Goal: Contribute content: Contribute content

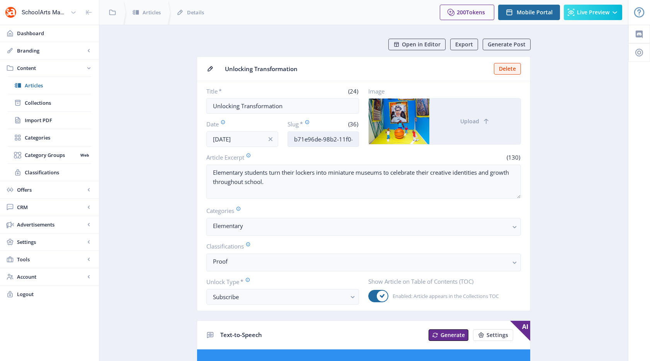
click at [322, 141] on input "b71e96de-98b2-11f0-bd64-4201ac1fa005" at bounding box center [324, 138] width 72 height 15
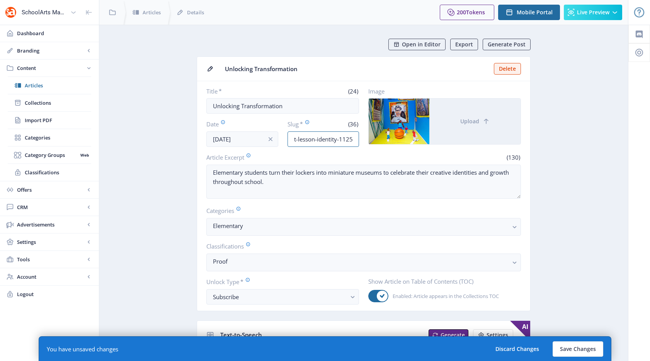
scroll to position [0, 38]
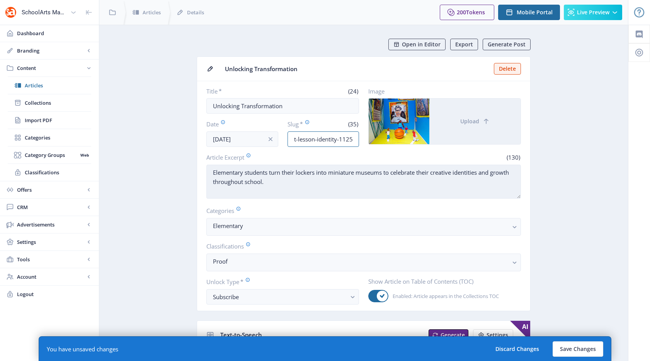
type input "elementary-art-lesson-identity-1125"
click at [356, 185] on textarea "Elementary students turn their lockers into miniature museums to celebrate thei…" at bounding box center [363, 182] width 315 height 34
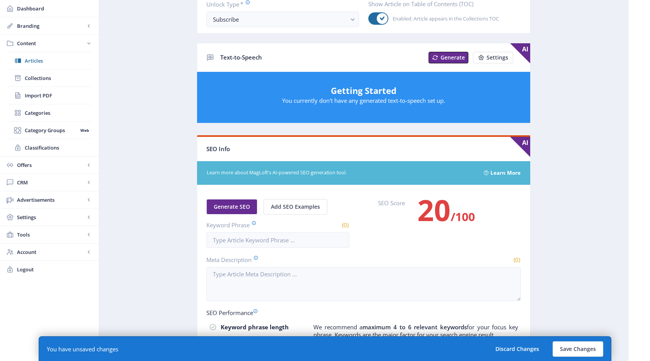
scroll to position [283, 0]
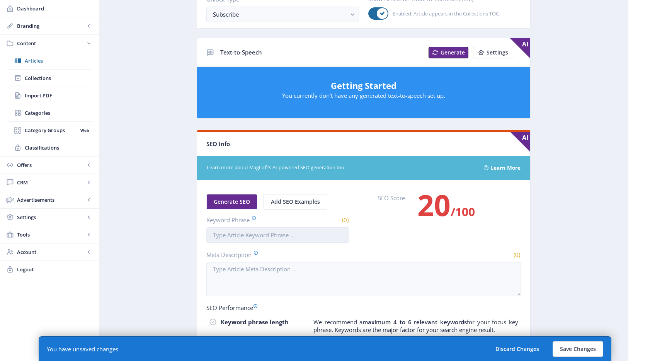
click at [297, 235] on input "Keyword Phrase" at bounding box center [277, 234] width 143 height 15
paste input "elementary-art-lesson-identity-1125"
drag, startPoint x: 319, startPoint y: 236, endPoint x: 294, endPoint y: 234, distance: 25.2
click at [294, 234] on input "elementary-art-lesson-identity-1125" at bounding box center [277, 234] width 143 height 15
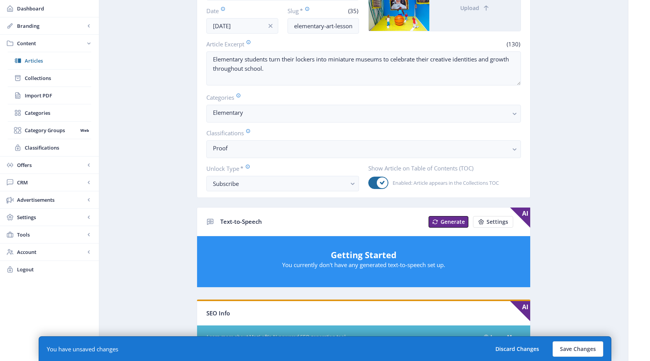
scroll to position [25, 0]
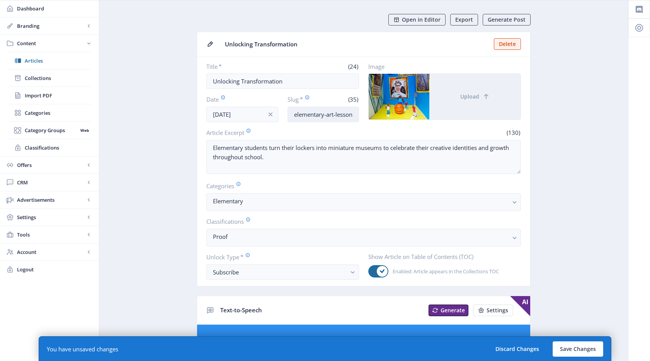
type input "elementary art lesson identity"
drag, startPoint x: 356, startPoint y: 115, endPoint x: 366, endPoint y: 115, distance: 10.8
click at [366, 115] on div "Title * (24) Unlocking Transformation Date [DATE] Slug * (35) elementary-art-le…" at bounding box center [363, 93] width 315 height 60
click at [356, 114] on input "elementary-art-lesson-identity-1125" at bounding box center [324, 114] width 72 height 15
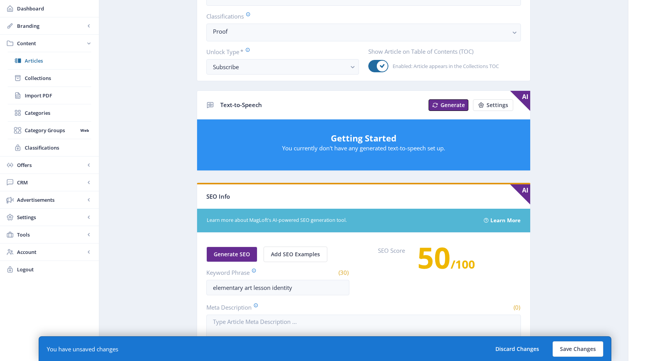
scroll to position [135, 0]
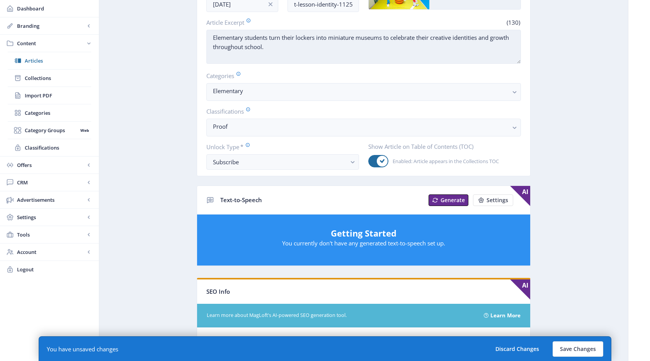
click at [280, 56] on textarea "Elementary students turn their lockers into miniature museums to celebrate thei…" at bounding box center [363, 47] width 315 height 34
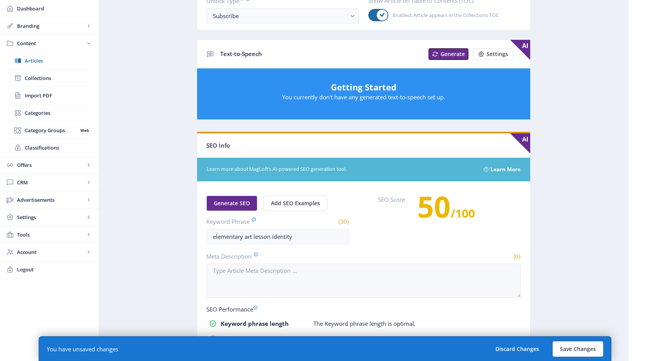
scroll to position [357, 0]
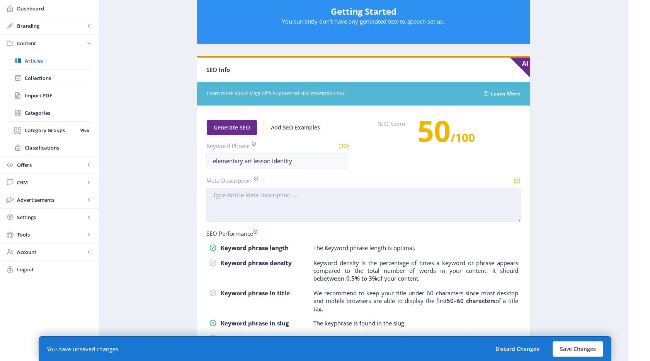
click at [316, 201] on textarea "Meta Description" at bounding box center [363, 205] width 315 height 34
paste textarea "Elementary students turn their lockers into miniature museums to celebrate thei…"
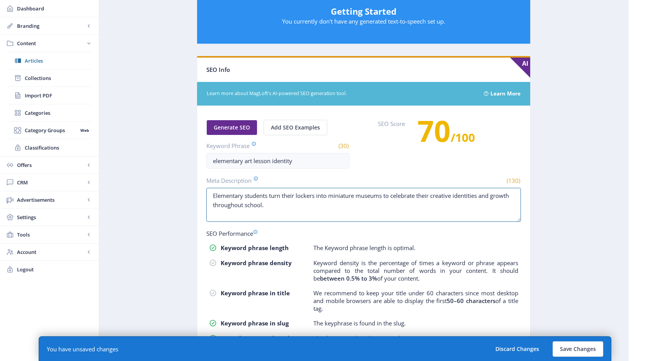
type textarea "Elementary students turn their lockers into miniature museums to celebrate thei…"
click at [600, 203] on app-content-article "Open in Editor Export Generate Post Unlocking Transformation Delete Title * (24…" at bounding box center [364, 39] width 502 height 715
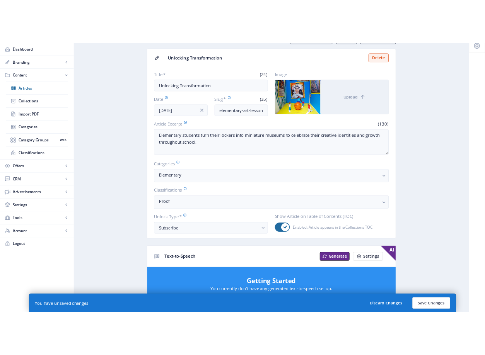
scroll to position [9, 0]
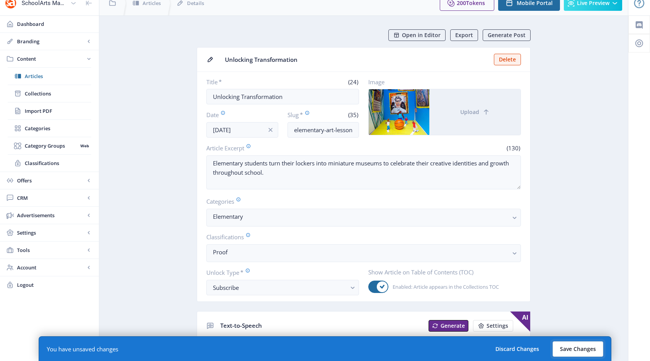
click at [576, 344] on button "Save Changes" at bounding box center [578, 348] width 51 height 15
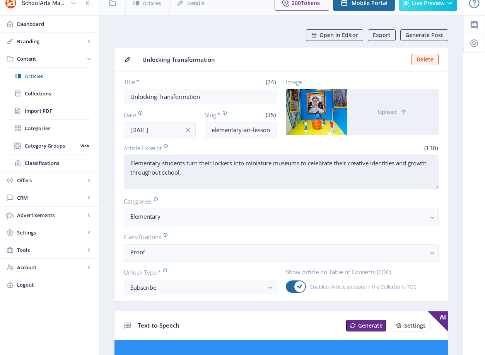
click at [232, 179] on textarea "Elementary students turn their lockers into miniature museums to celebrate thei…" at bounding box center [281, 172] width 315 height 34
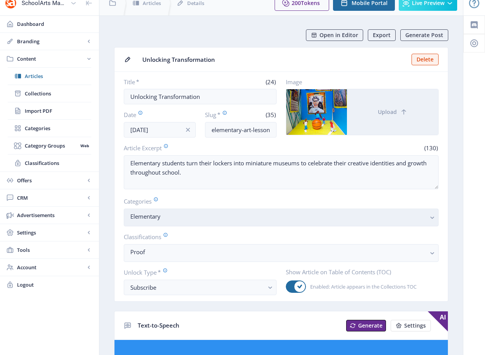
click at [230, 209] on button "Elementary" at bounding box center [281, 218] width 315 height 18
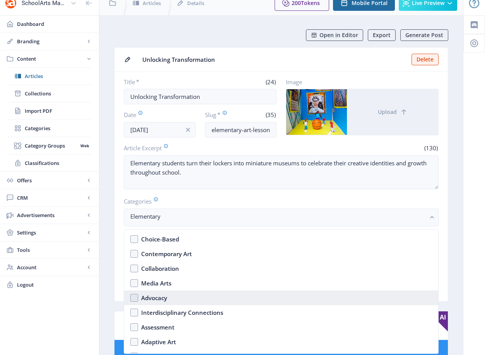
scroll to position [118, 0]
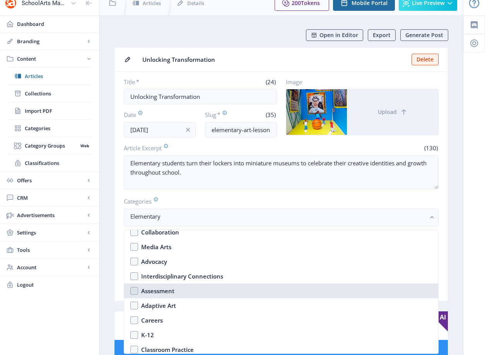
click at [178, 292] on nb-option "Assessment" at bounding box center [281, 291] width 314 height 15
checkbox input "true"
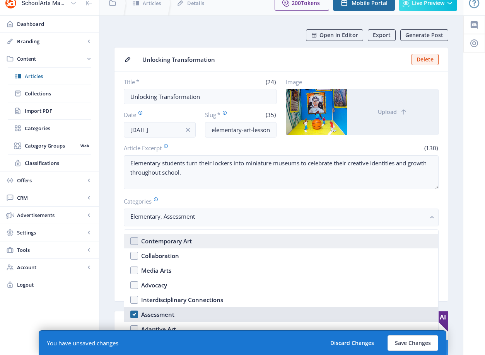
scroll to position [85, 0]
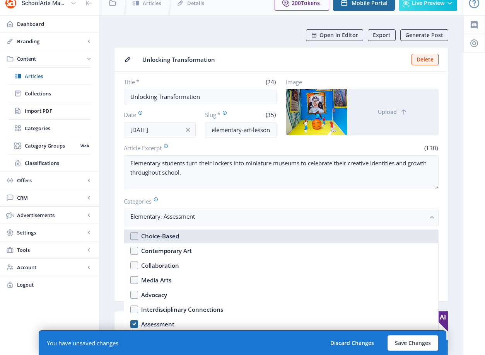
click at [171, 233] on div "Choice-Based" at bounding box center [160, 236] width 38 height 9
checkbox input "true"
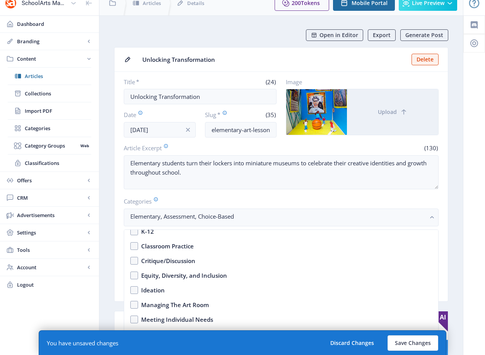
scroll to position [227, 0]
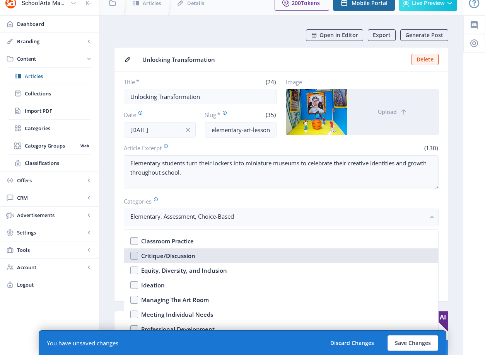
click at [175, 250] on nb-option "Critique/Discussion" at bounding box center [281, 256] width 314 height 15
checkbox input "true"
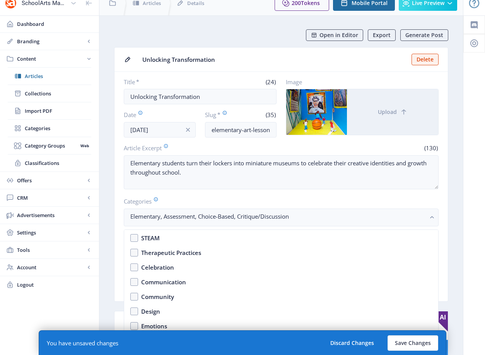
scroll to position [367, 0]
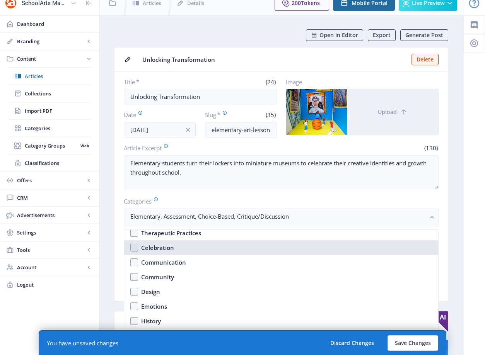
click at [175, 250] on nb-option "Celebration" at bounding box center [281, 247] width 314 height 15
checkbox input "true"
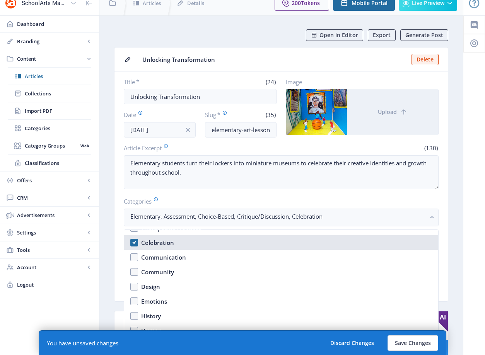
scroll to position [377, 0]
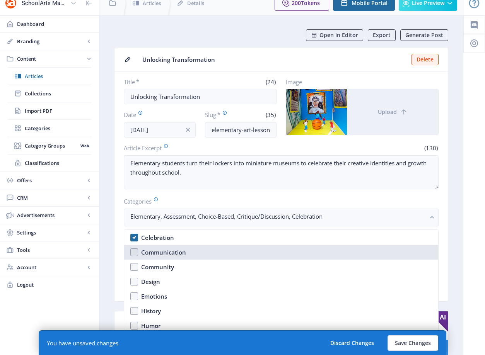
click at [175, 250] on div "Communication" at bounding box center [163, 252] width 45 height 9
checkbox input "true"
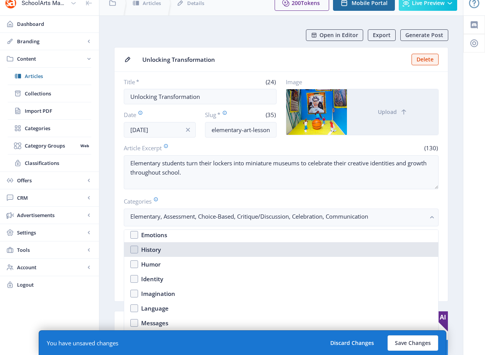
click at [175, 250] on nb-option "History" at bounding box center [281, 249] width 314 height 15
checkbox input "true"
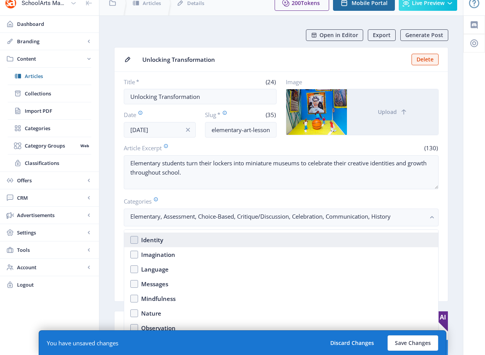
scroll to position [468, 0]
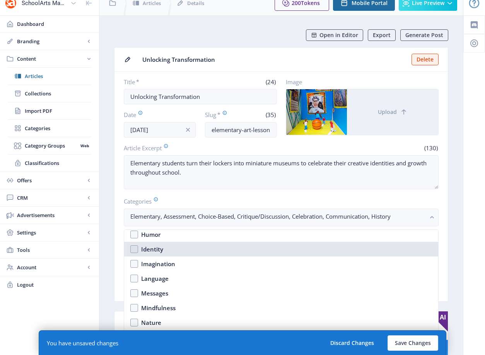
click at [174, 246] on nb-option "Identity" at bounding box center [281, 249] width 314 height 15
checkbox input "true"
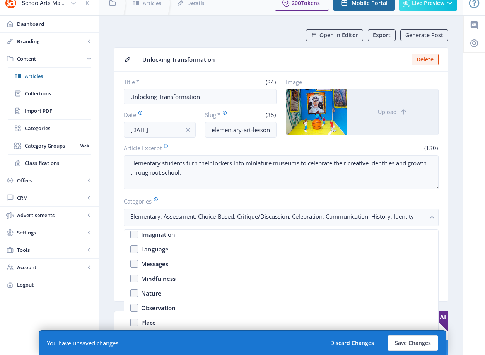
scroll to position [519, 0]
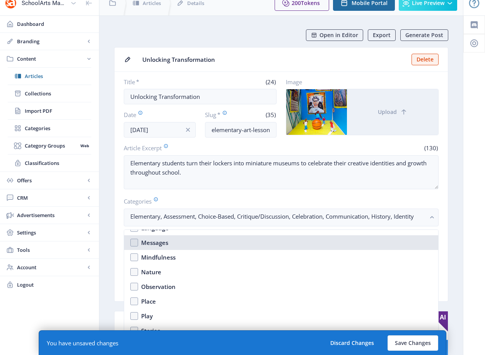
click at [174, 246] on nb-option "Messages" at bounding box center [281, 242] width 314 height 15
checkbox input "true"
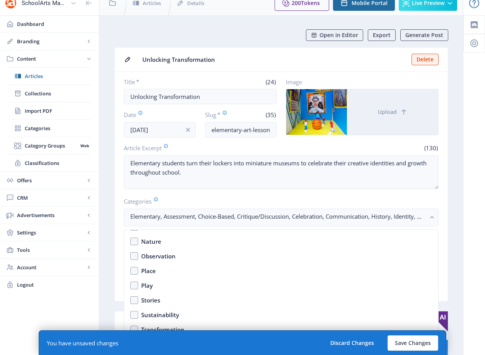
scroll to position [603, 0]
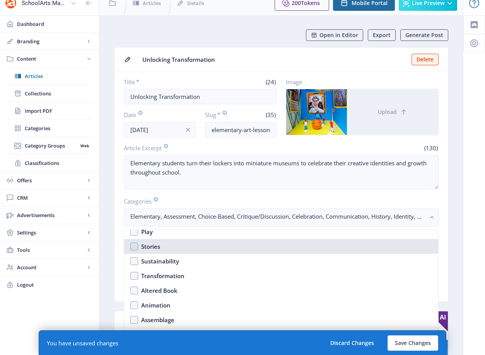
click at [174, 246] on nb-option "Stories" at bounding box center [281, 246] width 314 height 15
checkbox input "true"
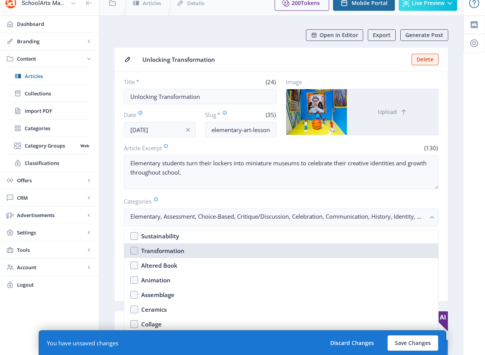
click at [173, 249] on div "Transformation" at bounding box center [162, 250] width 43 height 9
checkbox input "true"
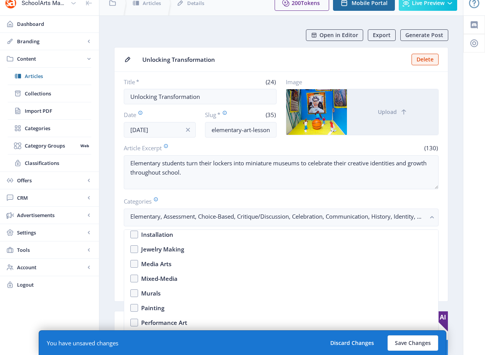
scroll to position [795, 0]
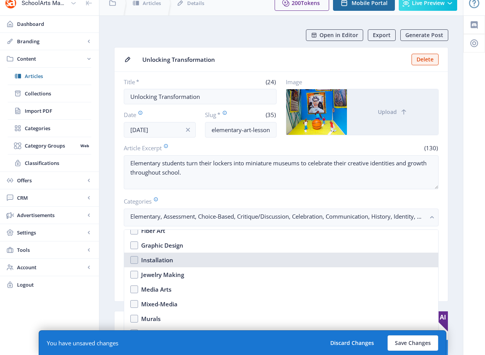
click at [172, 256] on div "Installation" at bounding box center [157, 260] width 32 height 9
checkbox input "true"
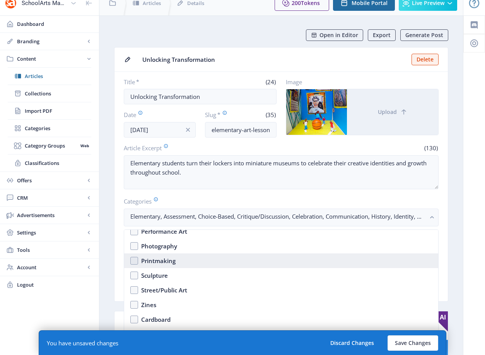
scroll to position [935, 0]
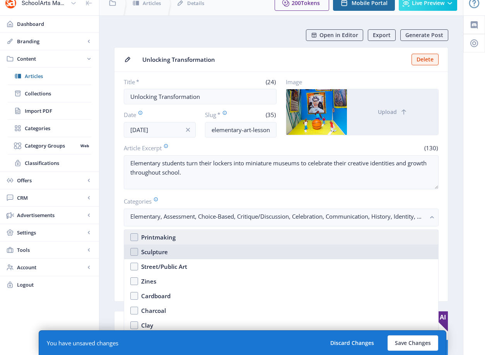
click at [173, 256] on nb-option "Sculpture" at bounding box center [281, 252] width 314 height 15
checkbox input "true"
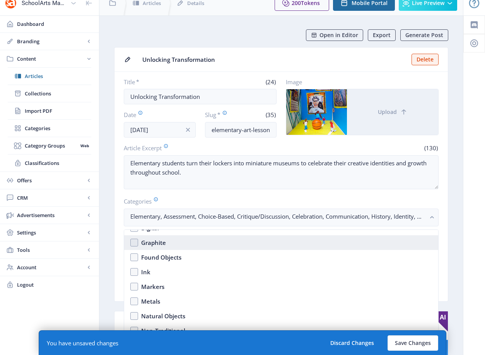
scroll to position [1082, 0]
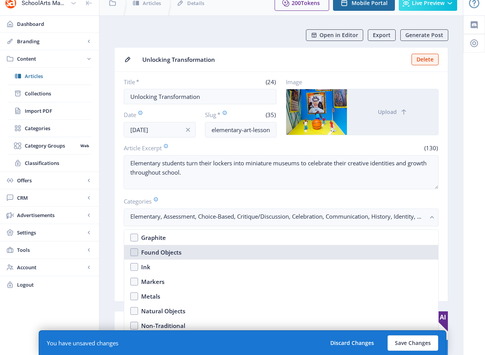
click at [172, 257] on nb-option "Found Objects" at bounding box center [281, 252] width 314 height 15
checkbox input "true"
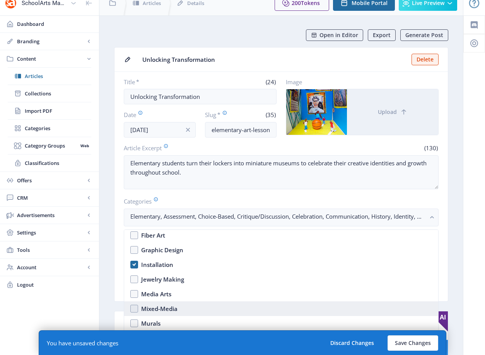
scroll to position [795, 0]
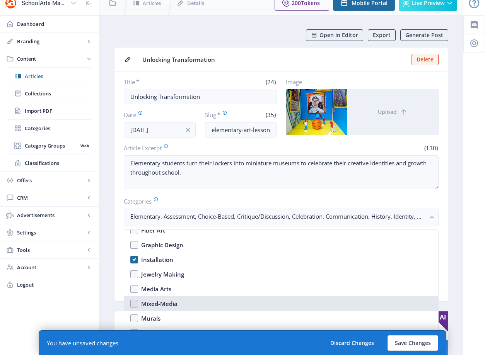
click at [165, 302] on div "Mixed-Media" at bounding box center [159, 303] width 36 height 9
checkbox input "true"
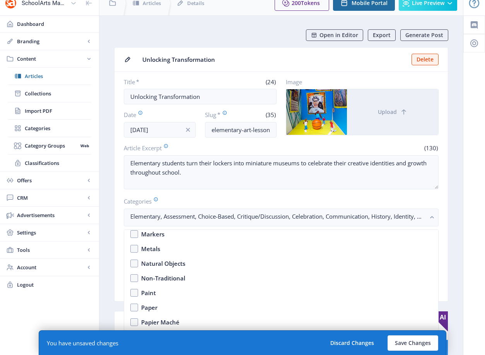
scroll to position [1208, 0]
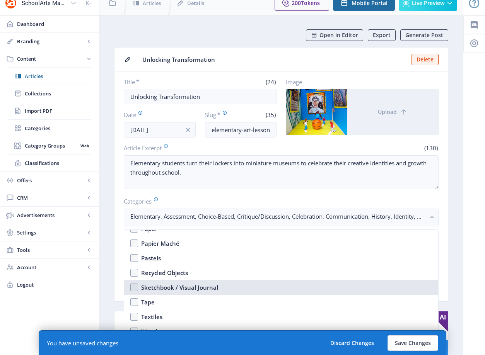
click at [180, 288] on div "Sketchbook / Visual Journal" at bounding box center [179, 287] width 77 height 9
checkbox input "true"
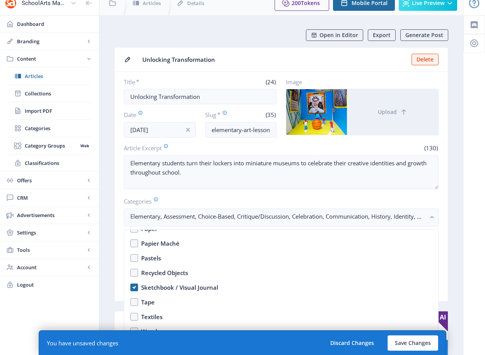
click at [446, 284] on nb-card-body "Title * (24) Unlocking Transformation Date Sep 23, 2025 Slug * (35) elementary-…" at bounding box center [280, 187] width 333 height 230
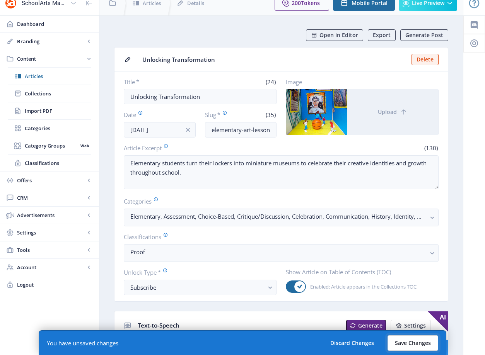
click at [411, 342] on button "Save Changes" at bounding box center [412, 343] width 51 height 15
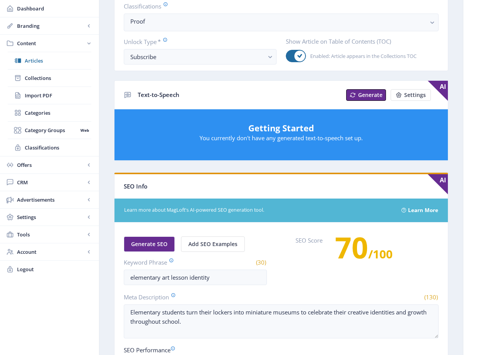
scroll to position [201, 0]
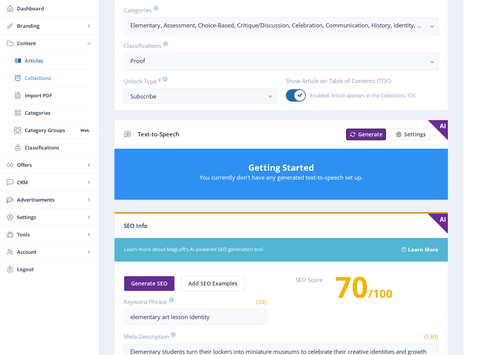
click at [33, 72] on link "Collections" at bounding box center [49, 78] width 83 height 17
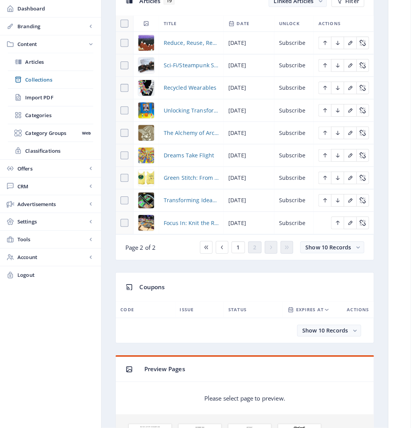
scroll to position [358, 0]
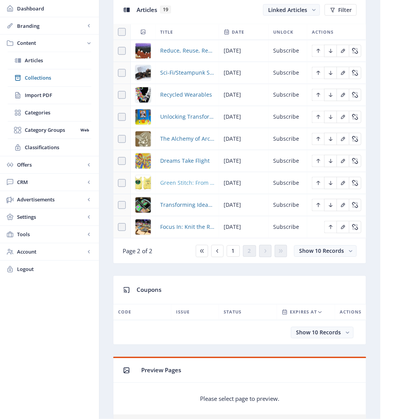
click at [174, 180] on span "Green Stitch: From T-Shirts to Totes" at bounding box center [187, 183] width 54 height 9
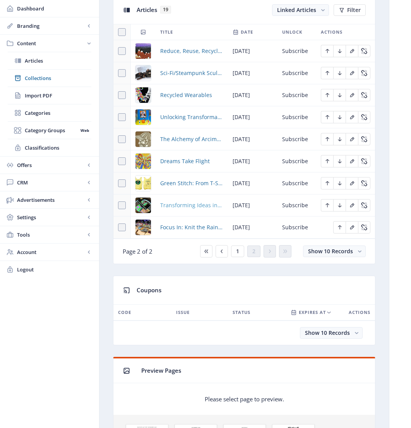
click at [178, 201] on span "Transforming Ideas into Animated Stories" at bounding box center [191, 205] width 63 height 9
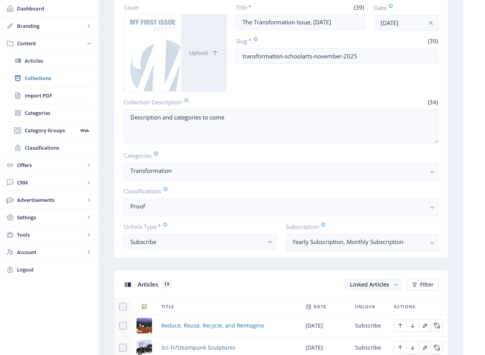
scroll to position [0, 0]
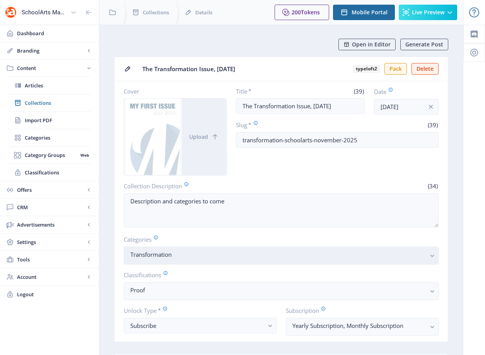
click at [196, 255] on nb-select-label "Transformation" at bounding box center [277, 254] width 295 height 9
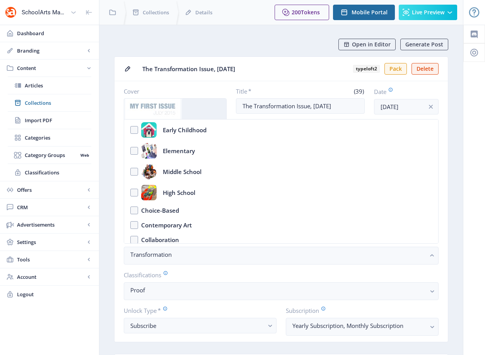
scroll to position [129, 0]
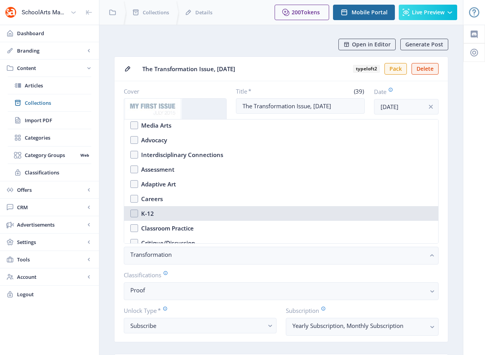
click at [181, 212] on nb-option "K-12" at bounding box center [281, 213] width 314 height 15
checkbox input "true"
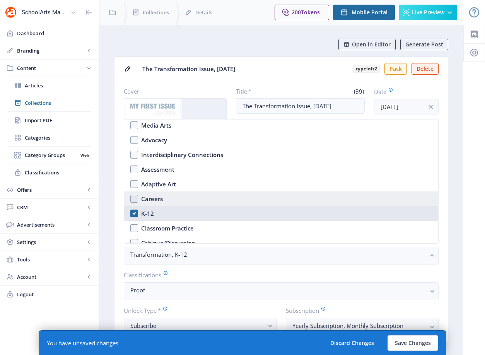
scroll to position [0, 0]
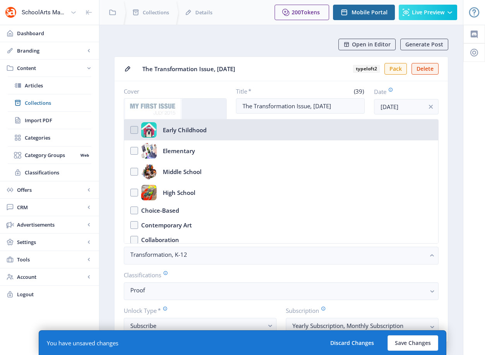
click at [180, 126] on div "Early Childhood" at bounding box center [185, 129] width 44 height 15
checkbox input "true"
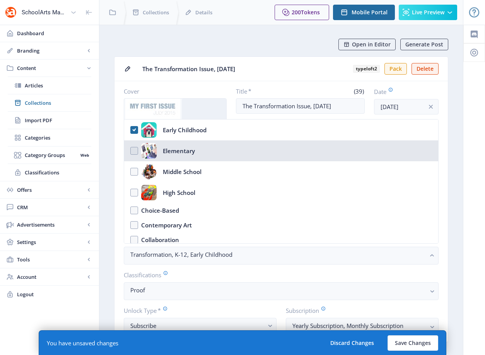
click at [175, 149] on div "Elementary" at bounding box center [179, 150] width 32 height 15
checkbox input "true"
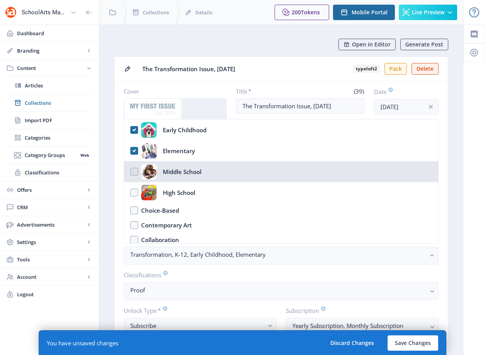
click at [175, 169] on div "Middle School" at bounding box center [182, 171] width 39 height 15
checkbox input "true"
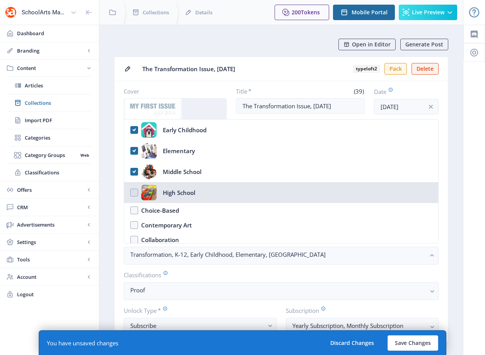
click at [172, 188] on div "High School" at bounding box center [179, 192] width 32 height 15
checkbox input "true"
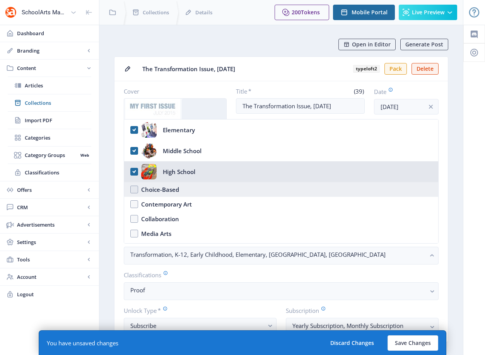
scroll to position [43, 0]
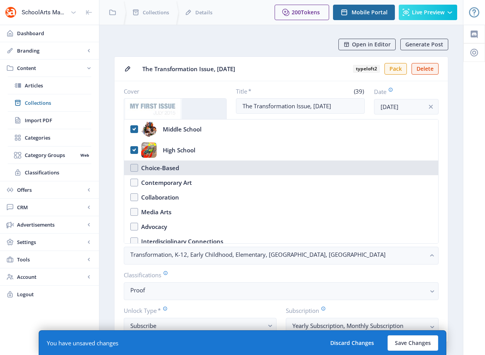
click at [188, 165] on nb-option "Choice-Based" at bounding box center [281, 167] width 314 height 15
checkbox input "true"
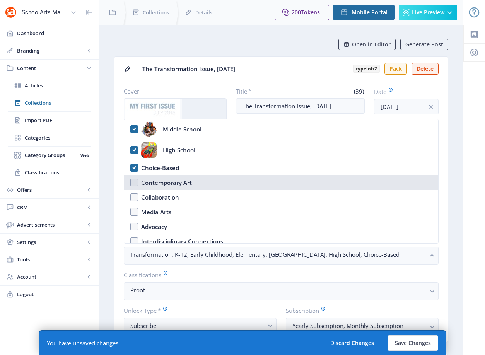
click at [192, 180] on nb-option "Contemporary Art" at bounding box center [281, 182] width 314 height 15
checkbox input "true"
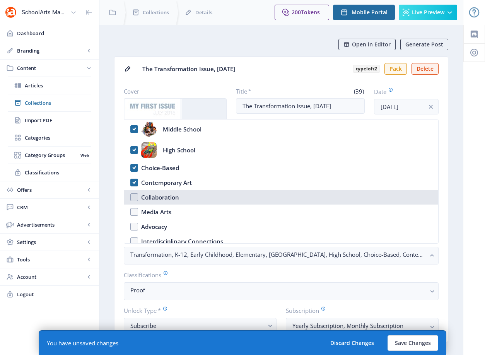
click at [192, 195] on nb-option "Collaboration" at bounding box center [281, 197] width 314 height 15
checkbox input "true"
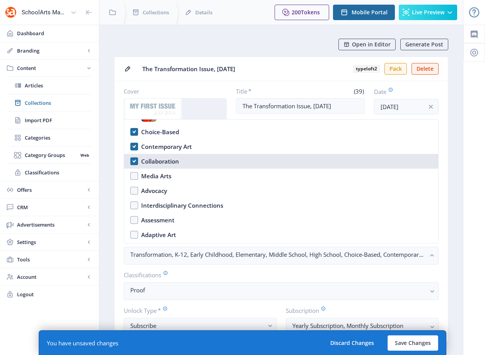
scroll to position [107, 0]
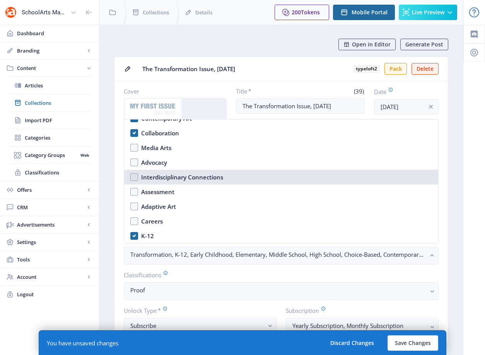
click at [191, 175] on div "Interdisciplinary Connections" at bounding box center [182, 176] width 82 height 9
checkbox input "true"
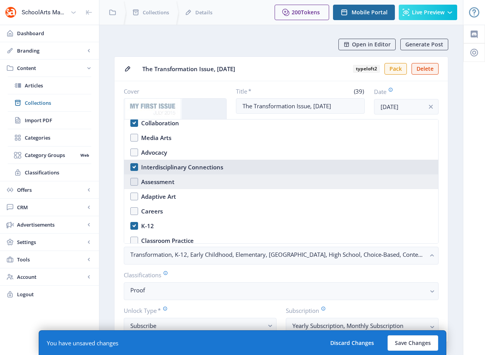
scroll to position [122, 0]
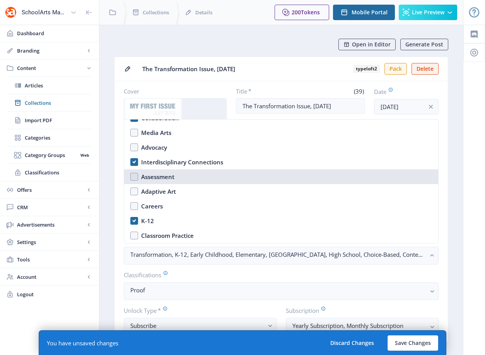
click at [196, 177] on nb-option "Assessment" at bounding box center [281, 176] width 314 height 15
checkbox input "true"
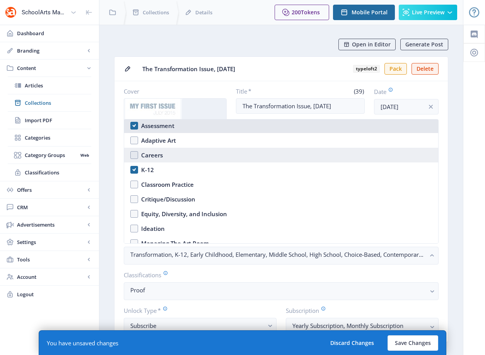
scroll to position [183, 0]
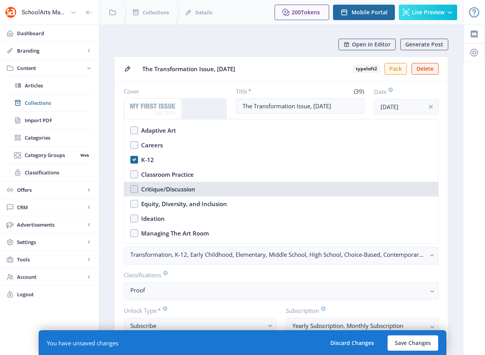
click at [201, 190] on nb-option "Critique/Discussion" at bounding box center [281, 189] width 314 height 15
checkbox input "true"
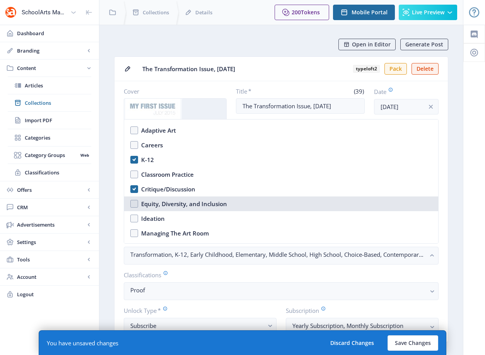
click at [180, 201] on div "Equity, Diversity, and Inclusion" at bounding box center [184, 203] width 86 height 9
checkbox input "true"
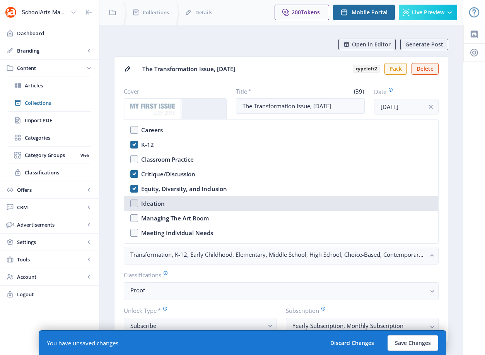
click at [178, 203] on nb-option "Ideation" at bounding box center [281, 203] width 314 height 15
checkbox input "true"
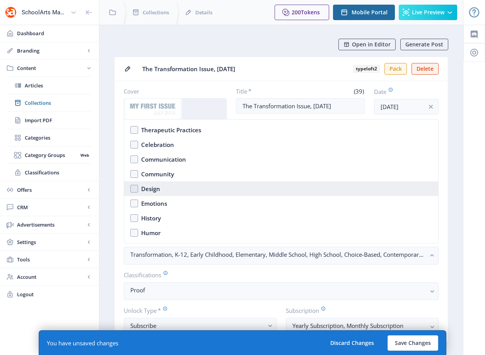
scroll to position [330, 0]
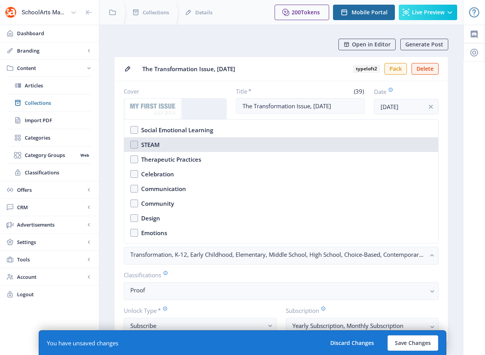
click at [166, 143] on nb-option "STEAM" at bounding box center [281, 144] width 314 height 15
checkbox input "true"
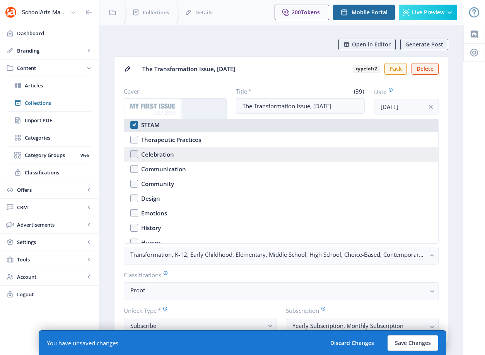
scroll to position [360, 0]
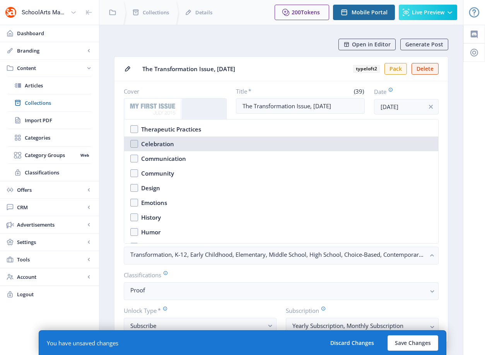
click at [179, 147] on nb-option "Celebration" at bounding box center [281, 143] width 314 height 15
checkbox input "true"
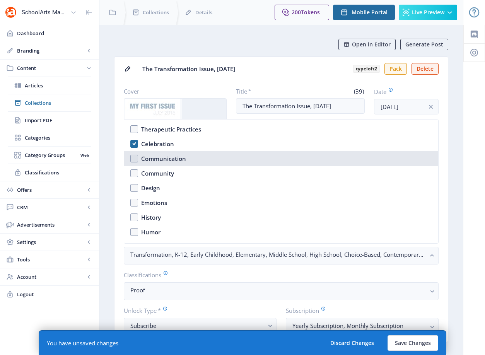
click at [185, 160] on div "Communication" at bounding box center [163, 158] width 45 height 9
checkbox input "true"
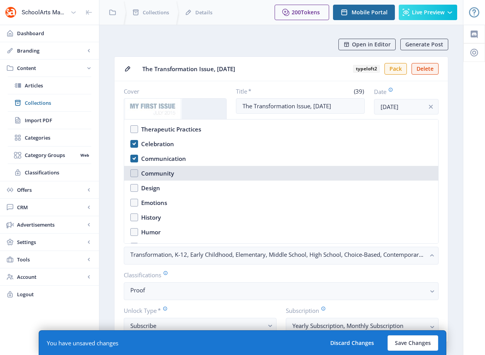
click at [186, 175] on nb-option "Community" at bounding box center [281, 173] width 314 height 15
checkbox input "true"
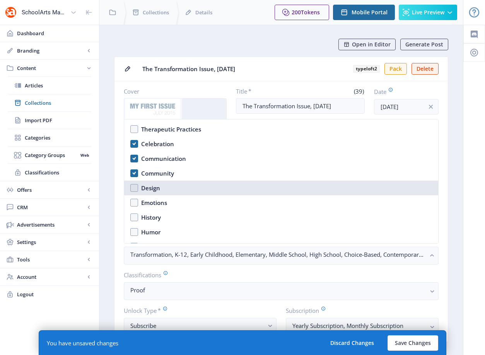
click at [183, 194] on nb-option "Design" at bounding box center [281, 188] width 314 height 15
checkbox input "true"
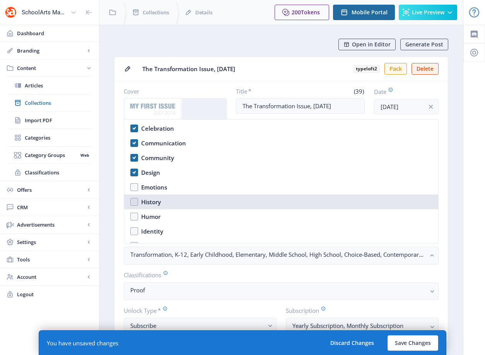
click at [184, 196] on nb-option "History" at bounding box center [281, 201] width 314 height 15
checkbox input "true"
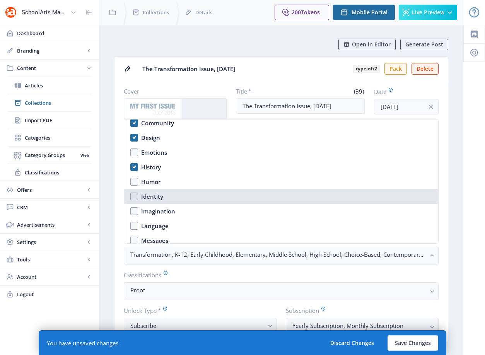
click at [184, 200] on nb-option "Identity" at bounding box center [281, 196] width 314 height 15
checkbox input "true"
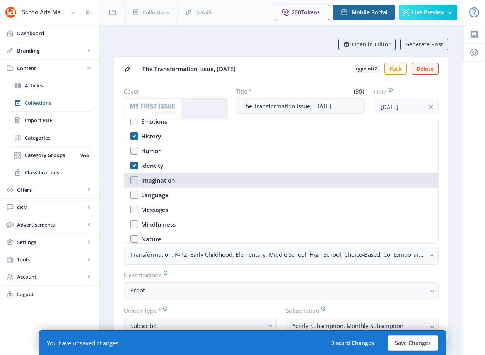
click at [182, 179] on nb-option "Imagination" at bounding box center [281, 180] width 314 height 15
checkbox input "true"
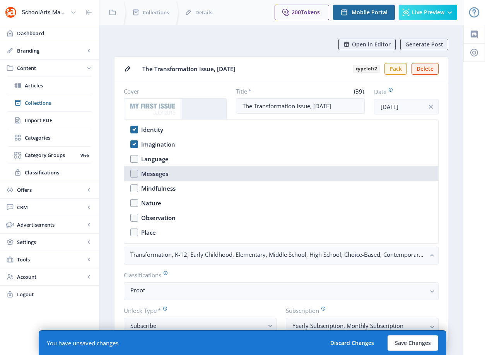
click at [180, 175] on nb-option "Messages" at bounding box center [281, 173] width 314 height 15
checkbox input "true"
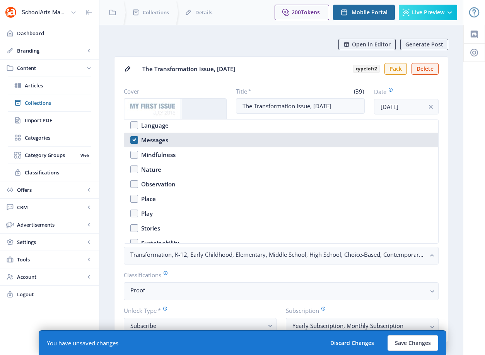
scroll to position [583, 0]
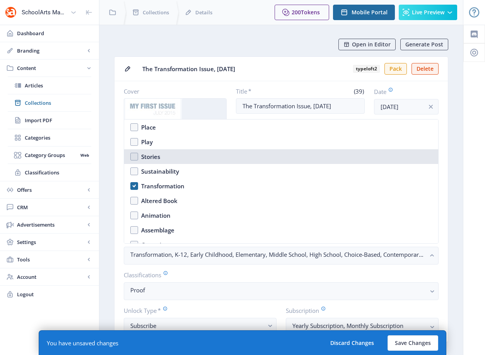
click at [168, 158] on nb-option "Stories" at bounding box center [281, 156] width 314 height 15
checkbox input "true"
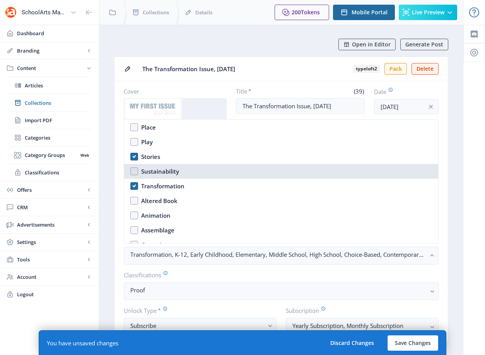
click at [169, 169] on div "Sustainability" at bounding box center [160, 171] width 38 height 9
checkbox input "true"
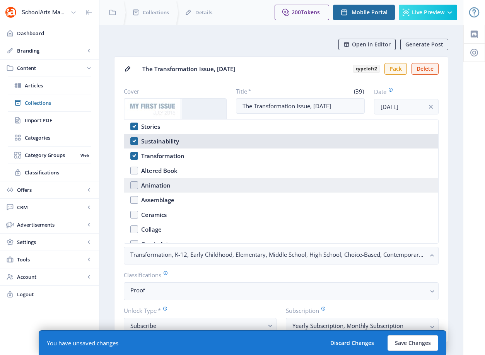
scroll to position [623, 0]
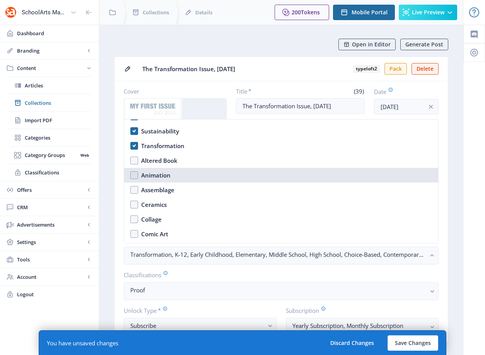
click at [182, 179] on nb-option "Animation" at bounding box center [281, 175] width 314 height 15
checkbox input "true"
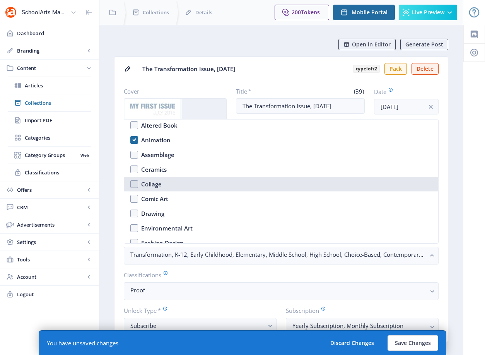
click at [181, 181] on nb-option "Collage" at bounding box center [281, 184] width 314 height 15
checkbox input "true"
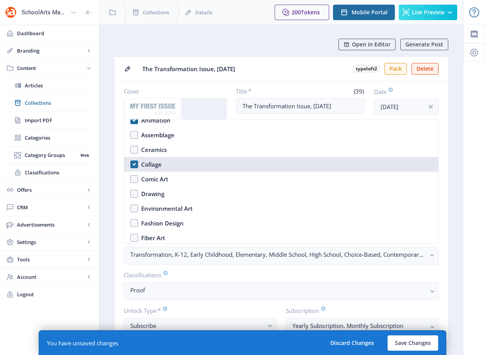
scroll to position [698, 0]
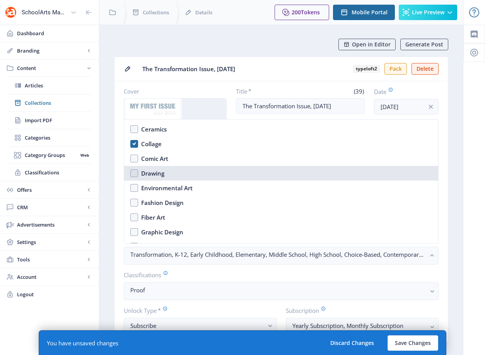
click at [181, 174] on nb-option "Drawing" at bounding box center [281, 173] width 314 height 15
checkbox input "true"
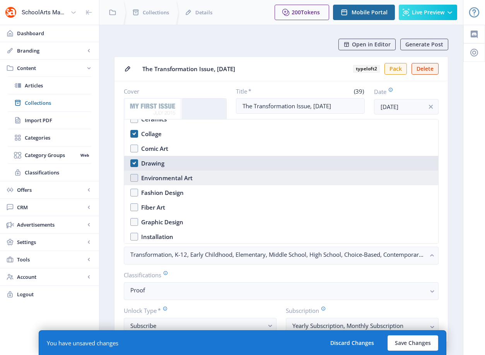
scroll to position [718, 0]
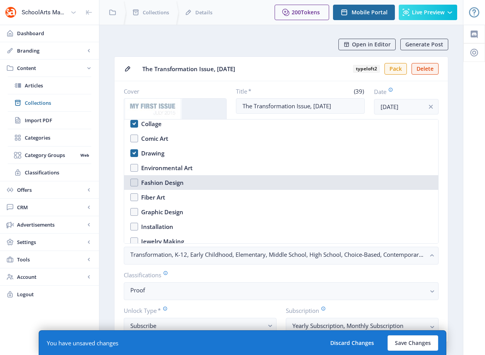
click at [191, 181] on nb-option "Fashion Design" at bounding box center [281, 182] width 314 height 15
checkbox input "true"
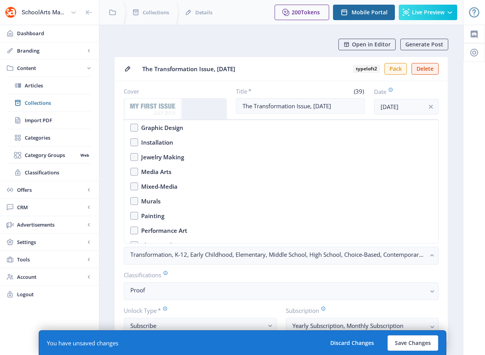
scroll to position [776, 0]
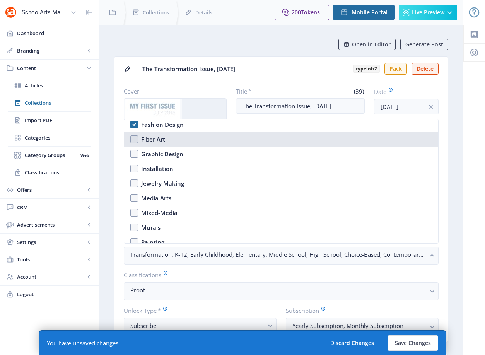
click at [179, 140] on nb-option "Fiber Art" at bounding box center [281, 139] width 314 height 15
checkbox input "true"
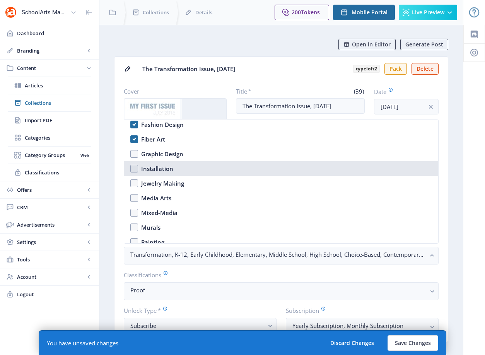
click at [184, 168] on nb-option "Installation" at bounding box center [281, 168] width 314 height 15
checkbox input "true"
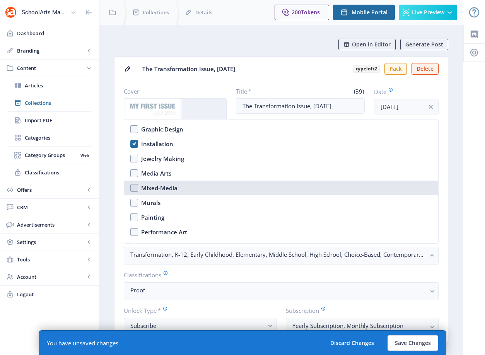
click at [184, 186] on nb-option "Mixed-Media" at bounding box center [281, 188] width 314 height 15
checkbox input "true"
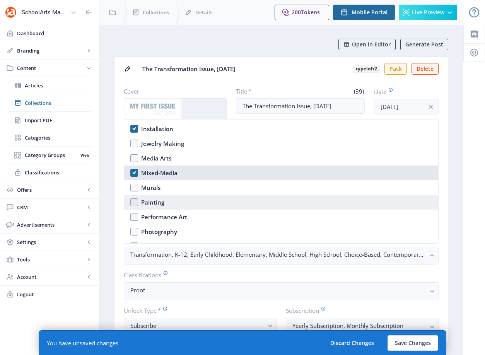
scroll to position [828, 0]
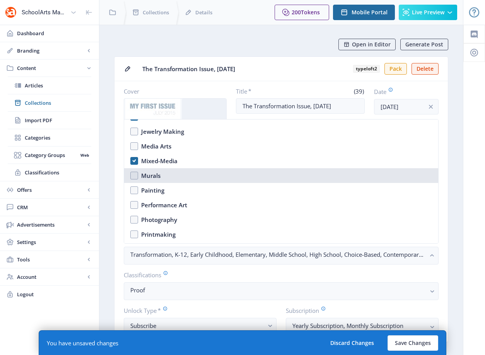
click at [188, 181] on nb-option "Murals" at bounding box center [281, 175] width 314 height 15
checkbox input "true"
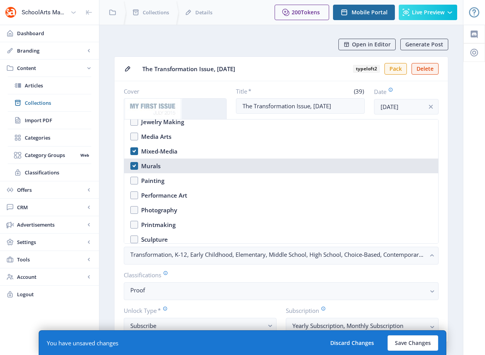
scroll to position [847, 0]
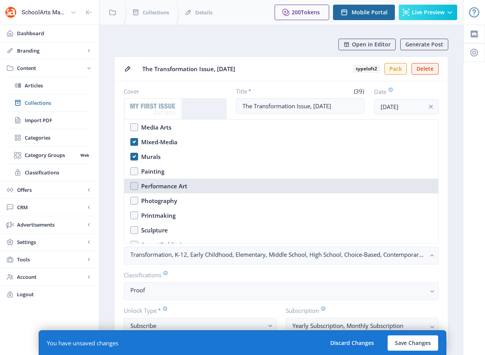
click at [188, 181] on nb-option "Performance Art" at bounding box center [281, 186] width 314 height 15
click at [186, 187] on div "Performance Art" at bounding box center [164, 185] width 46 height 9
checkbox input "false"
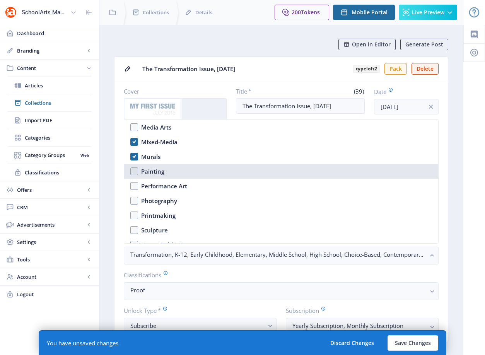
click at [188, 172] on nb-option "Painting" at bounding box center [281, 171] width 314 height 15
checkbox input "true"
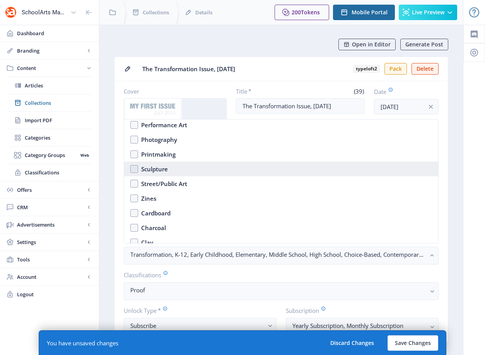
scroll to position [903, 0]
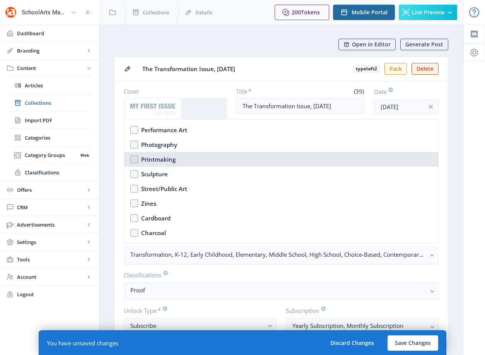
click at [175, 160] on nb-option "Printmaking" at bounding box center [281, 159] width 314 height 15
checkbox input "true"
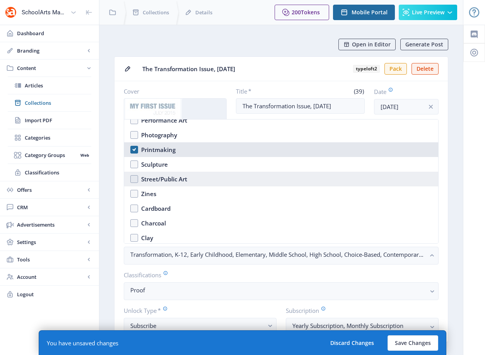
scroll to position [918, 0]
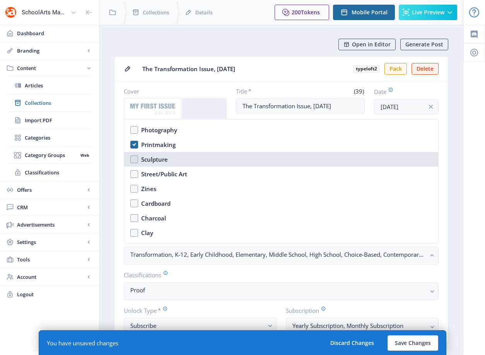
click at [184, 158] on nb-option "Sculpture" at bounding box center [281, 159] width 314 height 15
checkbox input "true"
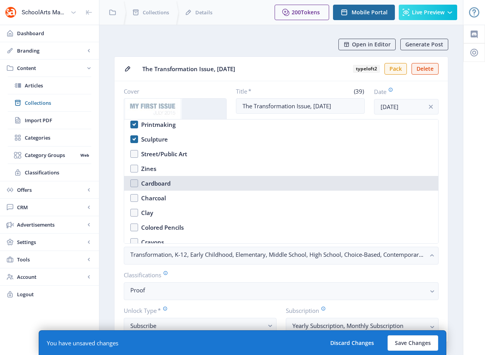
click at [192, 185] on nb-option "Cardboard" at bounding box center [281, 183] width 314 height 15
checkbox input "true"
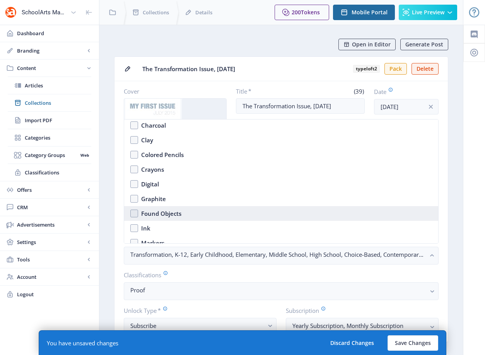
scroll to position [1025, 0]
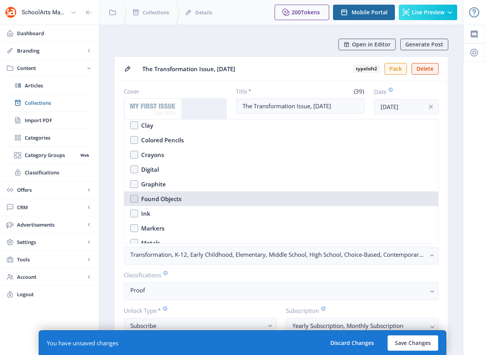
click at [183, 199] on nb-option "Found Objects" at bounding box center [281, 198] width 314 height 15
checkbox input "true"
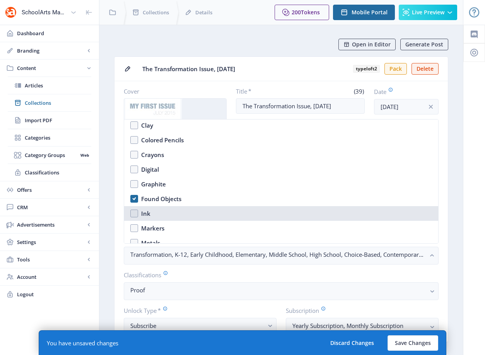
click at [182, 208] on nb-option "Ink" at bounding box center [281, 213] width 314 height 15
checkbox input "true"
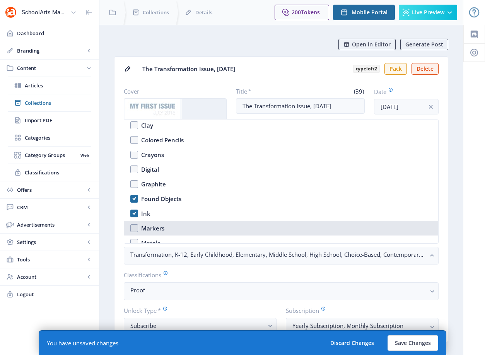
click at [176, 229] on nb-option "Markers" at bounding box center [281, 228] width 314 height 15
checkbox input "true"
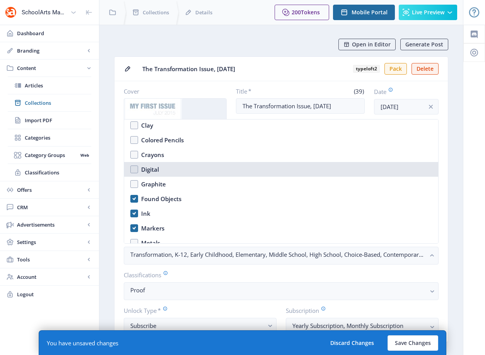
click at [180, 167] on nb-option "Digital" at bounding box center [281, 169] width 314 height 15
checkbox input "true"
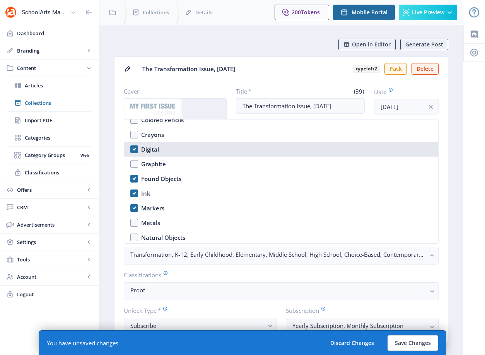
scroll to position [1065, 0]
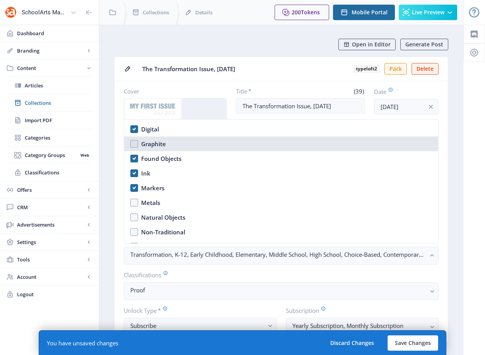
click at [182, 147] on nb-option "Graphite" at bounding box center [281, 143] width 314 height 15
checkbox input "true"
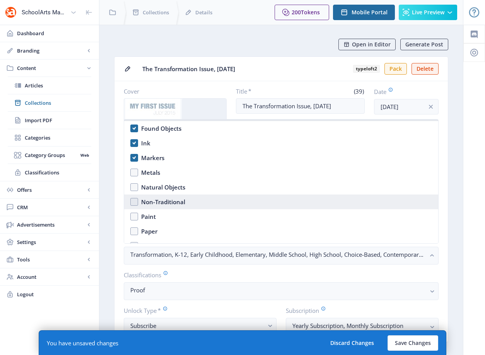
scroll to position [1140, 0]
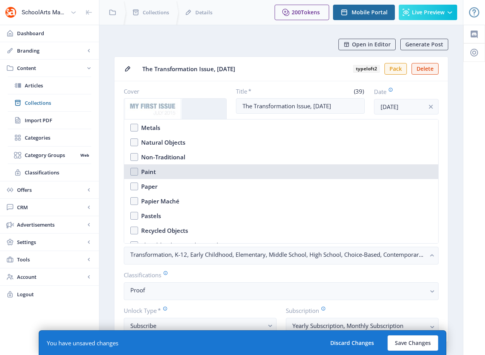
click at [193, 172] on nb-option "Paint" at bounding box center [281, 171] width 314 height 15
checkbox input "true"
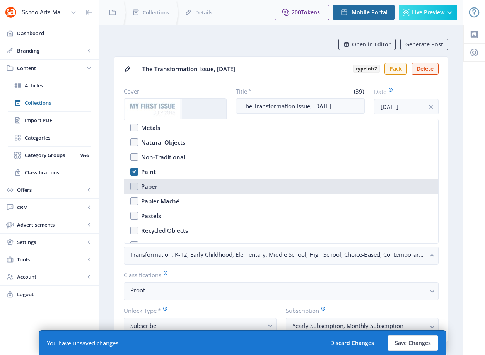
click at [194, 180] on nb-option "Paper" at bounding box center [281, 186] width 314 height 15
checkbox input "true"
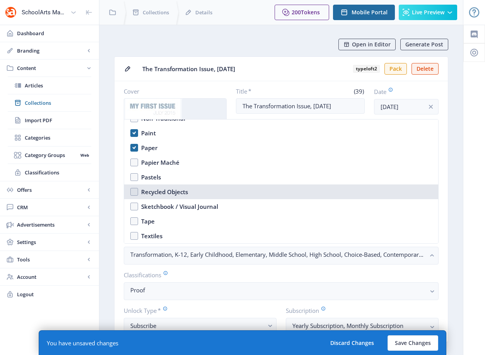
click at [194, 190] on nb-option "Recycled Objects" at bounding box center [281, 191] width 314 height 15
checkbox input "true"
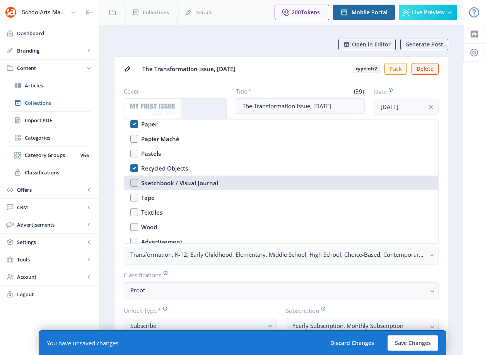
click at [198, 182] on div "Sketchbook / Visual Journal" at bounding box center [179, 182] width 77 height 9
checkbox input "true"
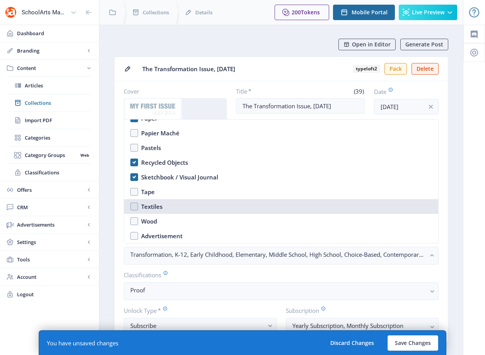
click at [194, 203] on nb-option "Textiles" at bounding box center [281, 206] width 314 height 15
checkbox input "true"
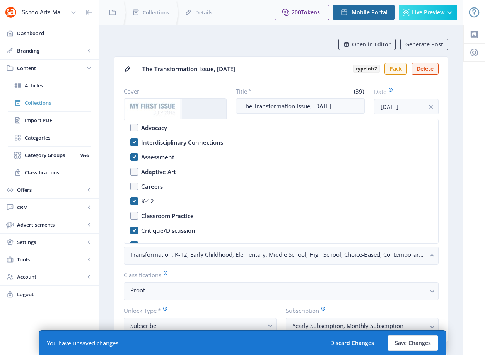
scroll to position [181, 0]
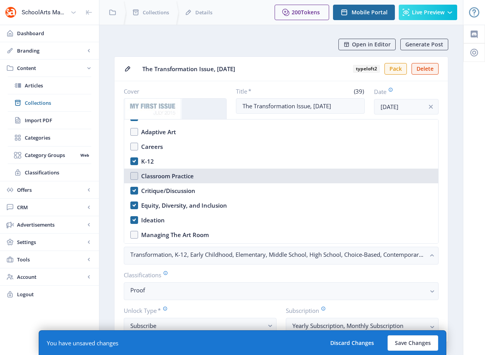
click at [163, 175] on div "Classroom Practice" at bounding box center [167, 175] width 53 height 9
checkbox input "true"
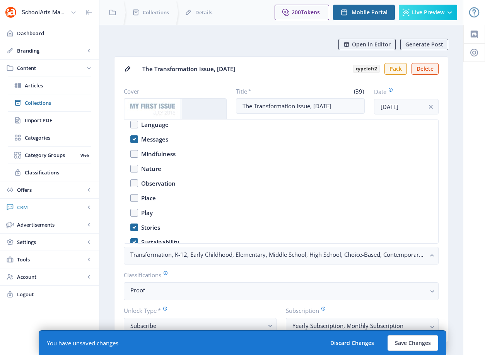
scroll to position [523, 0]
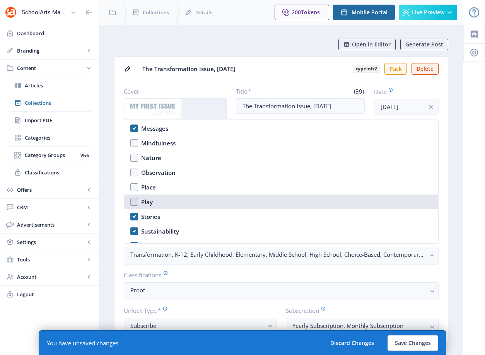
click at [165, 202] on nb-option "Play" at bounding box center [281, 201] width 314 height 15
checkbox input "true"
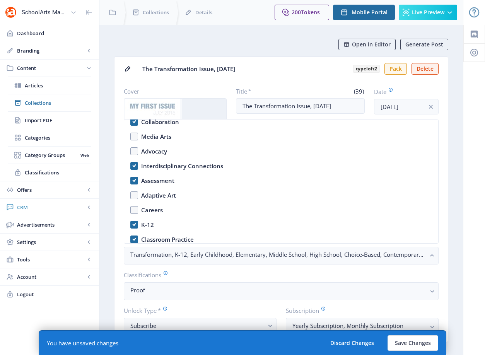
scroll to position [75, 0]
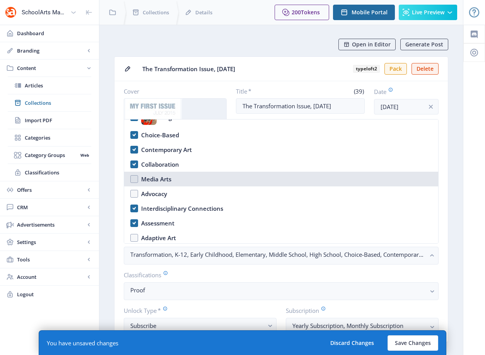
click at [155, 182] on div "Media Arts" at bounding box center [156, 178] width 30 height 9
checkbox input "true"
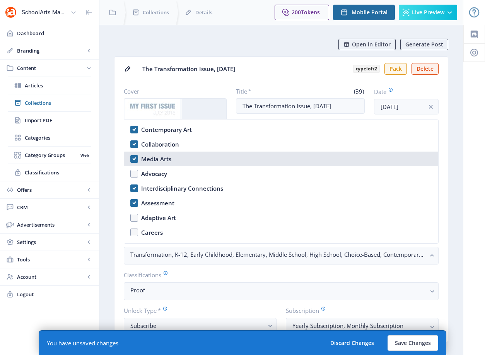
scroll to position [187, 0]
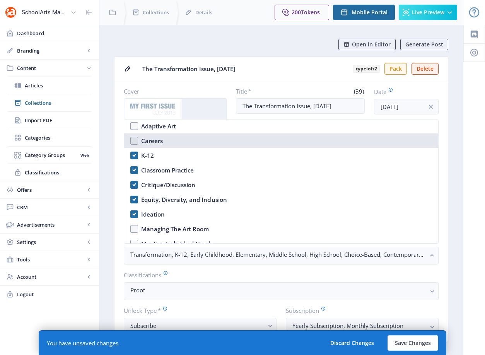
click at [152, 140] on div "Careers" at bounding box center [152, 140] width 22 height 9
checkbox input "true"
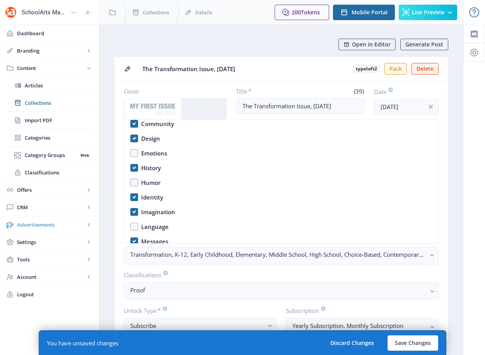
scroll to position [411, 0]
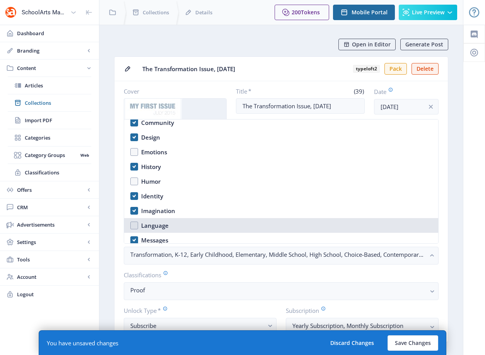
click at [171, 230] on nb-option "Language" at bounding box center [281, 225] width 314 height 15
checkbox input "true"
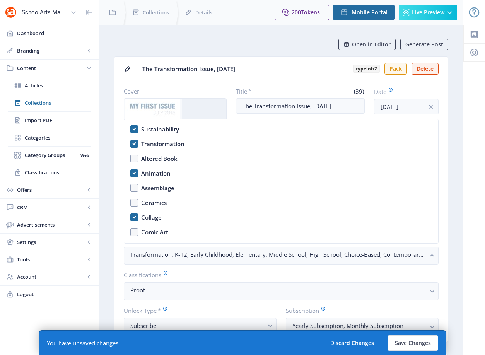
scroll to position [615, 0]
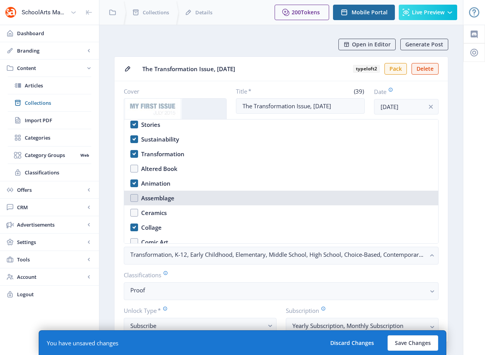
click at [180, 197] on nb-option "Assemblage" at bounding box center [281, 198] width 314 height 15
checkbox input "true"
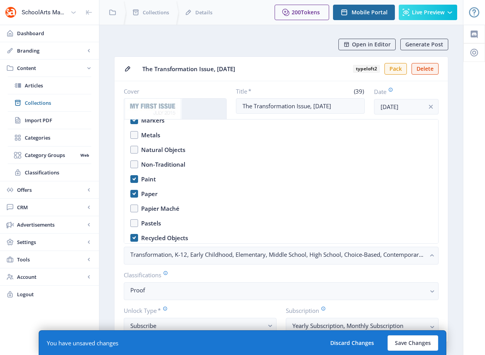
scroll to position [1123, 0]
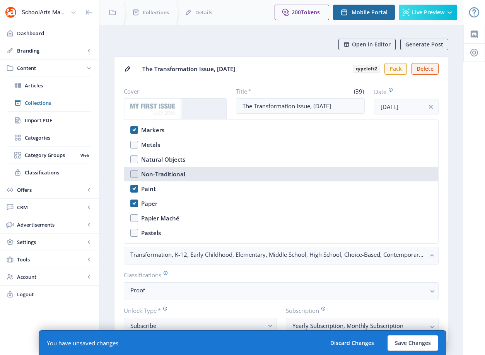
click at [175, 174] on div "Non-Traditional" at bounding box center [163, 173] width 44 height 9
checkbox input "true"
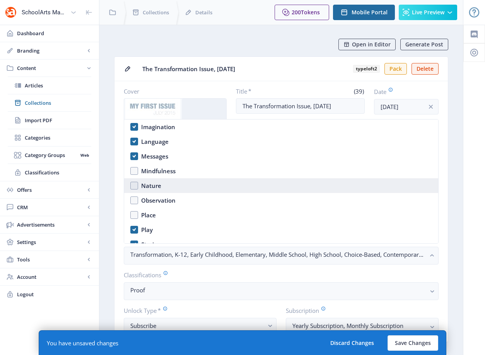
scroll to position [490, 0]
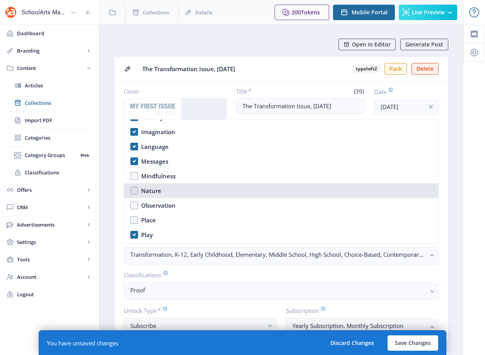
click at [175, 187] on nb-option "Nature" at bounding box center [281, 190] width 314 height 15
checkbox input "true"
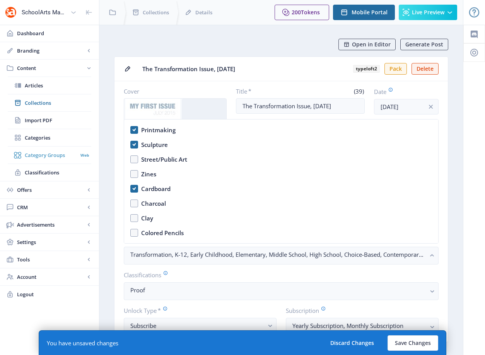
scroll to position [968, 0]
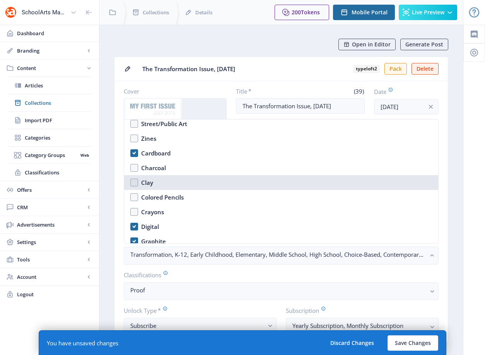
click at [149, 183] on div "Clay" at bounding box center [147, 182] width 12 height 9
checkbox input "true"
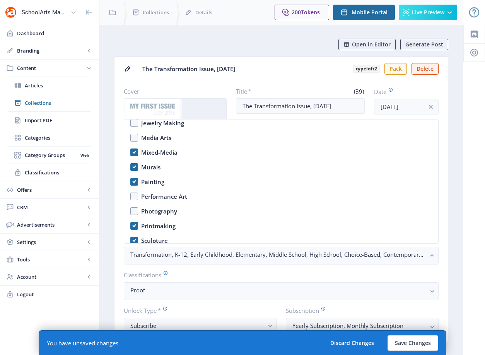
scroll to position [514, 0]
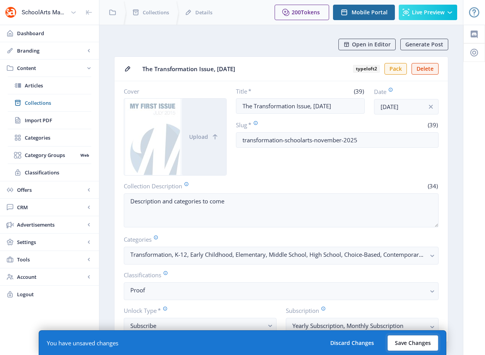
click at [422, 344] on button "Save Changes" at bounding box center [412, 342] width 51 height 15
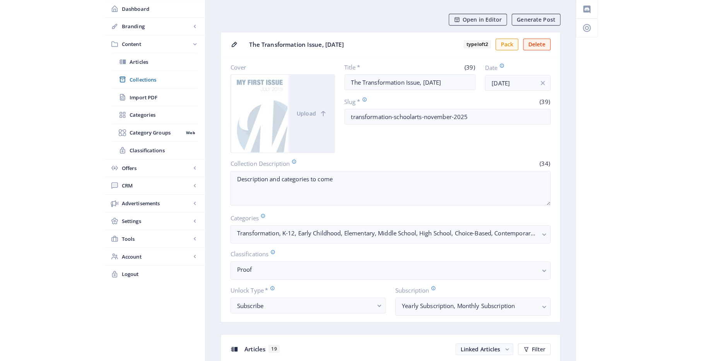
scroll to position [0, 0]
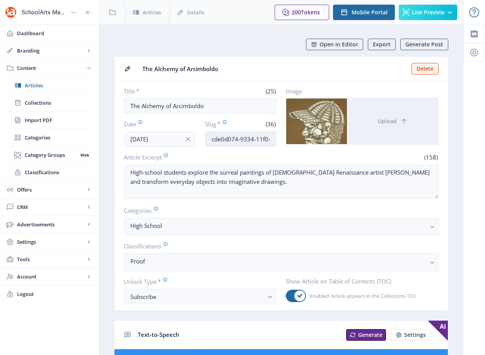
click at [245, 141] on input "cde0d074-9334-11f0-bd64-4201ac1fa005" at bounding box center [241, 138] width 72 height 15
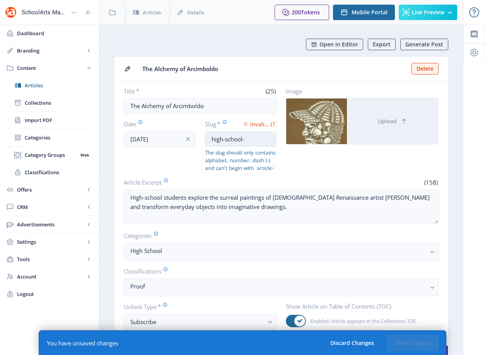
click at [253, 143] on input "high-school-" at bounding box center [241, 138] width 72 height 15
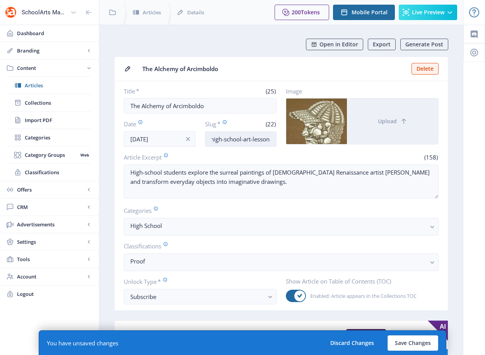
scroll to position [0, 3]
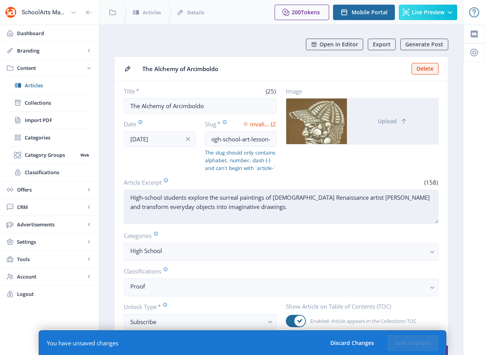
click at [373, 199] on textarea "High-school students explore the surreal paintings of Italian Renaissance artis…" at bounding box center [281, 207] width 315 height 34
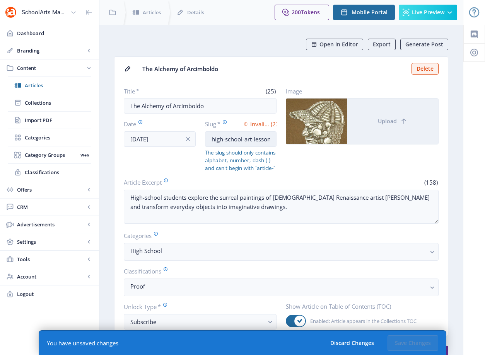
click at [259, 143] on input "high-school-art-lesson-" at bounding box center [241, 138] width 72 height 15
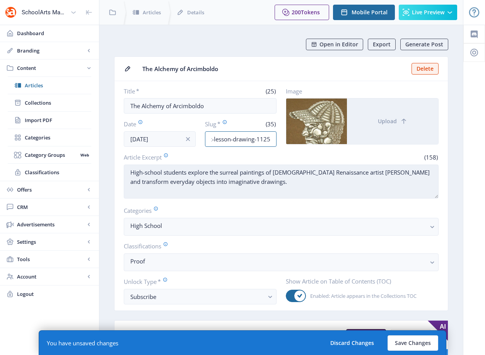
scroll to position [144, 0]
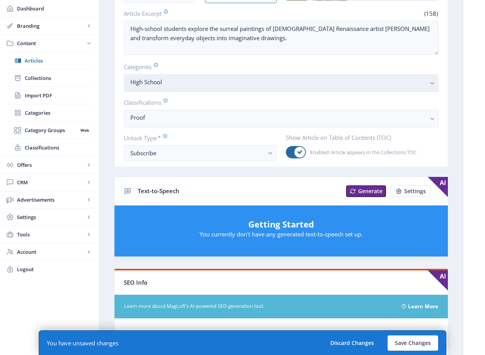
type input "high-school-art-lesson-drawing-1125"
click at [188, 80] on nb-select-label "High School" at bounding box center [277, 81] width 295 height 9
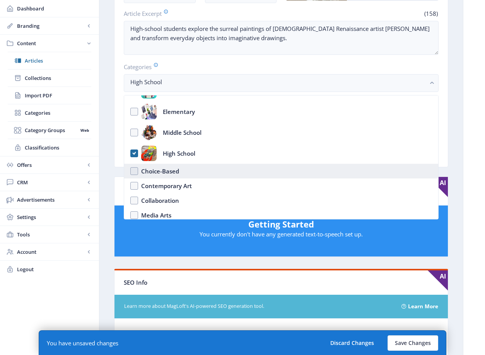
scroll to position [20, 0]
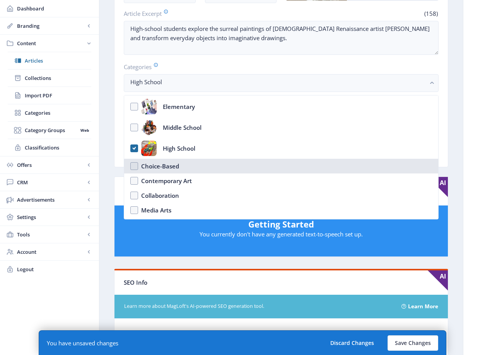
click at [191, 169] on nb-option "Choice-Based" at bounding box center [281, 166] width 314 height 15
checkbox input "true"
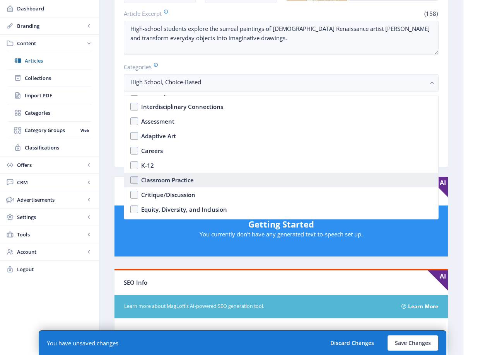
scroll to position [148, 0]
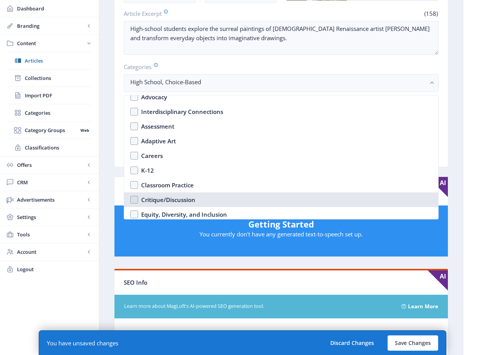
click at [189, 196] on div "Critique/Discussion" at bounding box center [168, 199] width 54 height 9
checkbox input "true"
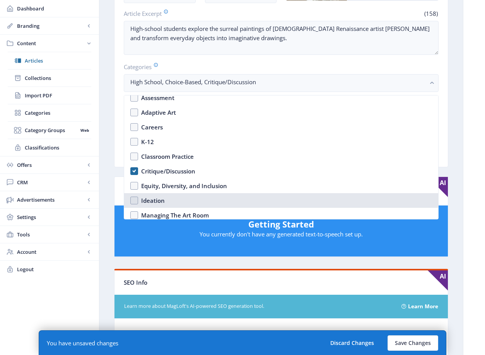
click at [189, 194] on nb-option "Ideation" at bounding box center [281, 200] width 314 height 15
checkbox input "true"
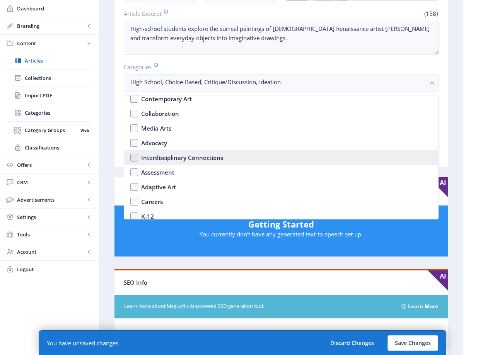
scroll to position [92, 0]
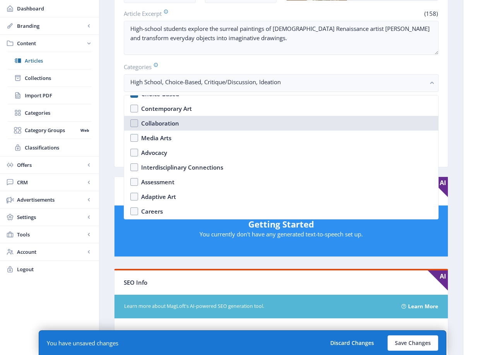
click at [176, 123] on div "Collaboration" at bounding box center [160, 123] width 38 height 9
checkbox input "true"
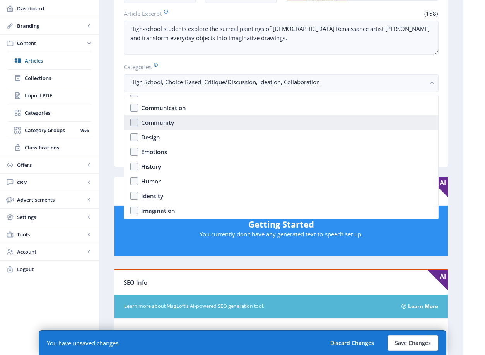
scroll to position [433, 0]
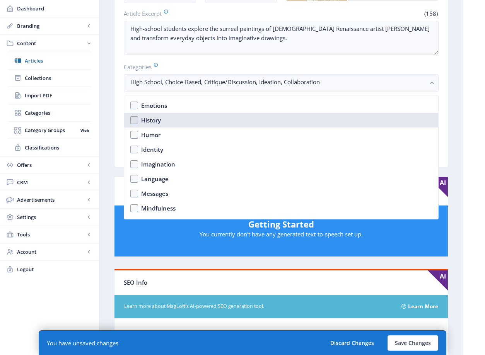
click at [174, 124] on nb-option "History" at bounding box center [281, 120] width 314 height 15
checkbox input "true"
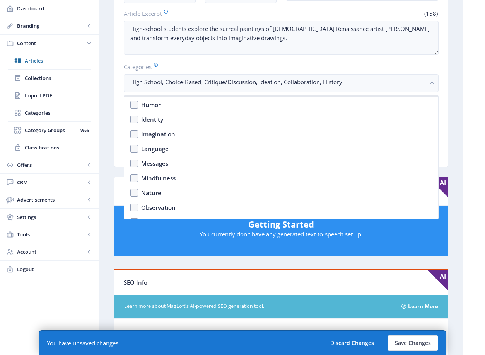
scroll to position [468, 0]
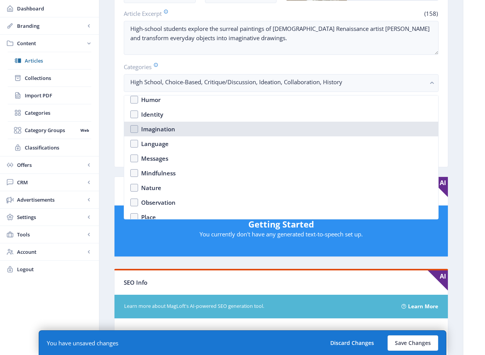
click at [174, 124] on nb-option "Imagination" at bounding box center [281, 129] width 314 height 15
checkbox input "true"
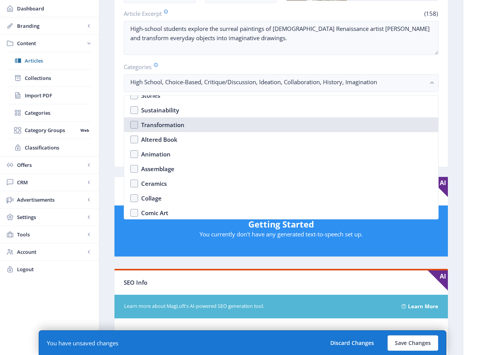
click at [174, 124] on div "Transformation" at bounding box center [162, 124] width 43 height 9
checkbox input "true"
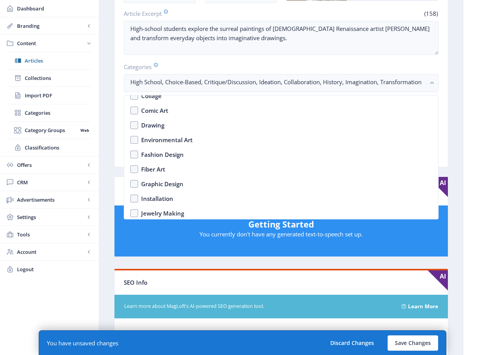
scroll to position [727, 0]
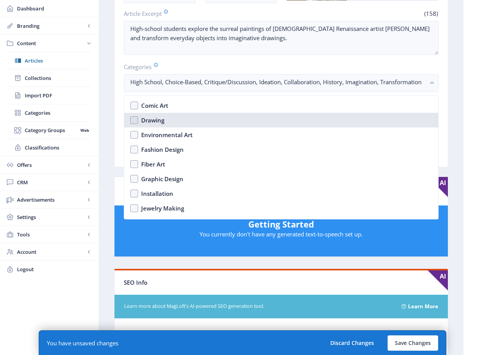
click at [174, 124] on nb-option "Drawing" at bounding box center [281, 120] width 314 height 15
checkbox input "true"
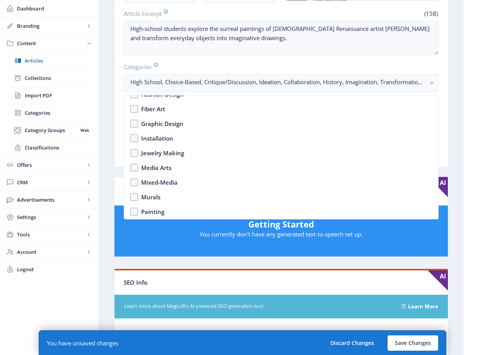
scroll to position [787, 0]
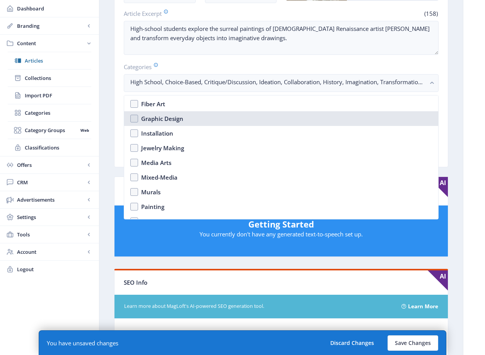
click at [174, 121] on div "Graphic Design" at bounding box center [162, 118] width 42 height 9
checkbox input "true"
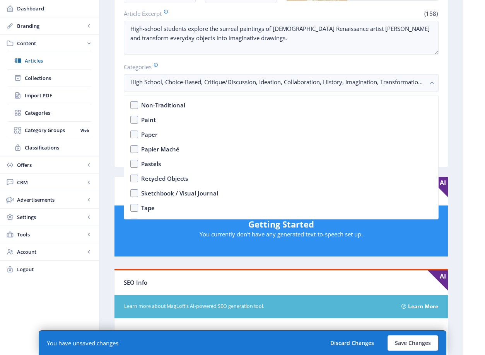
scroll to position [1178, 0]
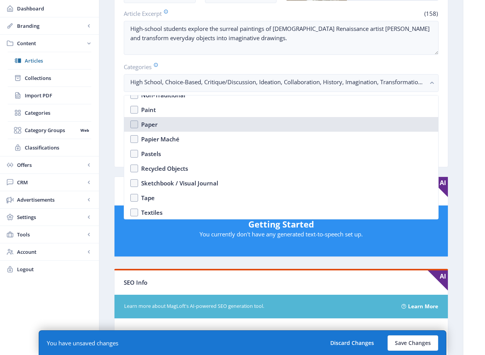
click at [172, 122] on nb-option "Paper" at bounding box center [281, 124] width 314 height 15
checkbox input "true"
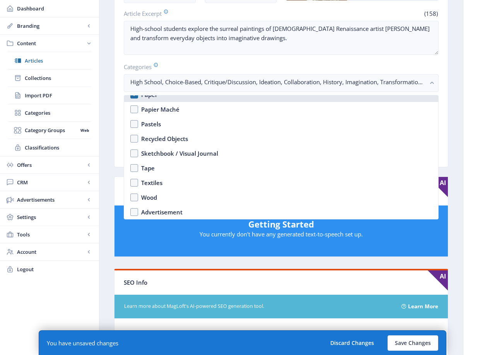
scroll to position [1208, 0]
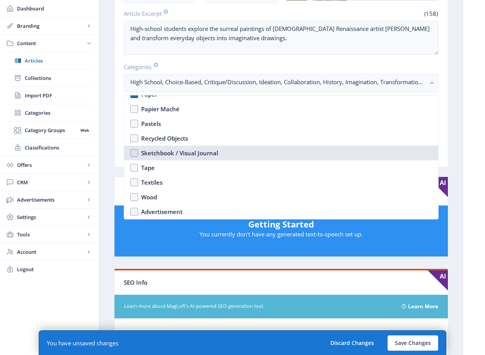
click at [184, 147] on nb-option "Sketchbook / Visual Journal" at bounding box center [281, 153] width 314 height 15
checkbox input "true"
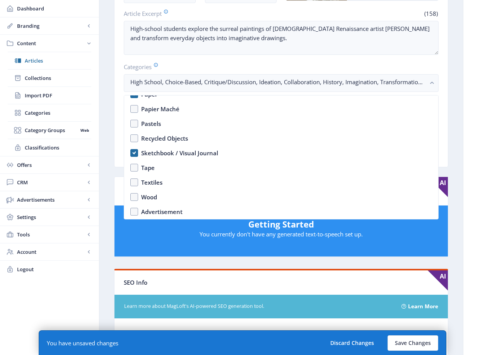
click at [120, 138] on nb-card-body "Title * (25) The Alchemy of Arcimboldo Date Sep 17, 2025 Slug * (35) high-schoo…" at bounding box center [280, 52] width 333 height 230
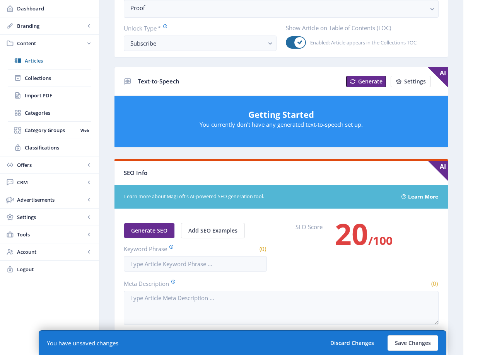
scroll to position [383, 0]
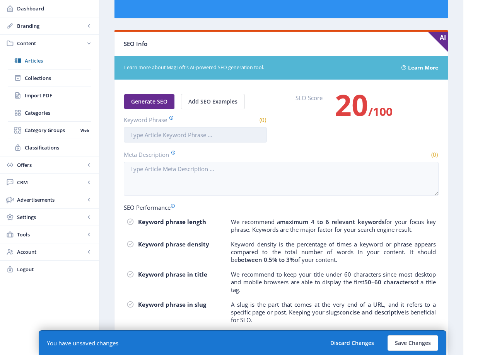
click at [187, 140] on input "Keyword Phrase" at bounding box center [195, 134] width 143 height 15
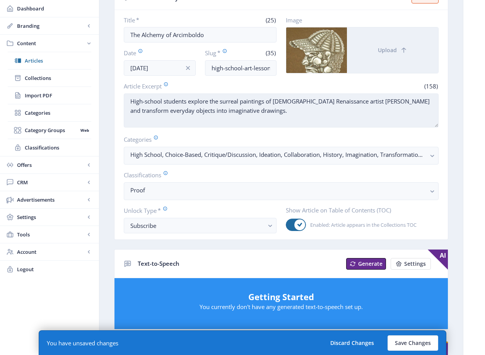
scroll to position [32, 0]
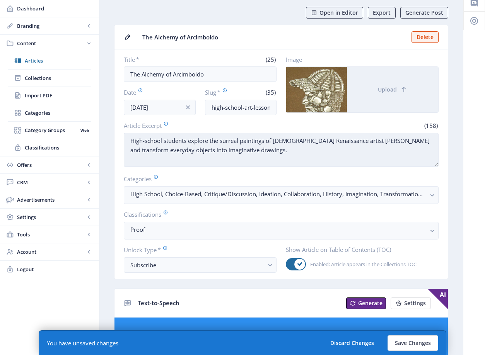
type input "high school art lesson drawing"
click at [217, 138] on textarea "High-school students explore the surreal paintings of Italian Renaissance artis…" at bounding box center [281, 150] width 315 height 34
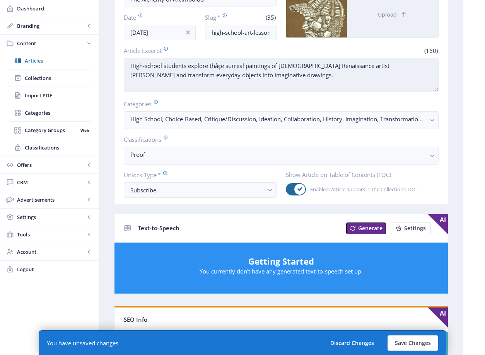
scroll to position [13, 0]
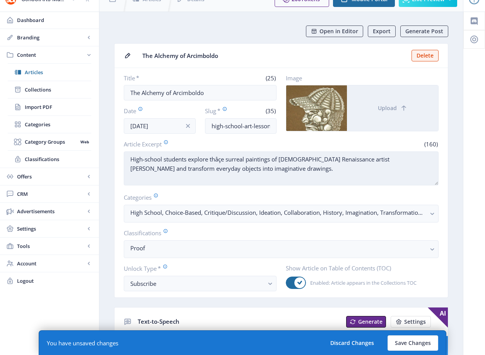
click at [230, 158] on textarea "High-school students explore thåçe surreal paintings of Italian Renaissance art…" at bounding box center [281, 169] width 315 height 34
type textarea "High-school students explore the surreal paintings of Italian Renaissance artis…"
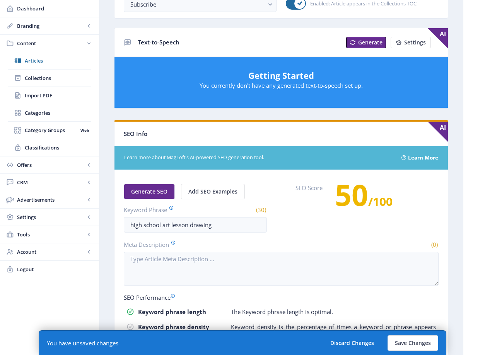
scroll to position [362, 0]
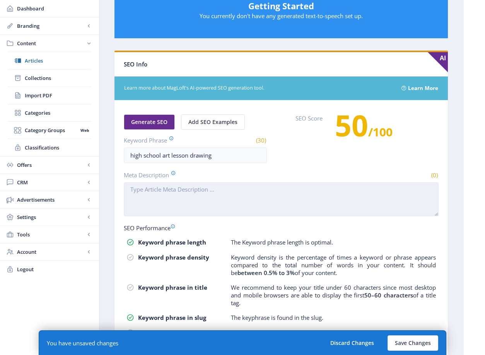
click at [208, 191] on textarea "Meta Description" at bounding box center [281, 199] width 315 height 34
paste textarea "High-school students explore the surreal paintings of Italian Renaissance artis…"
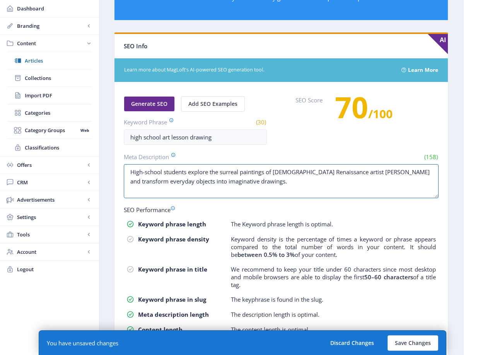
scroll to position [407, 0]
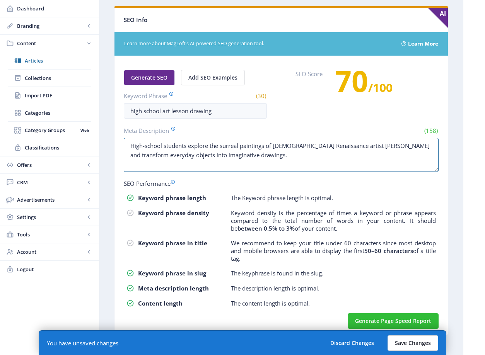
type textarea "High-school students explore the surreal paintings of Italian Renaissance artis…"
click at [408, 342] on button "Save Changes" at bounding box center [412, 343] width 51 height 15
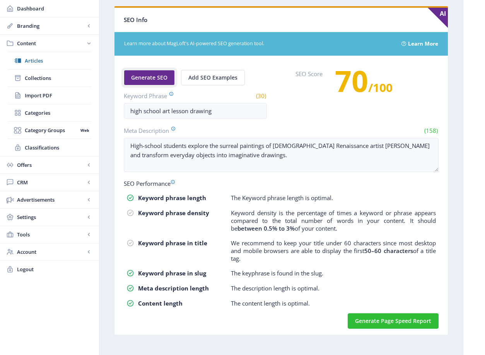
click at [156, 77] on span "Generate SEO" at bounding box center [149, 78] width 36 height 6
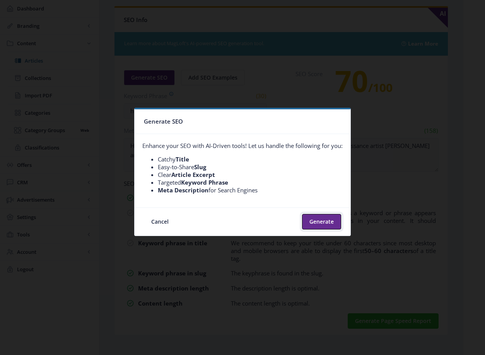
click at [332, 227] on button "Generate" at bounding box center [321, 221] width 39 height 15
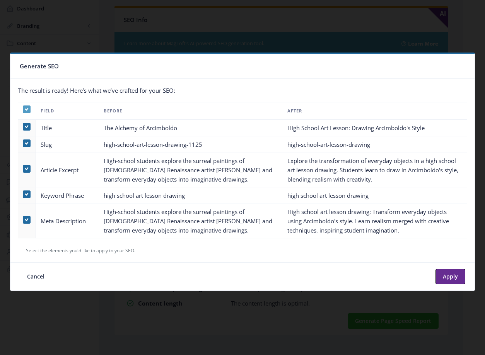
click at [29, 110] on span at bounding box center [27, 110] width 8 height 8
click at [23, 110] on input "checkbox" at bounding box center [23, 109] width 0 height 0
checkbox input "false"
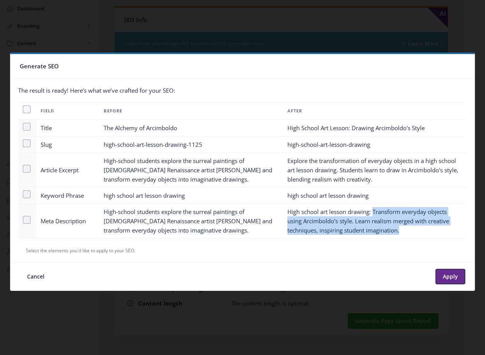
drag, startPoint x: 419, startPoint y: 231, endPoint x: 374, endPoint y: 214, distance: 47.6
click at [374, 214] on td "High school art lesson drawing: Transform everyday objects using Arcimboldo's s…" at bounding box center [375, 221] width 184 height 34
copy td "Transform everyday objects using Arcimboldo's style. Learn realism merged with …"
click at [37, 280] on button "Cancel" at bounding box center [36, 276] width 32 height 15
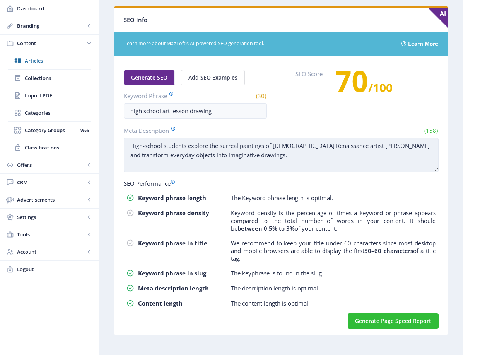
click at [295, 151] on textarea "High-school students explore the surreal paintings of Italian Renaissance artis…" at bounding box center [281, 155] width 315 height 34
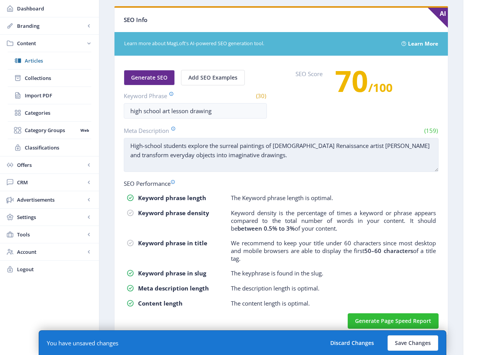
paste textarea "Transform everyday objects using Arcimboldo's style. Learn realism merged with …"
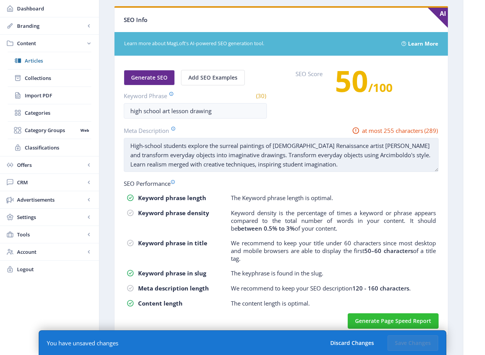
drag, startPoint x: 278, startPoint y: 155, endPoint x: 422, endPoint y: 154, distance: 143.8
click at [422, 154] on textarea "High-school students explore the surreal paintings of Italian Renaissance artis…" at bounding box center [281, 155] width 315 height 34
click at [189, 147] on textarea "High-school students explore the surreal paintings of Italian Renaissance artis…" at bounding box center [281, 155] width 315 height 34
paste textarea "Transform everyday objects using Arcimboldo's style."
click at [195, 147] on textarea "High-school students Transform everyday objects using Arcimboldo's style.explor…" at bounding box center [281, 155] width 315 height 34
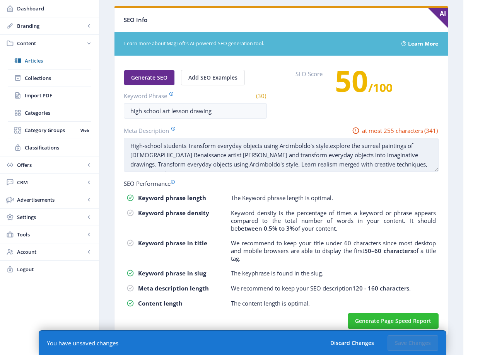
click at [192, 147] on textarea "High-school students Transform everyday objects using Arcimboldo's style.explor…" at bounding box center [281, 155] width 315 height 34
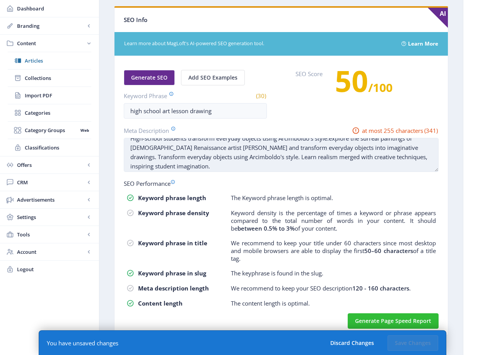
scroll to position [9, 0]
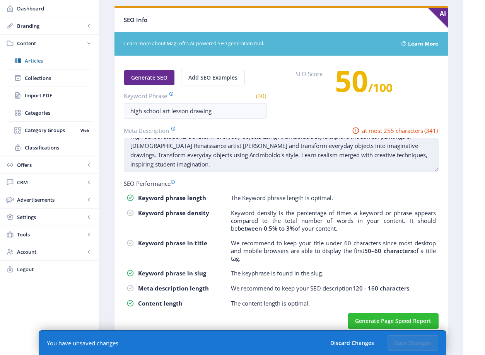
drag, startPoint x: 330, startPoint y: 146, endPoint x: 274, endPoint y: 158, distance: 57.9
click at [274, 158] on textarea "High-school students transform everyday objects using Arcimboldo's style.explor…" at bounding box center [281, 155] width 315 height 34
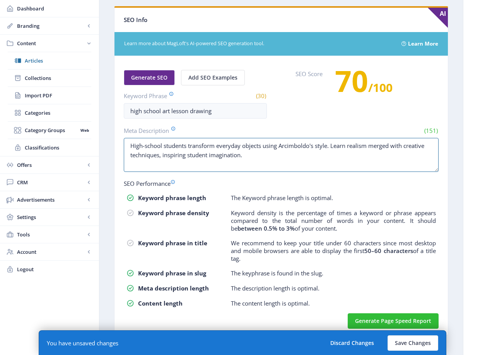
scroll to position [414, 0]
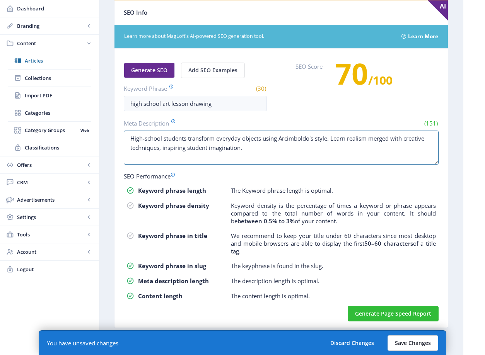
type textarea "High-school students transform everyday objects using Arcimboldo's style. Learn…"
click at [416, 344] on button "Save Changes" at bounding box center [412, 343] width 51 height 15
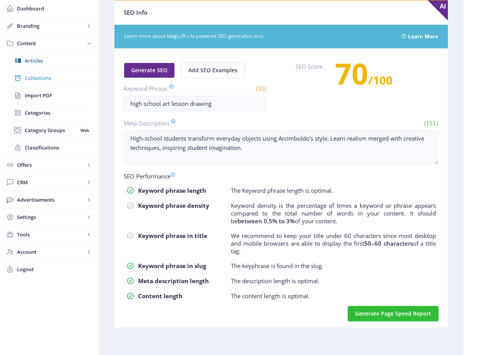
click at [43, 78] on span "Collections" at bounding box center [58, 78] width 66 height 8
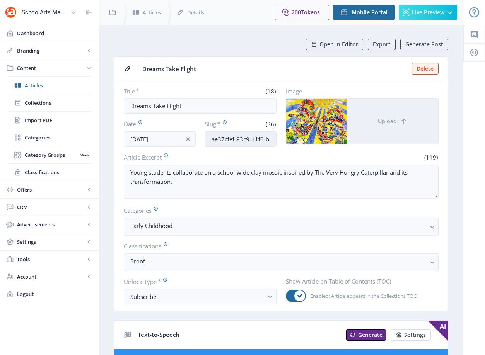
click at [246, 145] on input "ae37cfef-93c9-11f0-bd64-4201ac1fa005" at bounding box center [241, 138] width 72 height 15
click at [246, 142] on input "ae37cfef-93c9-11f0-bd64-4201ac1fa005" at bounding box center [241, 138] width 72 height 15
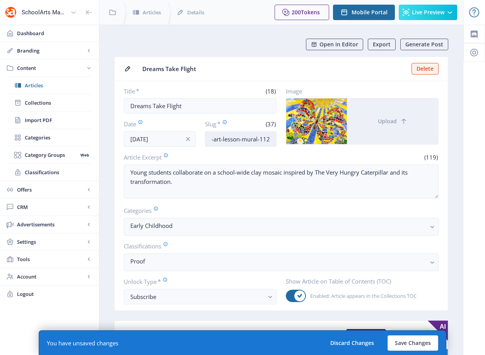
scroll to position [0, 45]
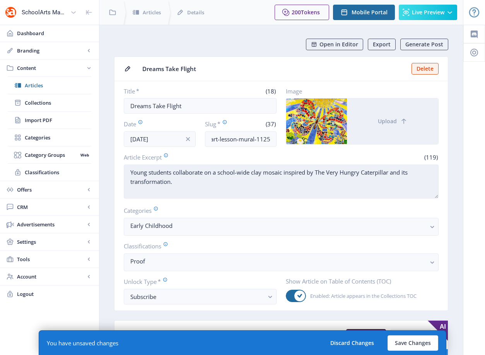
click at [254, 189] on textarea "Young students collaborate on a school-wide clay mosaic inspired by The Very Hu…" at bounding box center [281, 182] width 315 height 34
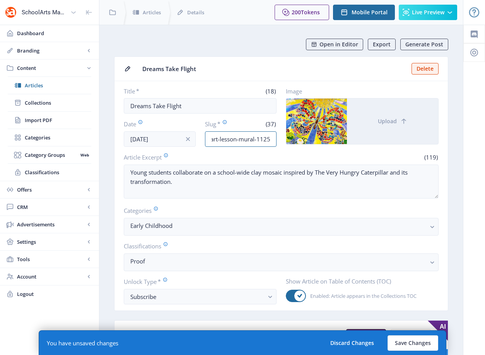
drag, startPoint x: 253, startPoint y: 136, endPoint x: 312, endPoint y: 138, distance: 58.4
click at [320, 138] on div "Title * (18) Dreams Take Flight Date Sep 17, 2025 Slug * (37) early-childhood-a…" at bounding box center [281, 117] width 315 height 60
click at [259, 138] on input "early-childhood-art-lesson-mural-1125" at bounding box center [241, 138] width 72 height 15
click at [244, 141] on input "early-childhood-art-lesson-mural-1125" at bounding box center [241, 138] width 72 height 15
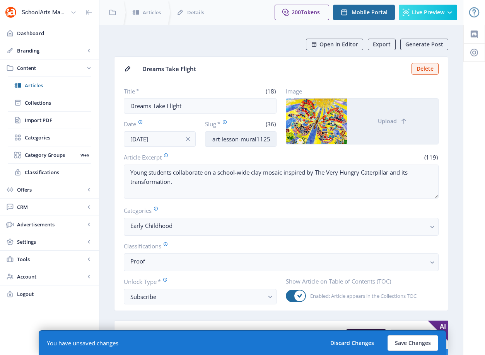
scroll to position [0, 43]
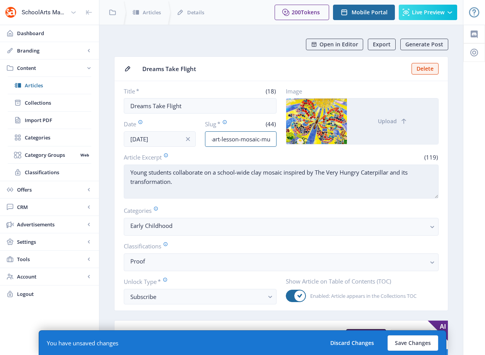
type input "early-childhood-art-lesson-mosaic-mural-1125"
click at [274, 193] on textarea "Young students collaborate on a school-wide clay mosaic inspired by The Very Hu…" at bounding box center [281, 182] width 315 height 34
click at [245, 182] on textarea "Young students collaborate on a school-wide clay mosaic inspired by The Very Hu…" at bounding box center [281, 182] width 315 height 34
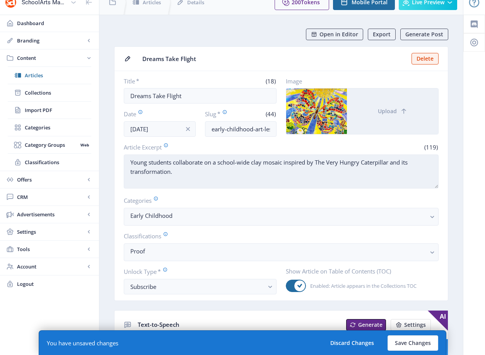
scroll to position [41, 0]
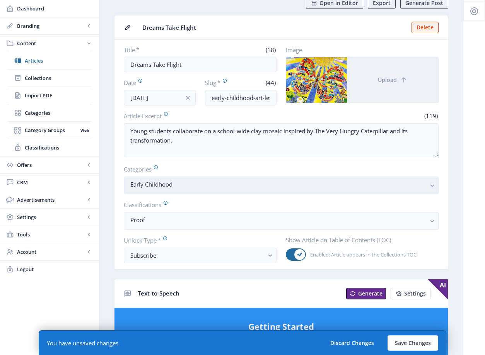
click at [183, 187] on nb-select-label "Early Childhood" at bounding box center [277, 184] width 295 height 9
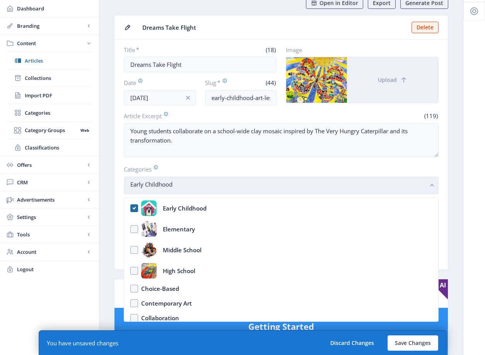
scroll to position [0, 0]
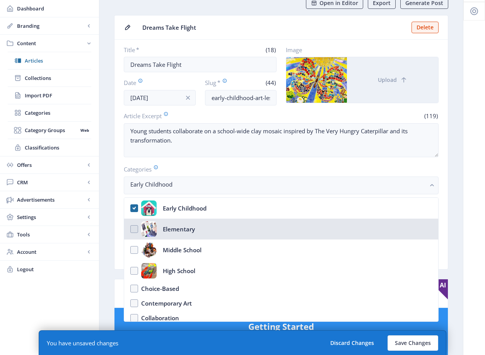
click at [200, 228] on nb-option "Elementary" at bounding box center [281, 229] width 314 height 21
checkbox input "true"
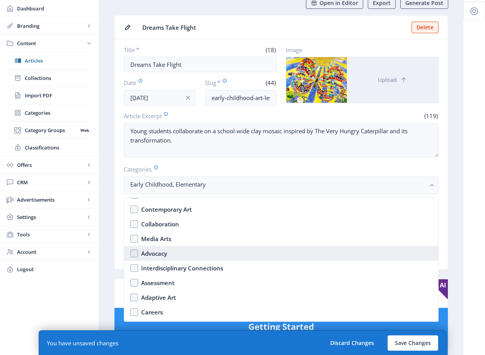
scroll to position [99, 0]
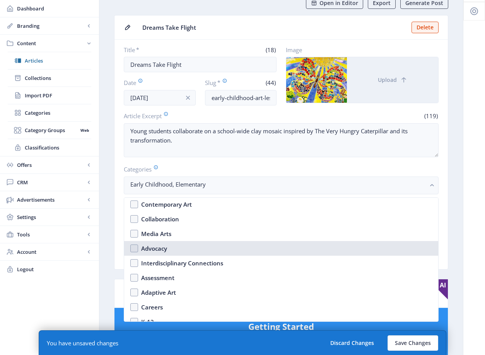
click at [187, 252] on nb-option "Advocacy" at bounding box center [281, 248] width 314 height 15
checkbox input "true"
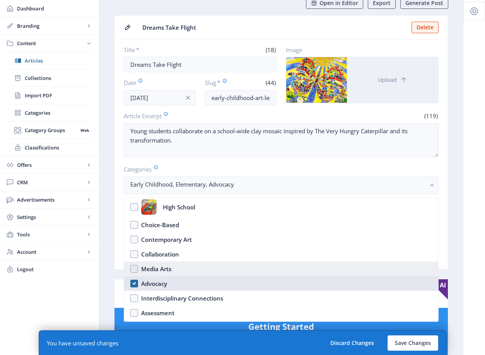
scroll to position [159, 0]
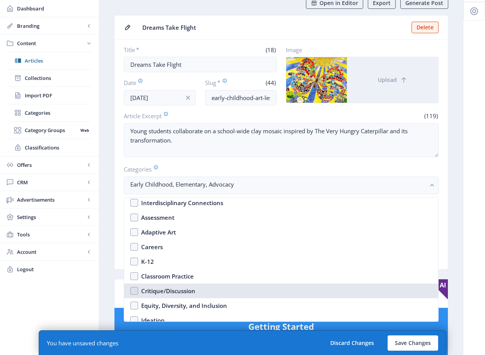
click at [194, 291] on div "Critique/Discussion" at bounding box center [168, 290] width 54 height 9
checkbox input "true"
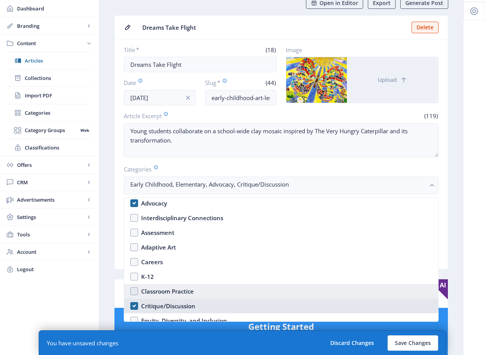
scroll to position [102, 0]
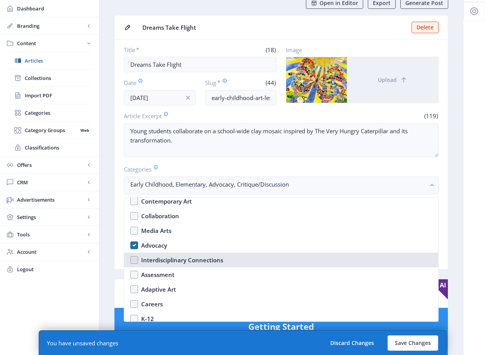
click at [192, 261] on div "Interdisciplinary Connections" at bounding box center [182, 260] width 82 height 9
checkbox input "true"
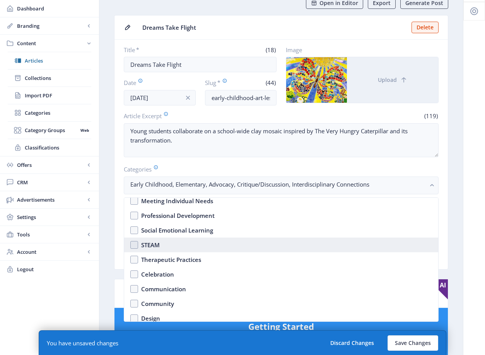
scroll to position [318, 0]
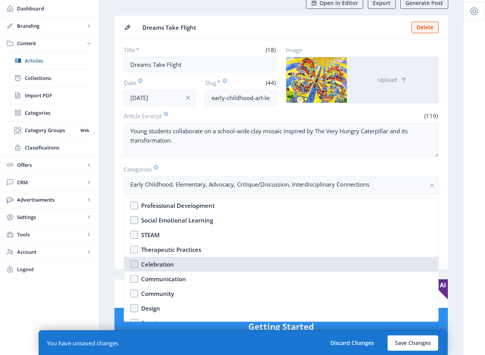
click at [182, 261] on nb-option "Celebration" at bounding box center [281, 264] width 314 height 15
checkbox input "true"
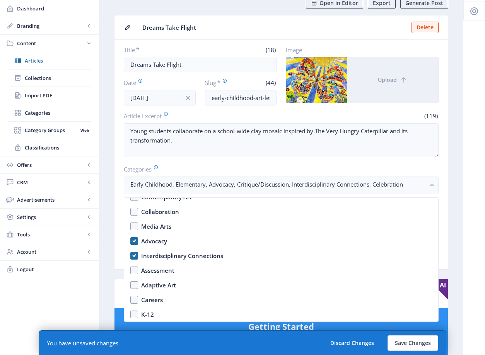
scroll to position [96, 0]
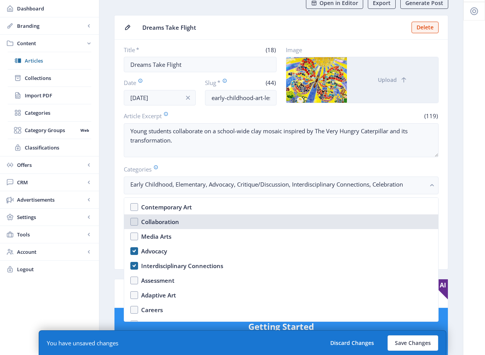
click at [181, 225] on nb-option "Collaboration" at bounding box center [281, 222] width 314 height 15
checkbox input "true"
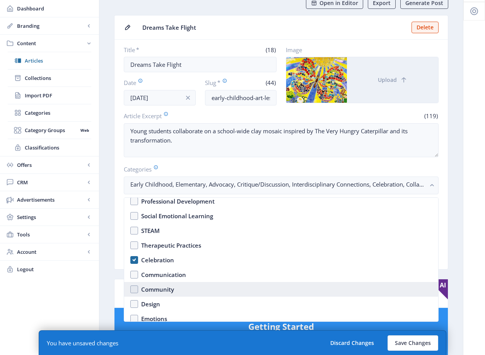
scroll to position [327, 0]
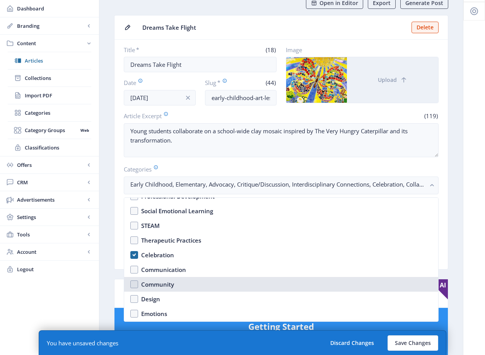
click at [180, 285] on nb-option "Community" at bounding box center [281, 284] width 314 height 15
checkbox input "true"
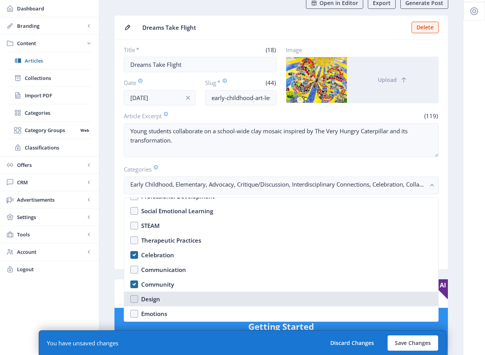
click at [171, 298] on nb-option "Design" at bounding box center [281, 299] width 314 height 15
checkbox input "true"
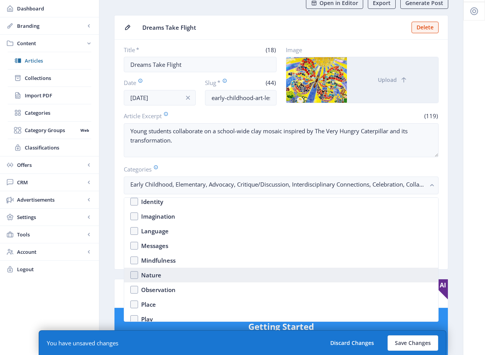
scroll to position [489, 0]
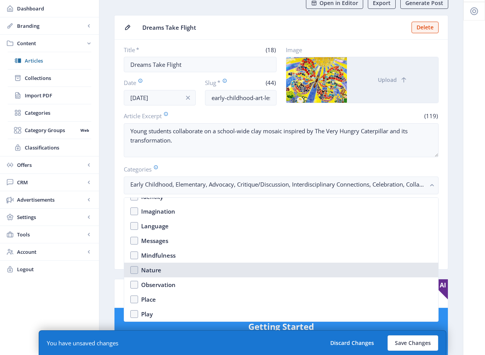
click at [181, 271] on nb-option "Nature" at bounding box center [281, 270] width 314 height 15
checkbox input "true"
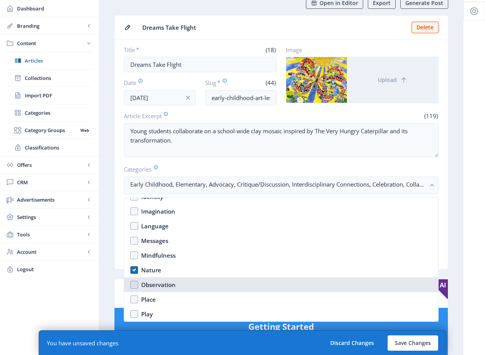
click at [178, 278] on nb-option "Observation" at bounding box center [281, 285] width 314 height 15
checkbox input "true"
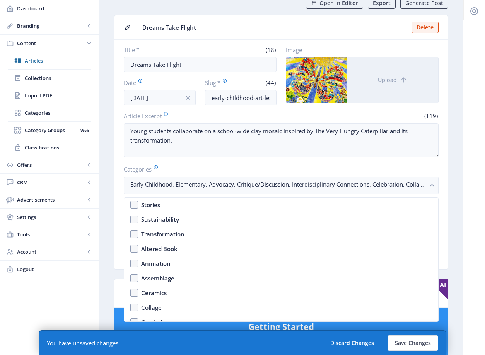
scroll to position [559, 0]
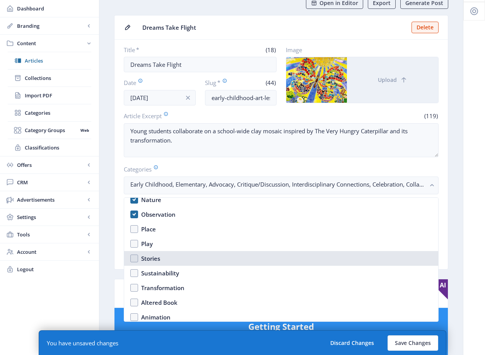
click at [176, 260] on nb-option "Stories" at bounding box center [281, 258] width 314 height 15
checkbox input "true"
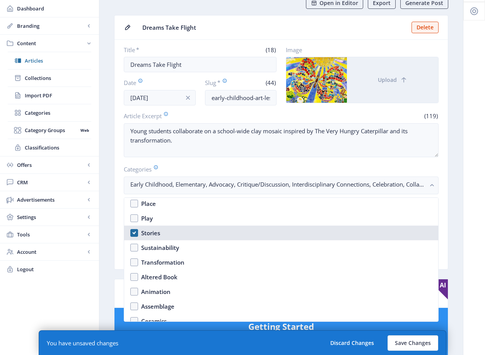
scroll to position [618, 0]
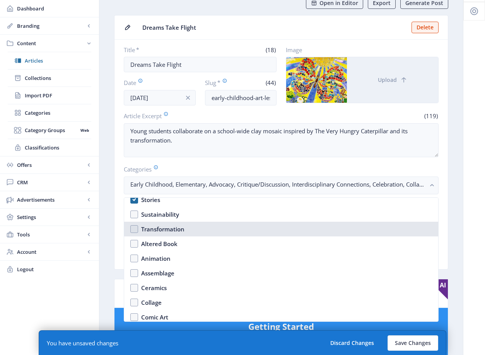
click at [174, 231] on div "Transformation" at bounding box center [162, 229] width 43 height 9
checkbox input "true"
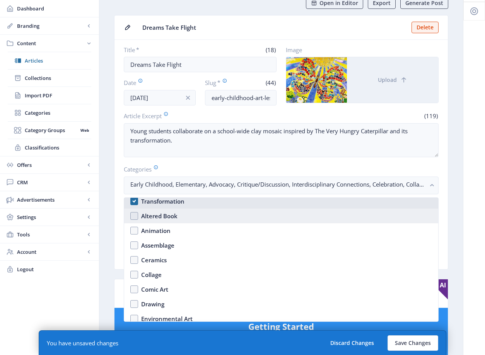
scroll to position [678, 0]
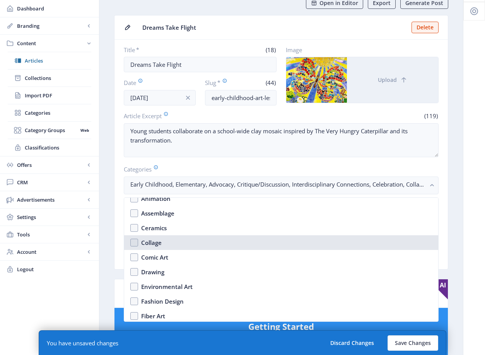
click at [177, 241] on nb-option "Collage" at bounding box center [281, 242] width 314 height 15
checkbox input "true"
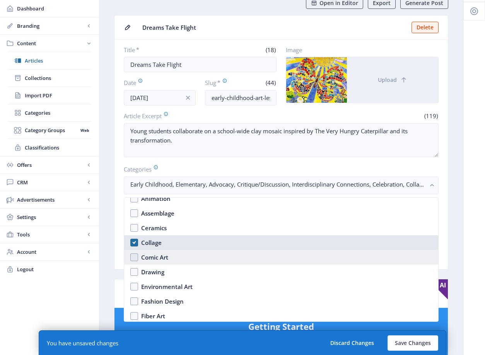
scroll to position [693, 0]
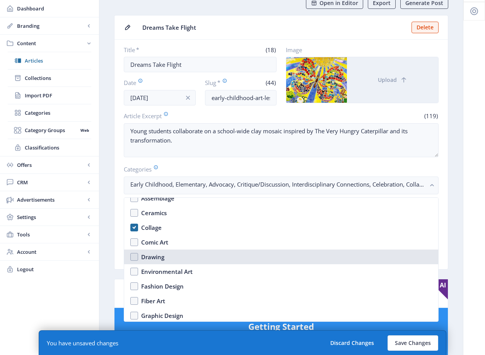
click at [190, 254] on nb-option "Drawing" at bounding box center [281, 257] width 314 height 15
checkbox input "true"
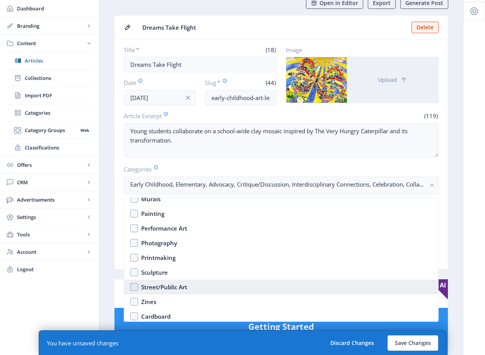
scroll to position [855, 0]
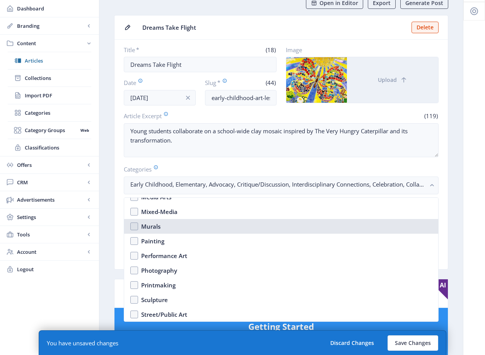
click at [179, 229] on nb-option "Murals" at bounding box center [281, 226] width 314 height 15
checkbox input "true"
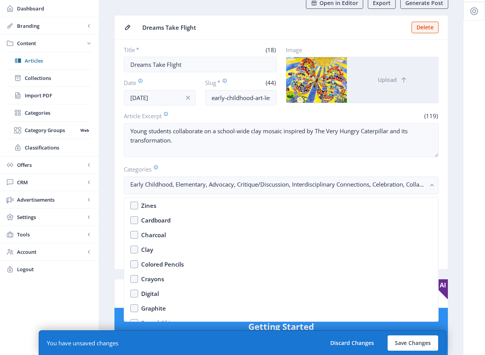
scroll to position [994, 0]
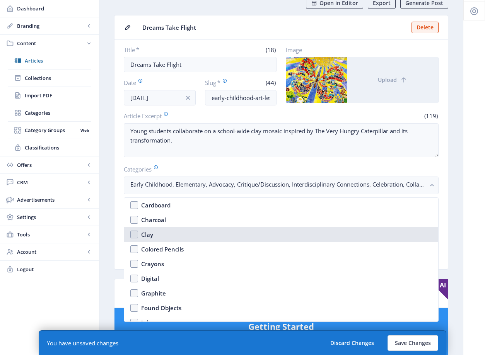
click at [190, 232] on nb-option "Clay" at bounding box center [281, 234] width 314 height 15
checkbox input "true"
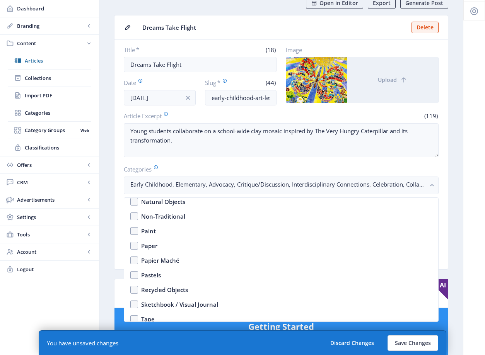
scroll to position [1169, 0]
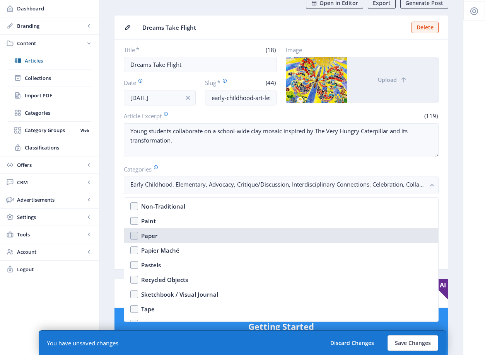
click at [179, 236] on nb-option "Paper" at bounding box center [281, 235] width 314 height 15
checkbox input "true"
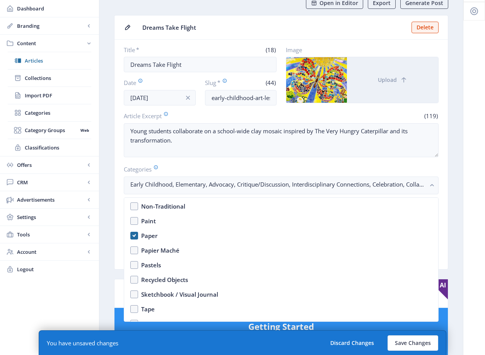
click at [434, 169] on div "Categories" at bounding box center [281, 169] width 315 height 9
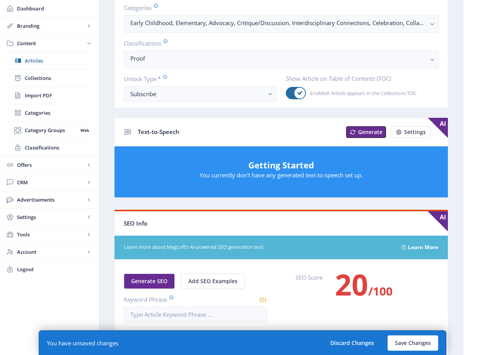
scroll to position [290, 0]
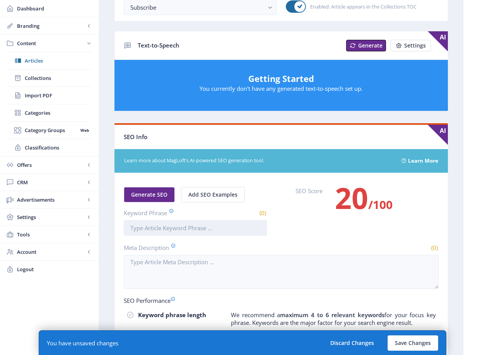
click at [207, 225] on input "Keyword Phrase" at bounding box center [195, 227] width 143 height 15
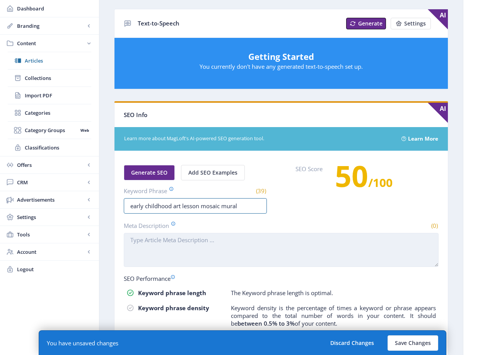
type input "early childhood art lesson mosaic mural"
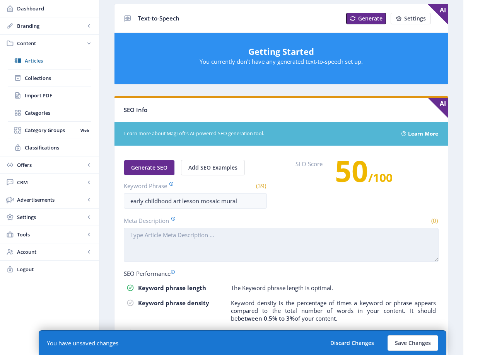
click at [201, 249] on textarea "Meta Description" at bounding box center [281, 245] width 315 height 34
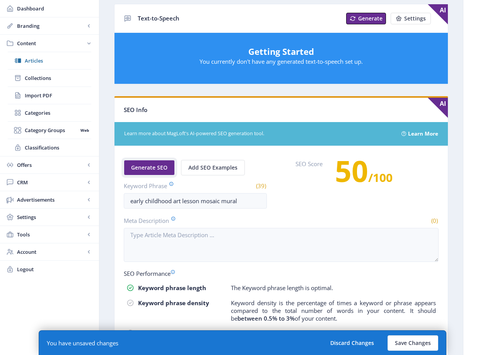
click at [143, 167] on span "Generate SEO" at bounding box center [149, 168] width 36 height 6
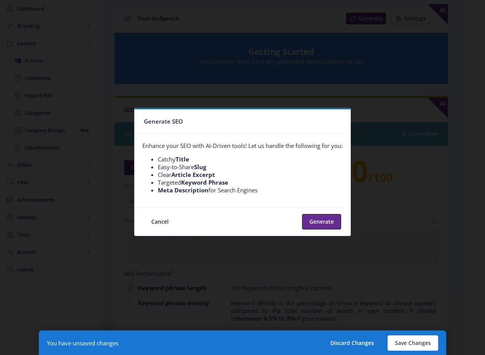
click at [345, 221] on nb-card-footer "Cancel Generate" at bounding box center [243, 222] width 216 height 28
click at [317, 225] on button "Generate" at bounding box center [321, 221] width 39 height 15
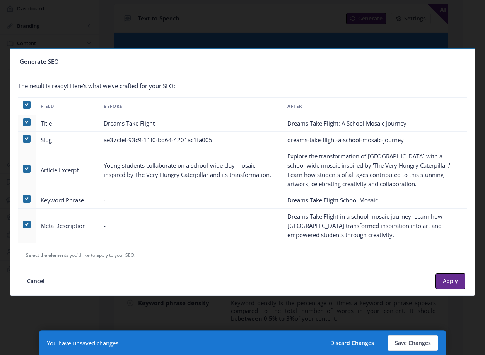
drag, startPoint x: 415, startPoint y: 217, endPoint x: 433, endPoint y: 242, distance: 31.3
click at [433, 242] on td "Dreams Take Flight in a school mosaic journey. Learn how Harmony Elementary tra…" at bounding box center [375, 226] width 184 height 34
copy td "Learn how Harmony Elementary transformed inspiration into art and empowered stu…"
click at [349, 43] on div at bounding box center [242, 177] width 485 height 355
click at [34, 285] on button "Cancel" at bounding box center [36, 281] width 32 height 15
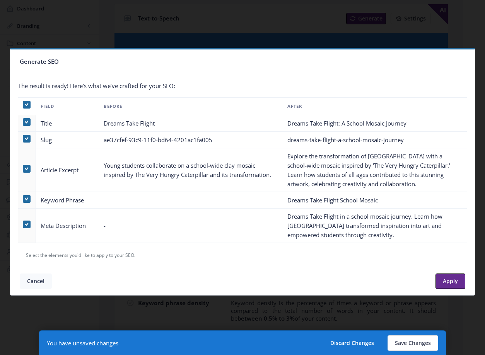
scroll to position [317, 0]
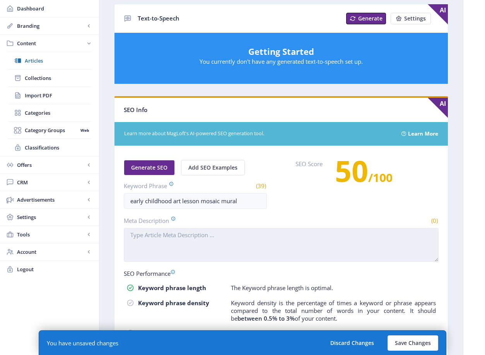
click at [202, 241] on textarea "Meta Description" at bounding box center [281, 245] width 315 height 34
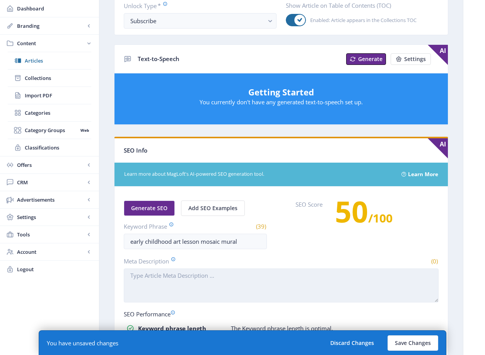
scroll to position [297, 0]
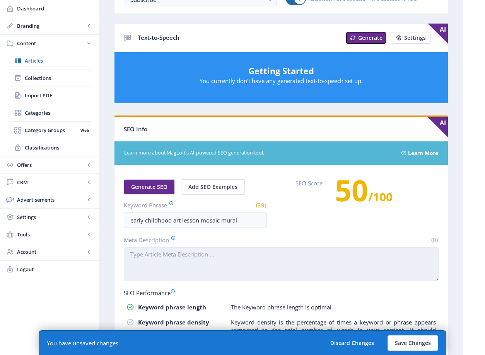
paste textarea "Learn how Harmony Elementary transformed inspiration into art and empowered stu…"
click at [179, 256] on textarea "Learn how Harmony Elementary transformed inspiration into art and empowered stu…" at bounding box center [281, 264] width 315 height 34
drag, startPoint x: 160, startPoint y: 256, endPoint x: 218, endPoint y: 257, distance: 58.0
click at [218, 257] on textarea "Learn how Harmony Elementary transformed inspiration into art and empowered stu…" at bounding box center [281, 264] width 315 height 34
click at [283, 257] on textarea "Learn how elementary students transformed inspiration into art and empowered st…" at bounding box center [281, 264] width 315 height 34
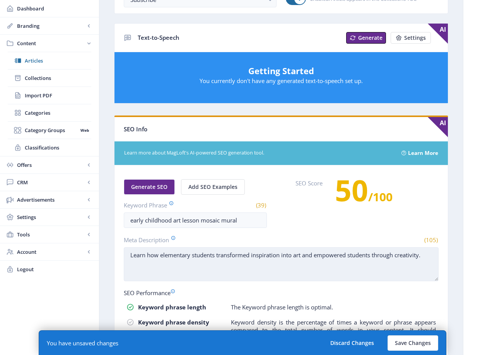
click at [301, 256] on textarea "Learn how elementary students transformed inspiration into art and empowered st…" at bounding box center [281, 264] width 315 height 34
click at [334, 256] on textarea "Learn how elementary students transformed inspiration into art and empowered st…" at bounding box center [281, 264] width 315 height 34
click at [428, 255] on textarea "Learn how elementary students transformed inspiration into art and empowered st…" at bounding box center [281, 264] width 315 height 34
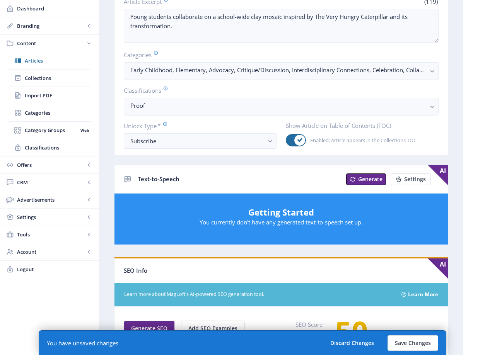
scroll to position [104, 0]
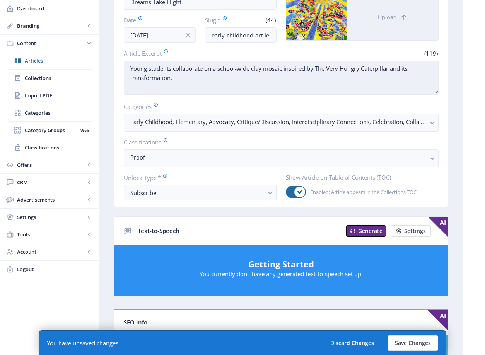
click at [293, 77] on textarea "Young students collaborate on a school-wide clay mosaic inspired by The Very Hu…" at bounding box center [281, 78] width 315 height 34
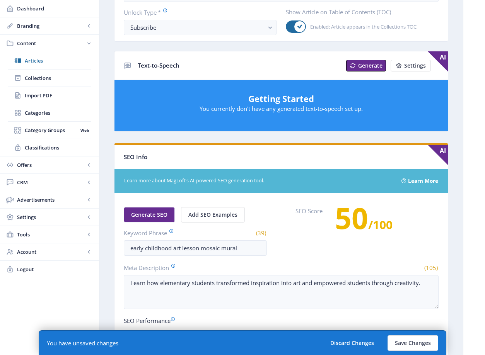
scroll to position [349, 0]
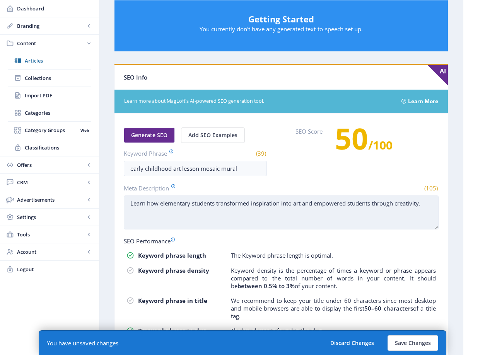
click at [269, 210] on textarea "Learn how elementary students transformed inspiration into art and empowered st…" at bounding box center [281, 213] width 315 height 34
paste textarea "Young students collaborate on a school-wide clay mosaic inspired by The Very Hu…"
click at [172, 204] on textarea "Young students collaborate on a school-wide clay mosaic inspired by The Very Hu…" at bounding box center [281, 213] width 315 height 34
click at [245, 213] on textarea "Young students collaborate on a school-wide clay mosaic inspired by The Very Hu…" at bounding box center [281, 213] width 315 height 34
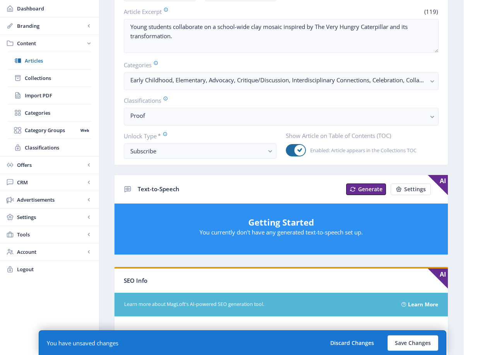
scroll to position [90, 0]
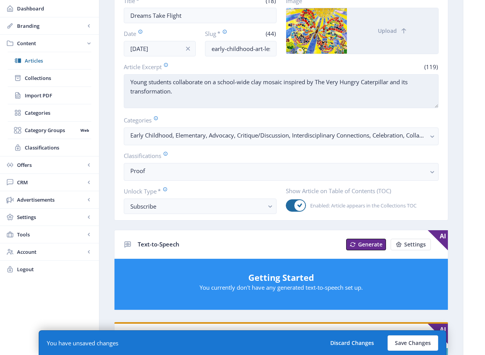
click at [278, 99] on textarea "Young students collaborate on a school-wide clay mosaic inspired by The Very Hu…" at bounding box center [281, 91] width 315 height 34
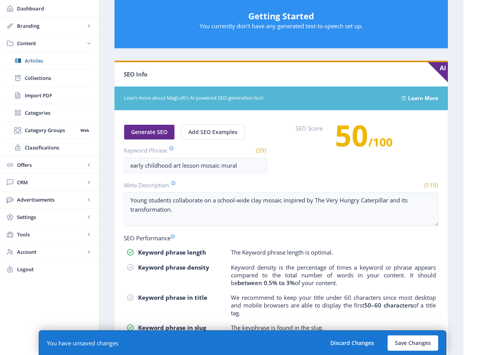
scroll to position [392, 0]
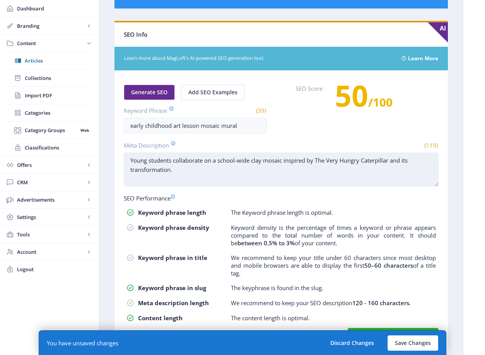
click at [261, 174] on textarea "Young students collaborate on a school-wide clay mosaic inspired by The Very Hu…" at bounding box center [281, 170] width 315 height 34
click at [270, 171] on textarea "Young students collaborate on a school-wide clay mosaic inspired by The Very Hu…" at bounding box center [281, 170] width 315 height 34
click at [283, 160] on textarea "Young students collaborate on a school-wide clay mosaic inspired by The Very Hu…" at bounding box center [281, 170] width 315 height 34
click at [327, 175] on textarea "Young students collaborate on a school-wide clay mosaic inspired by The Very Hu…" at bounding box center [281, 170] width 315 height 34
click at [211, 160] on textarea "Young students collaborate on a school-wide clay mosaic inspired by The Very Hu…" at bounding box center [281, 170] width 315 height 34
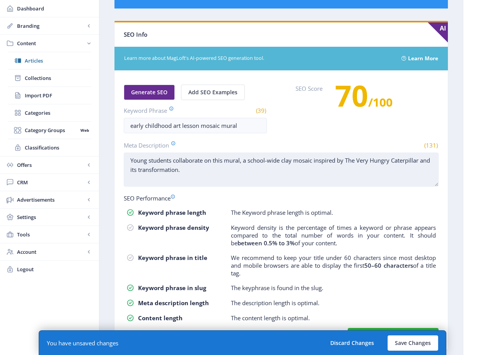
click at [218, 160] on textarea "Young students collaborate on this mural, a school-wide clay mosaic inspired by…" at bounding box center [281, 170] width 315 height 34
click at [247, 172] on textarea "Young students collaborate on this mural, a school-wide clay mosaic inspired by…" at bounding box center [281, 170] width 315 height 34
click at [247, 160] on textarea "Young students collaborate on this mural, a school-wide clay mosaic inspired by…" at bounding box center [281, 170] width 315 height 34
click at [264, 164] on textarea "Young students collaborate on this mural, a school-wide clay mosaic inspired by…" at bounding box center [281, 170] width 315 height 34
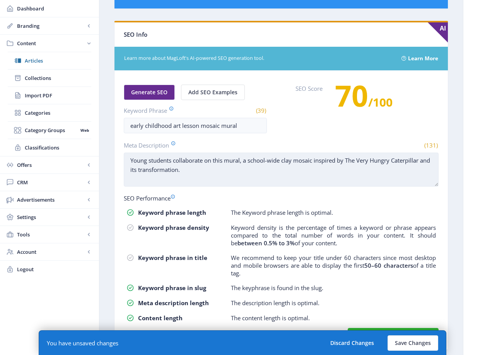
click at [270, 169] on textarea "Young students collaborate on this mural, a school-wide clay mosaic inspired by…" at bounding box center [281, 170] width 315 height 34
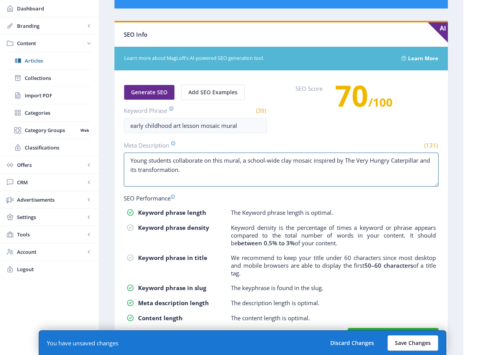
type textarea "Young students collaborate on this mural, a school-wide clay mosaic inspired by…"
click at [412, 338] on button "Save Changes" at bounding box center [412, 343] width 51 height 15
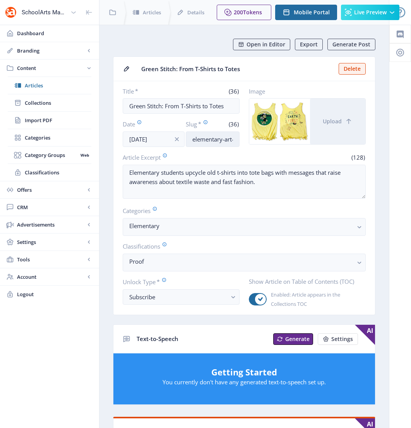
click at [226, 135] on input "elementary-art-lesson-upcycling-1125" at bounding box center [213, 138] width 54 height 15
drag, startPoint x: 225, startPoint y: 141, endPoint x: 304, endPoint y: 141, distance: 78.9
click at [304, 141] on div "Title * (36) Green Stitch: From T-Shirts to Totes Date [DATE] Slug * (36) eleme…" at bounding box center [244, 117] width 243 height 60
click at [209, 140] on input "elementary-art-lesson-upcycling-1125" at bounding box center [213, 138] width 54 height 15
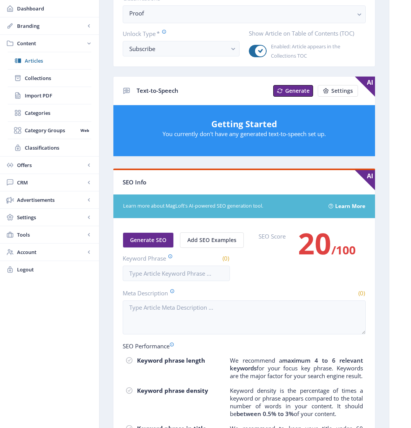
scroll to position [273, 0]
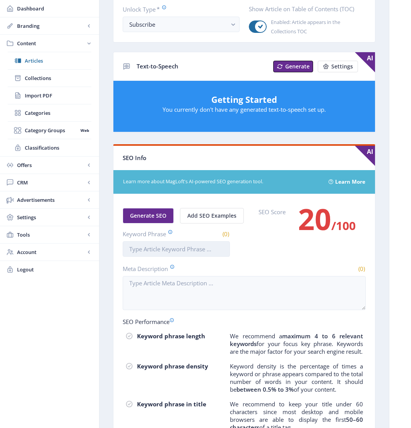
click at [204, 242] on input "Keyword Phrase" at bounding box center [176, 248] width 107 height 15
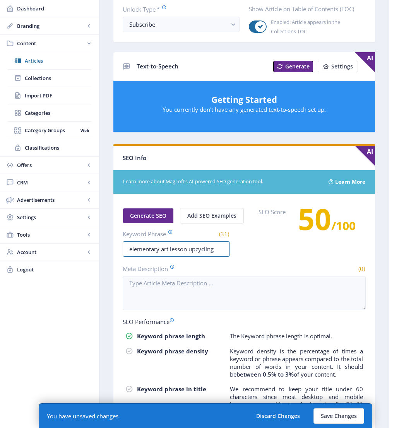
type input "elementary art lesson upcycling"
click at [139, 213] on span "Generate SEO" at bounding box center [148, 216] width 36 height 6
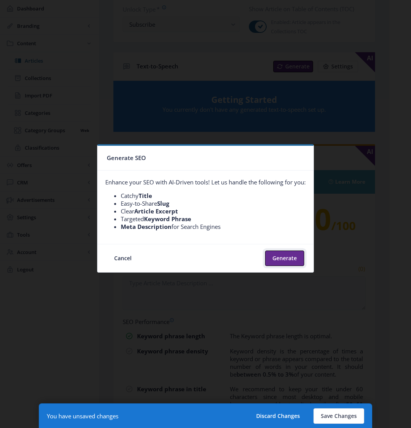
click at [294, 262] on button "Generate" at bounding box center [284, 257] width 39 height 15
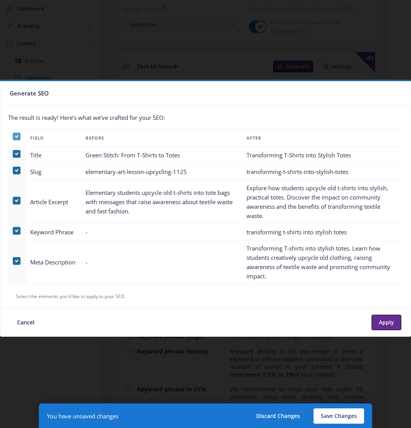
click at [17, 140] on icon at bounding box center [16, 137] width 3 height 8
click at [13, 137] on input "checkbox" at bounding box center [13, 136] width 0 height 0
checkbox input "false"
click at [19, 263] on span at bounding box center [17, 261] width 8 height 8
click at [13, 261] on input "checkbox" at bounding box center [13, 261] width 0 height 0
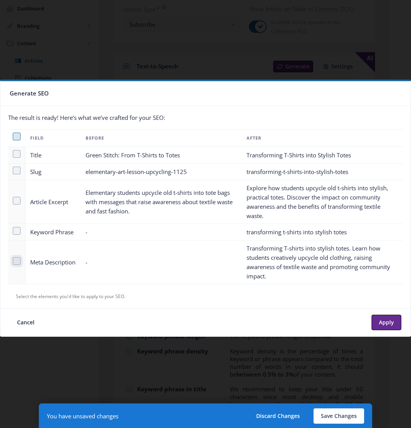
checkbox input "true"
click at [381, 324] on button "Apply" at bounding box center [386, 322] width 30 height 15
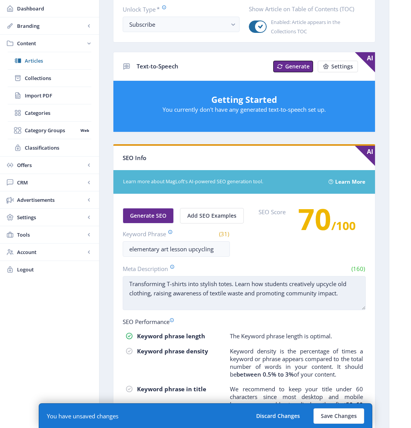
drag, startPoint x: 165, startPoint y: 282, endPoint x: 158, endPoint y: 281, distance: 7.0
click at [158, 281] on textarea "Transforming T-shirts into stylish totes. Learn how students creatively upcycle…" at bounding box center [244, 293] width 243 height 34
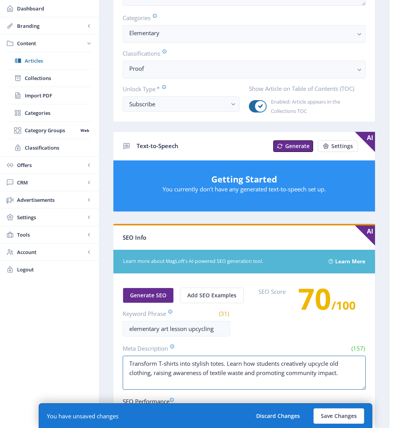
scroll to position [0, 0]
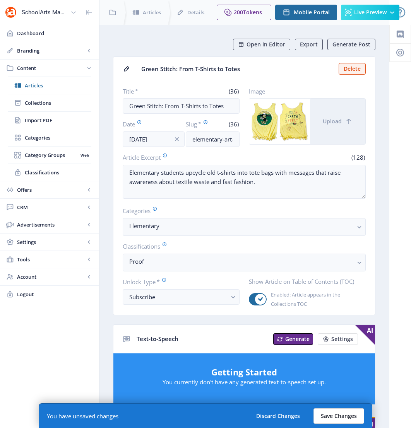
type textarea "Transform T-shirts into stylish totes. Learn how students creatively upcycle ol…"
click at [330, 414] on button "Save Changes" at bounding box center [338, 415] width 51 height 15
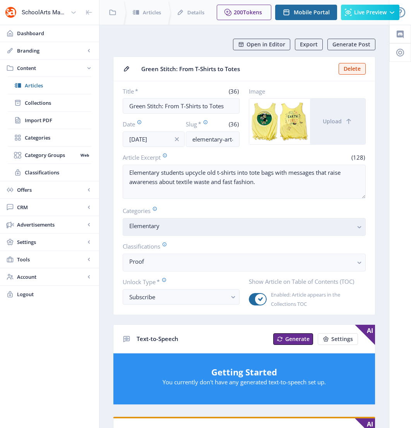
click at [214, 220] on button "Elementary" at bounding box center [244, 227] width 243 height 18
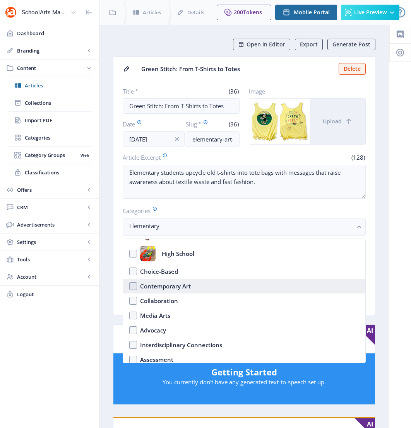
scroll to position [59, 0]
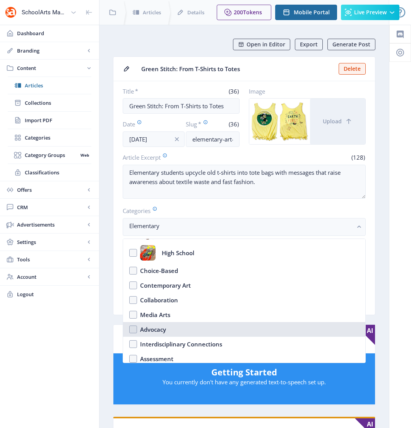
click at [208, 332] on nb-option "Advocacy" at bounding box center [244, 329] width 242 height 15
checkbox input "true"
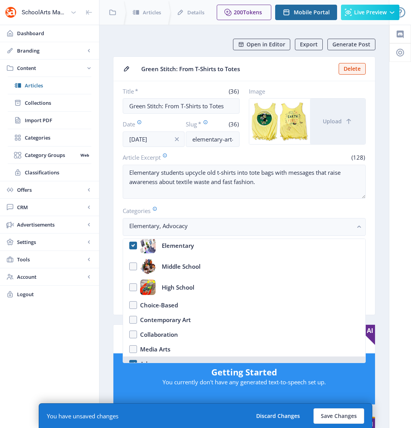
scroll to position [42, 0]
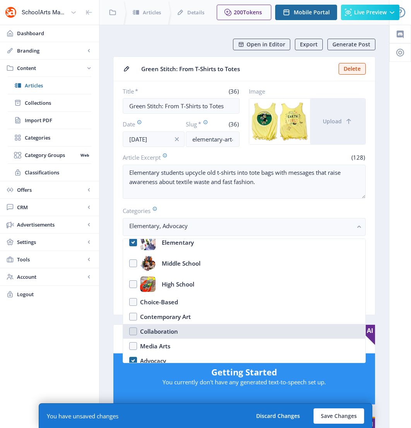
click at [208, 332] on nb-option "Collaboration" at bounding box center [244, 331] width 242 height 15
checkbox input "true"
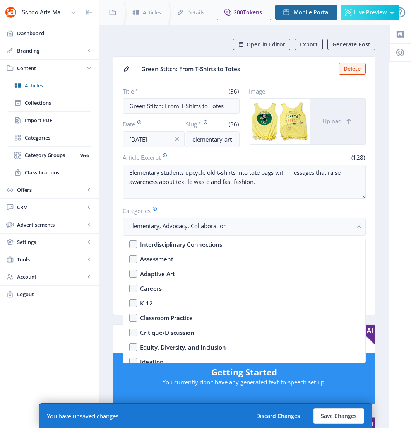
scroll to position [155, 0]
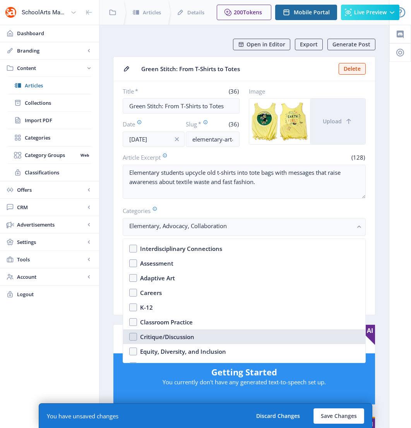
click at [208, 332] on nb-option "Critique/Discussion" at bounding box center [244, 336] width 242 height 15
checkbox input "false"
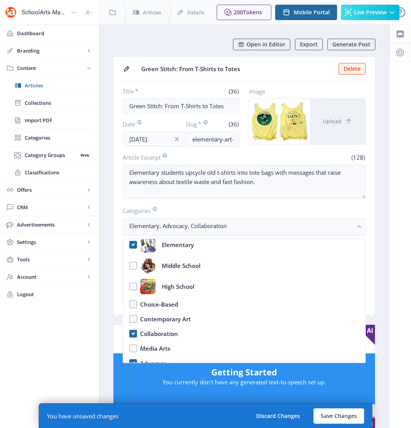
scroll to position [24, 0]
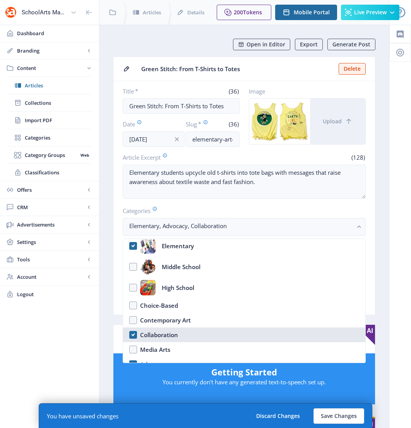
click at [205, 339] on nb-option "Collaboration" at bounding box center [244, 334] width 242 height 15
checkbox input "false"
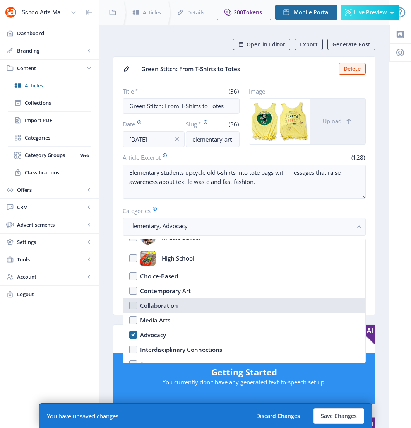
scroll to position [50, 0]
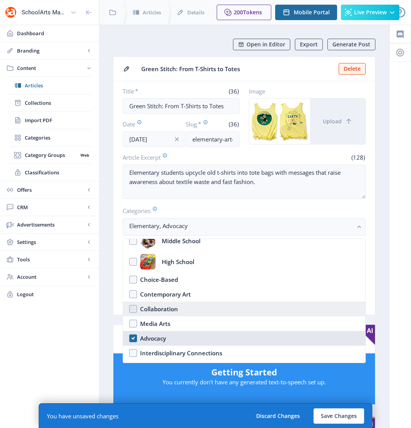
click at [205, 339] on nb-option "Advocacy" at bounding box center [244, 338] width 242 height 15
checkbox input "false"
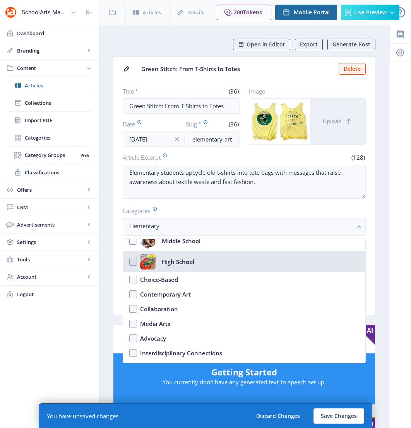
click at [209, 259] on nb-option "High School" at bounding box center [244, 261] width 242 height 21
checkbox input "true"
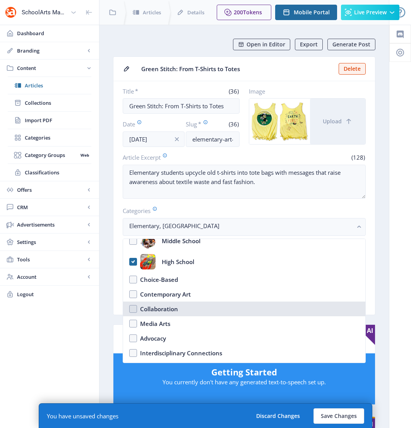
click at [203, 311] on nb-option "Collaboration" at bounding box center [244, 309] width 242 height 15
checkbox input "true"
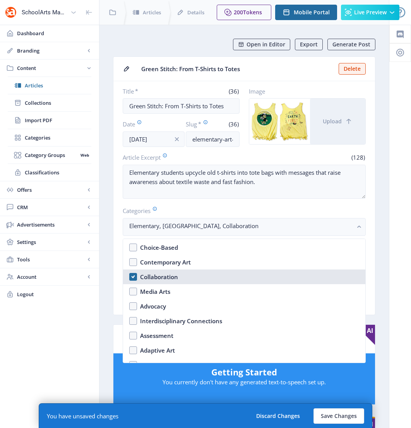
scroll to position [76, 0]
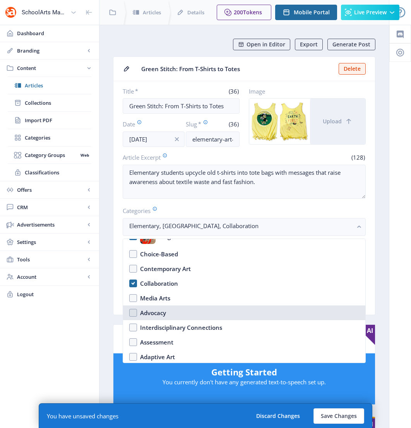
click at [203, 311] on nb-option "Advocacy" at bounding box center [244, 312] width 242 height 15
checkbox input "true"
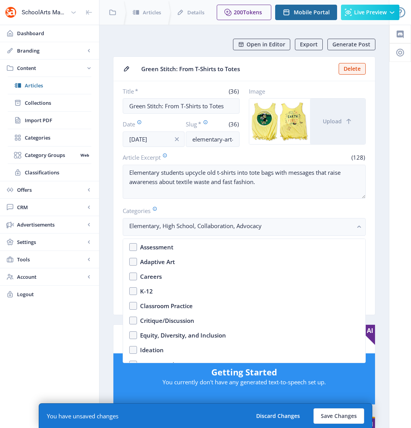
scroll to position [175, 0]
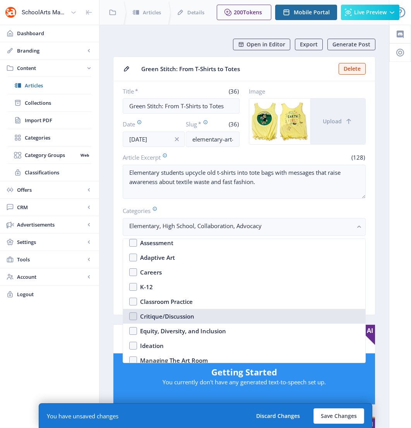
click at [203, 311] on nb-option "Critique/Discussion" at bounding box center [244, 316] width 242 height 15
checkbox input "true"
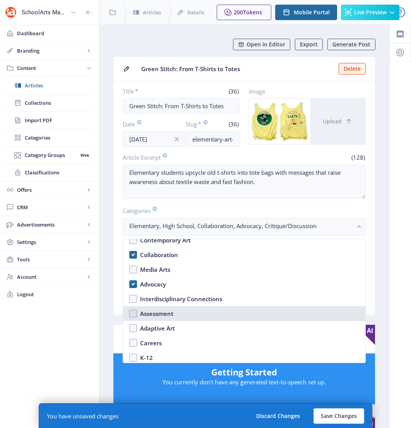
click at [203, 311] on nb-option "Assessment" at bounding box center [244, 313] width 242 height 15
checkbox input "true"
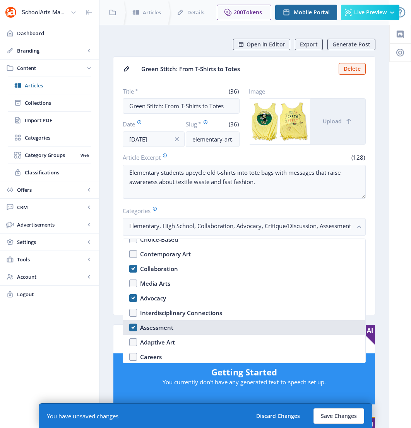
scroll to position [91, 0]
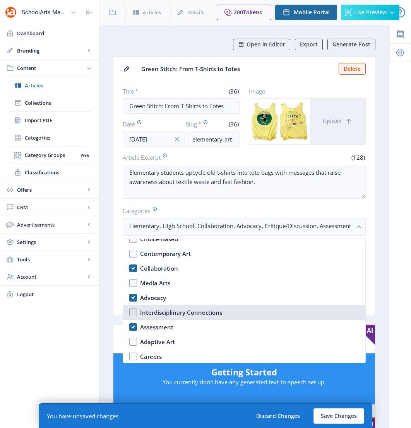
click at [203, 312] on div "Interdisciplinary Connections" at bounding box center [181, 312] width 82 height 9
checkbox input "true"
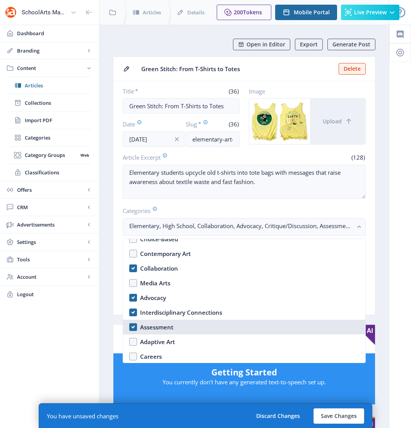
click at [203, 331] on nb-option "Assessment" at bounding box center [244, 327] width 242 height 15
checkbox input "false"
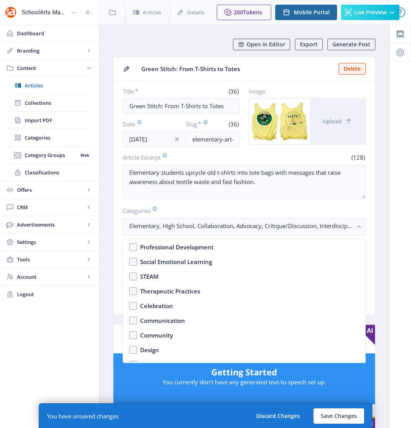
scroll to position [307, 0]
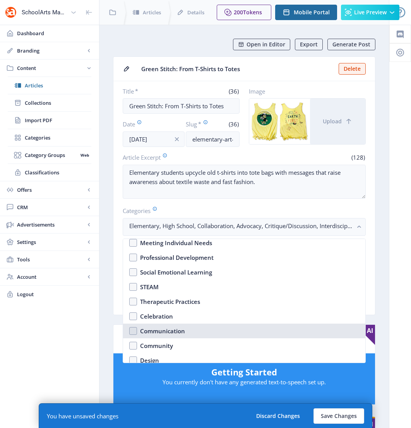
click at [203, 331] on nb-option "Communication" at bounding box center [244, 331] width 242 height 15
checkbox input "true"
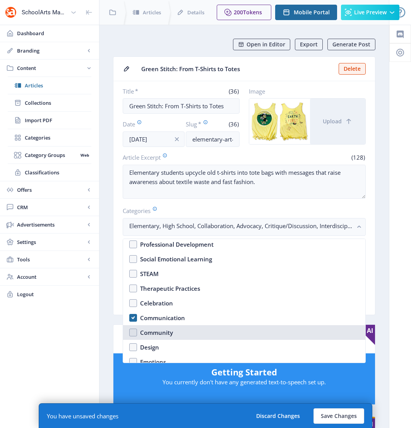
click at [203, 331] on nb-option "Community" at bounding box center [244, 332] width 242 height 15
checkbox input "true"
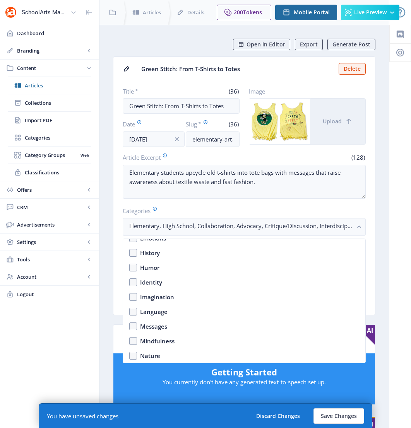
scroll to position [446, 0]
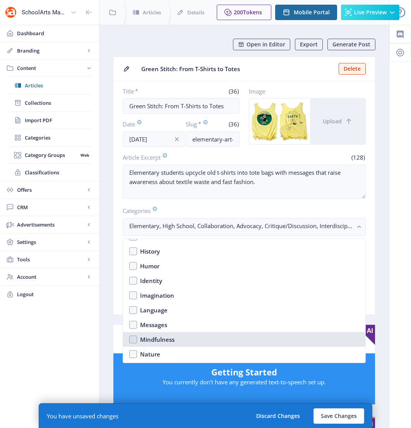
click at [203, 332] on nb-option "Mindfulness" at bounding box center [244, 339] width 242 height 15
click at [203, 335] on nb-option "Mindfulness" at bounding box center [244, 339] width 242 height 15
checkbox input "false"
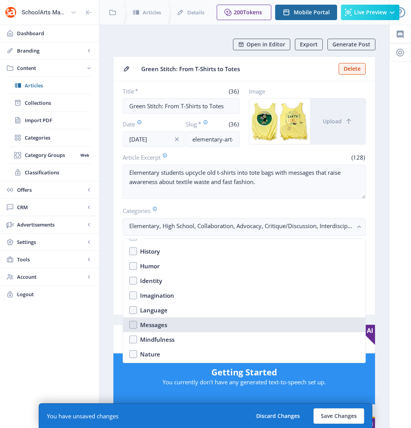
click at [200, 321] on nb-option "Messages" at bounding box center [244, 324] width 242 height 15
checkbox input "true"
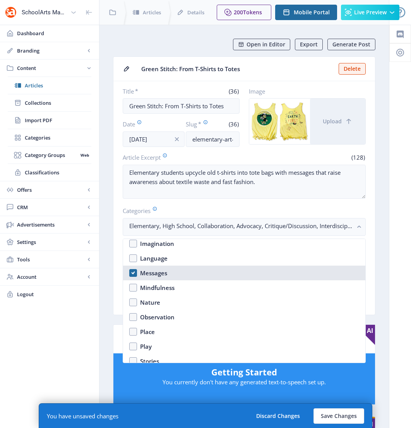
scroll to position [492, 0]
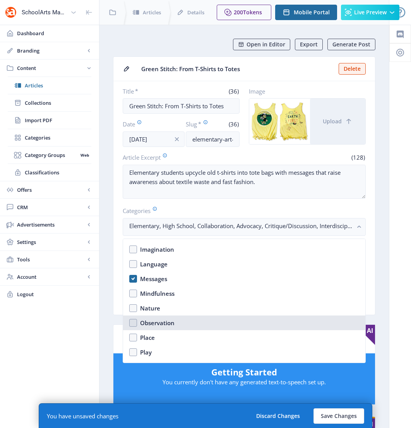
click at [200, 321] on nb-option "Observation" at bounding box center [244, 322] width 242 height 15
checkbox input "true"
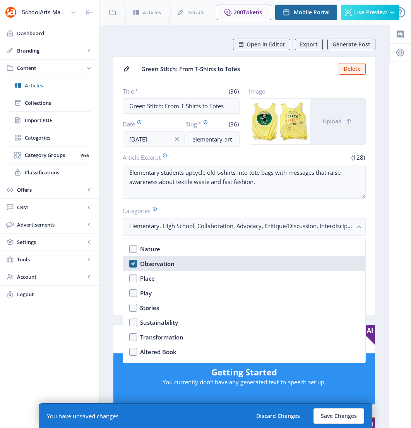
scroll to position [550, 0]
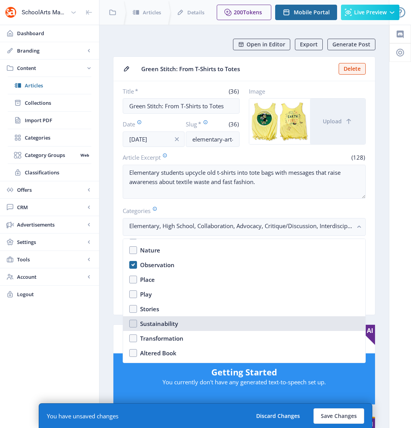
click at [200, 321] on nb-option "Sustainability" at bounding box center [244, 323] width 242 height 15
checkbox input "true"
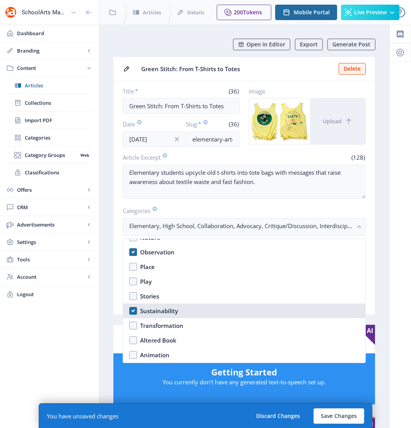
scroll to position [564, 0]
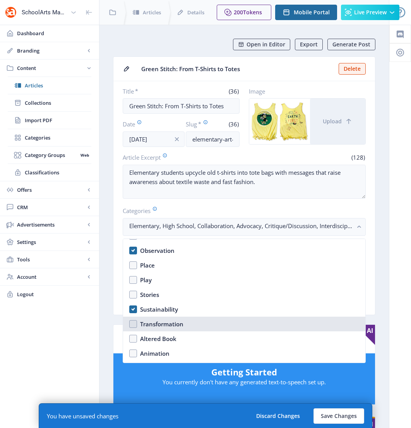
click at [200, 321] on nb-option "Transformation" at bounding box center [244, 324] width 242 height 15
checkbox input "true"
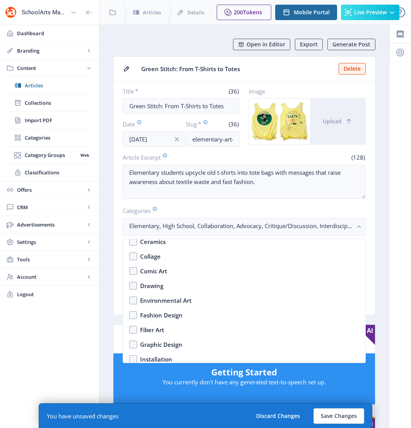
scroll to position [701, 0]
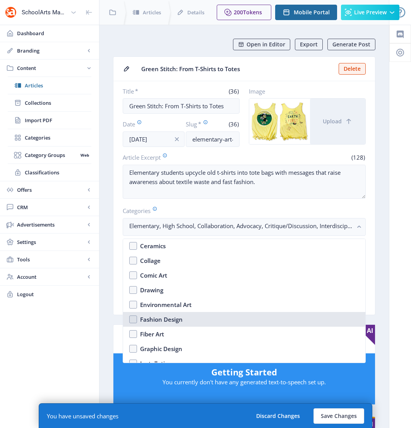
click at [200, 321] on nb-option "Fashion Design" at bounding box center [244, 319] width 242 height 15
checkbox input "true"
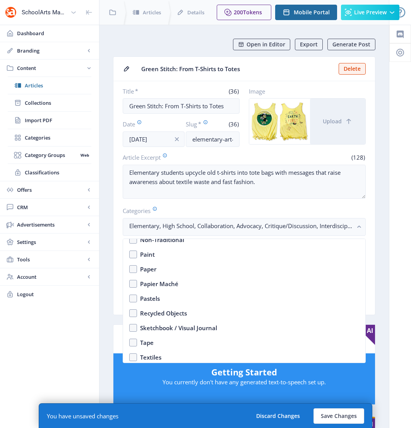
scroll to position [1208, 0]
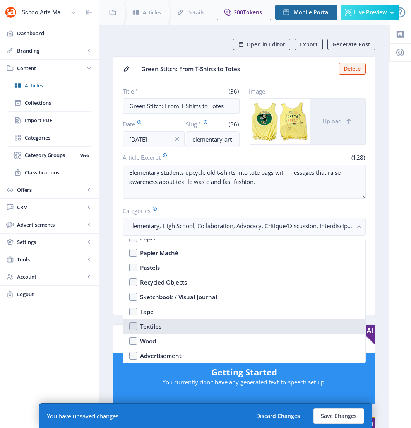
click at [201, 326] on nb-option "Textiles" at bounding box center [244, 326] width 242 height 15
checkbox input "true"
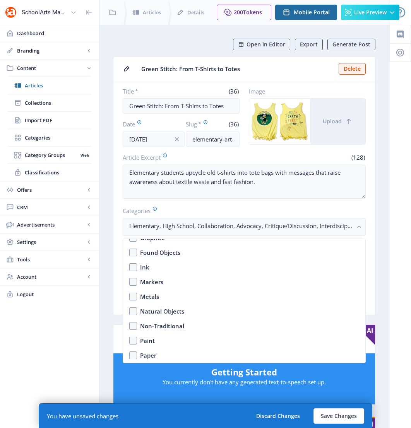
scroll to position [1090, 0]
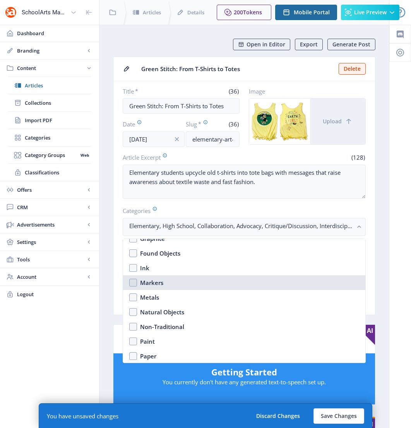
click at [204, 286] on nb-option "Markers" at bounding box center [244, 282] width 242 height 15
checkbox input "true"
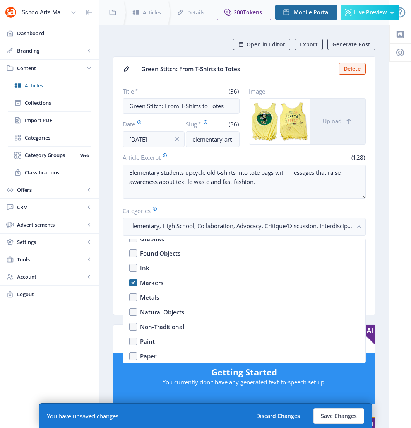
click at [375, 291] on nb-layout-column "Open in Editor Export Generate Post Green Stitch: From T-Shirts to Totes Delete…" at bounding box center [244, 407] width 290 height 764
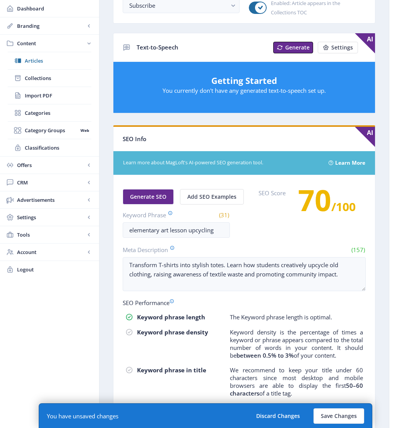
scroll to position [361, 0]
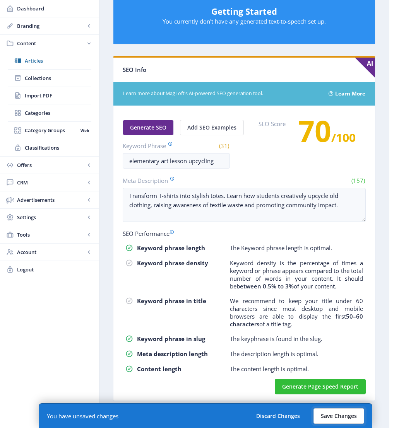
click at [349, 415] on button "Save Changes" at bounding box center [338, 415] width 51 height 15
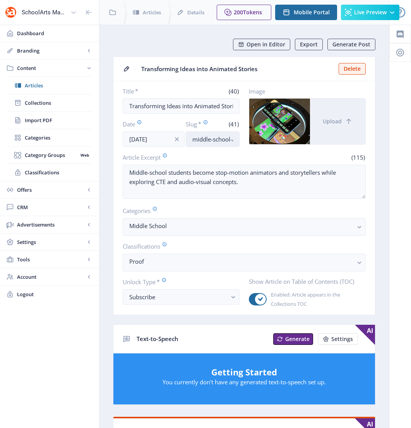
click at [207, 135] on input "middle-school-art-lesson-stop-motion-1125" at bounding box center [213, 138] width 54 height 15
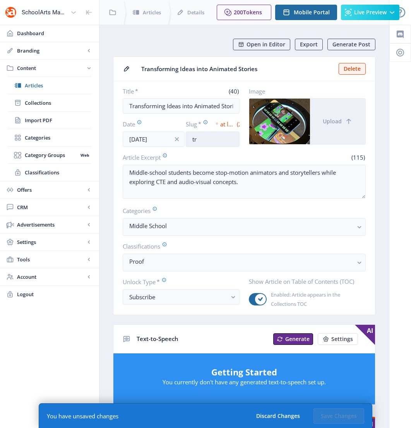
type input "t"
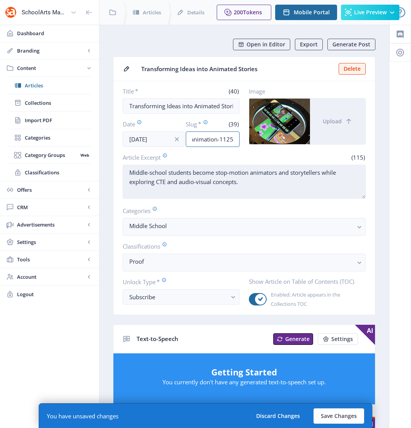
type input "middle-school-art-lesson-animation-1125"
click at [240, 184] on textarea "Middle-school students become stop-motion animators and storytellers while expl…" at bounding box center [244, 182] width 243 height 34
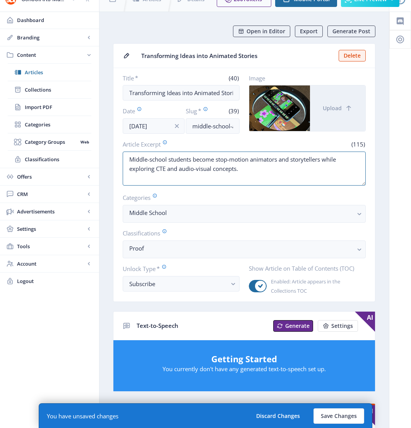
scroll to position [14, 0]
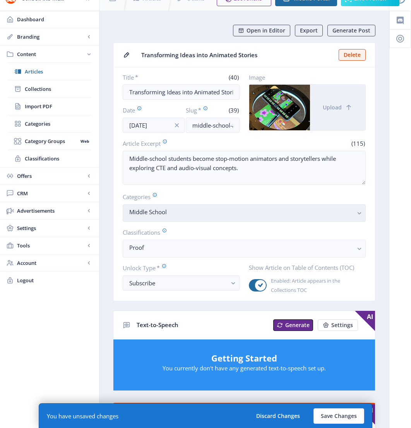
click at [207, 213] on nb-select-label "Middle School" at bounding box center [240, 211] width 223 height 9
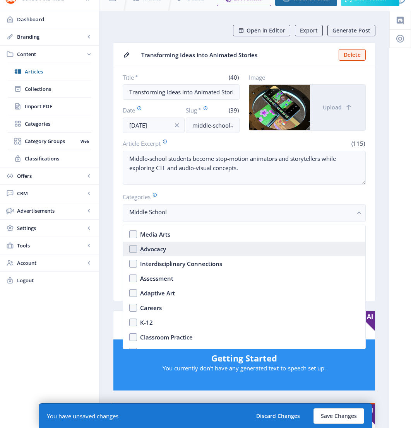
scroll to position [126, 0]
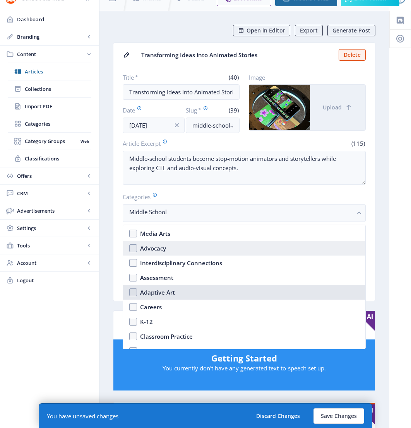
click at [213, 295] on nb-option "Adaptive Art" at bounding box center [244, 292] width 242 height 15
checkbox input "true"
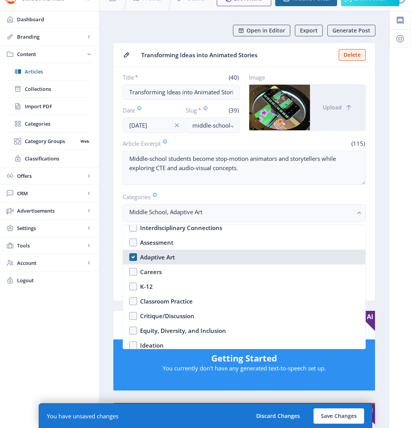
scroll to position [180, 0]
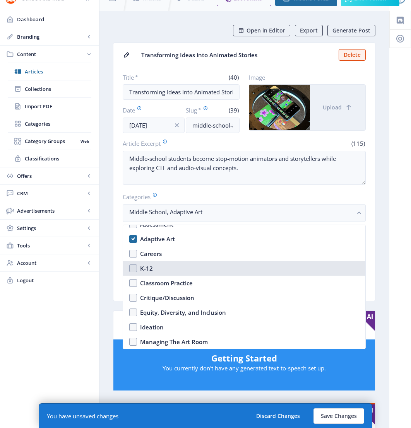
click at [204, 261] on nb-option "K-12" at bounding box center [244, 268] width 242 height 15
checkbox input "false"
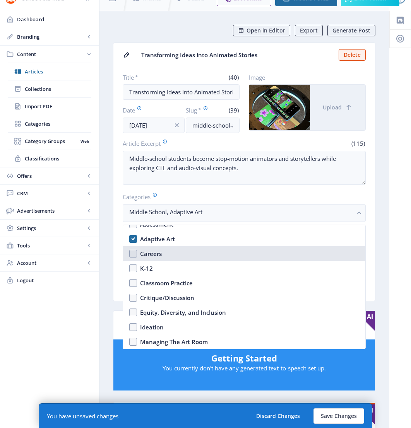
click at [203, 248] on nb-option "Careers" at bounding box center [244, 253] width 242 height 15
checkbox input "true"
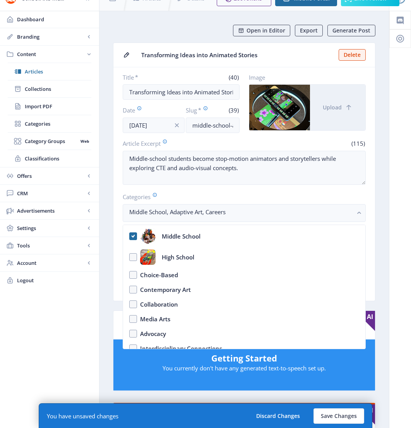
scroll to position [39, 0]
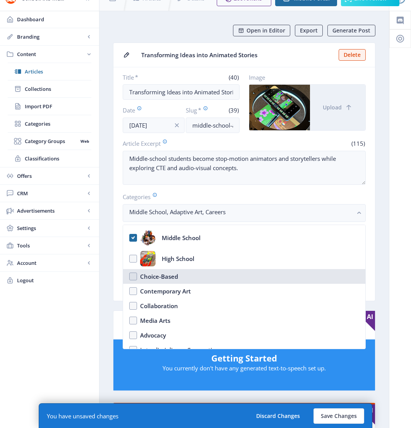
click at [197, 275] on nb-option "Choice-Based" at bounding box center [244, 276] width 242 height 15
checkbox input "true"
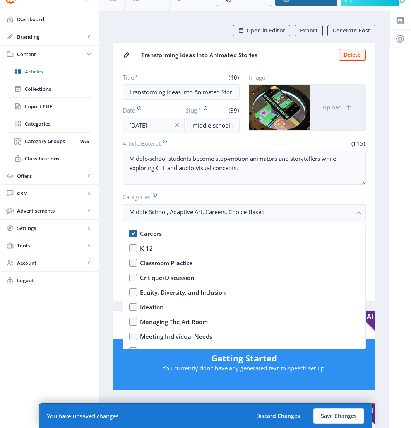
scroll to position [201, 0]
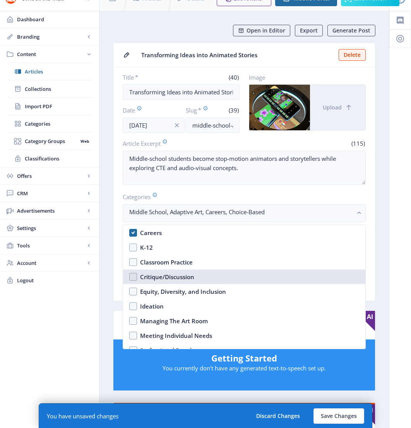
click at [197, 278] on nb-option "Critique/Discussion" at bounding box center [244, 276] width 242 height 15
checkbox input "true"
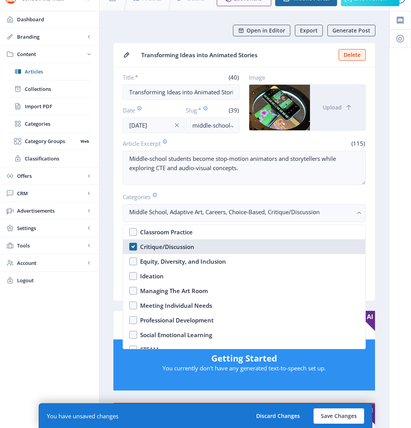
scroll to position [232, 0]
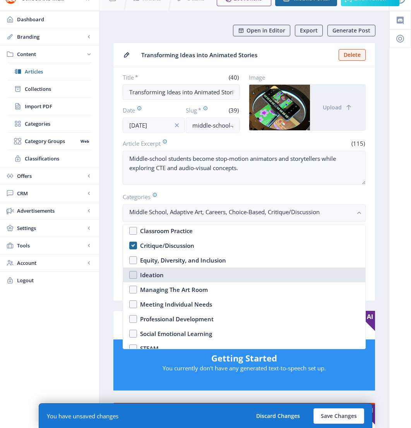
click at [197, 278] on nb-option "Ideation" at bounding box center [244, 274] width 242 height 15
checkbox input "true"
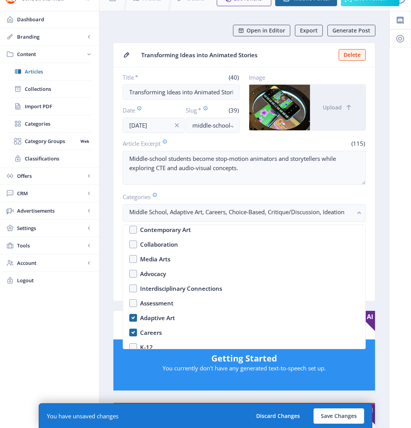
scroll to position [99, 0]
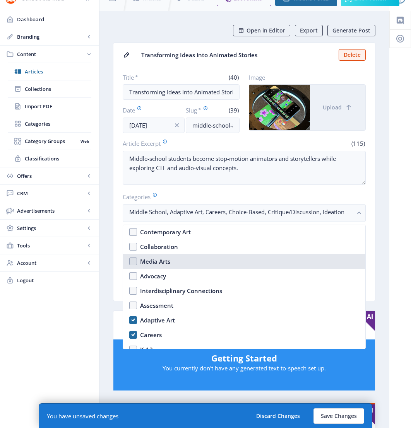
click at [195, 259] on nb-option "Media Arts" at bounding box center [244, 261] width 242 height 15
checkbox input "true"
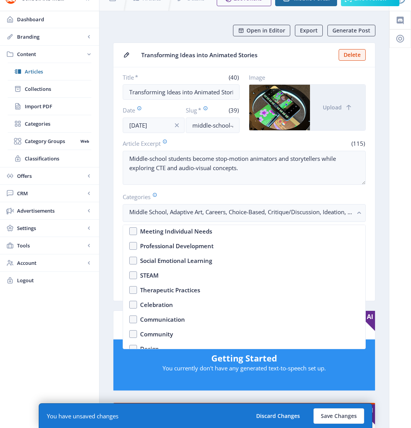
scroll to position [321, 0]
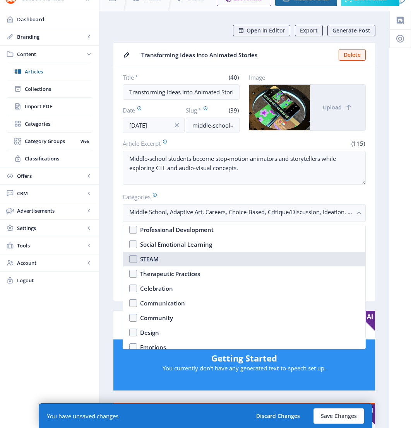
click at [198, 261] on nb-option "STEAM" at bounding box center [244, 259] width 242 height 15
checkbox input "true"
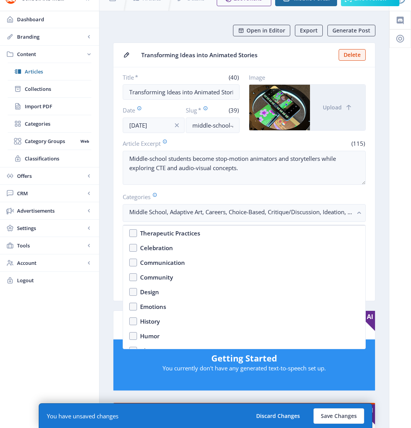
scroll to position [361, 0]
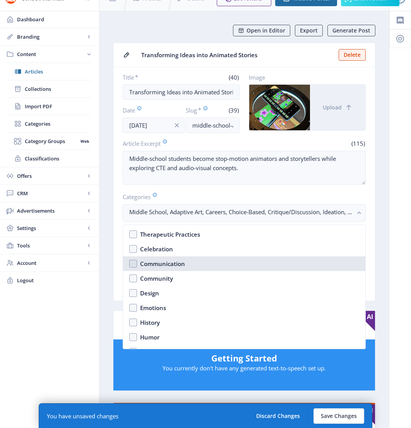
click at [198, 261] on nb-option "Communication" at bounding box center [244, 263] width 242 height 15
checkbox input "true"
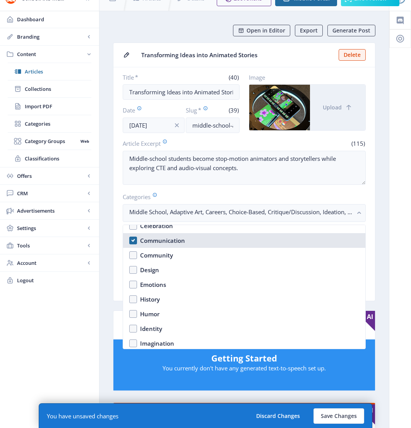
scroll to position [395, 0]
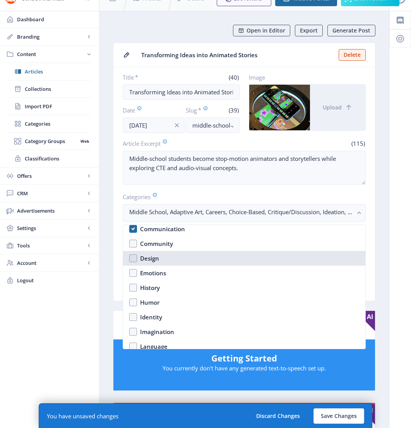
click at [199, 261] on nb-option "Design" at bounding box center [244, 258] width 242 height 15
checkbox input "true"
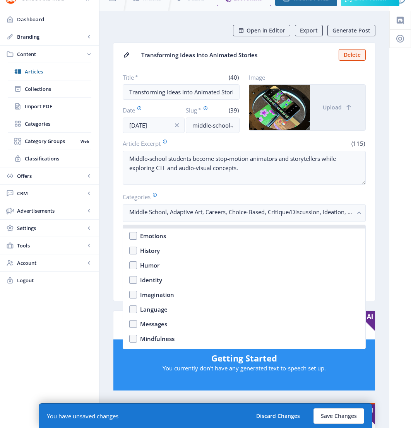
scroll to position [450, 0]
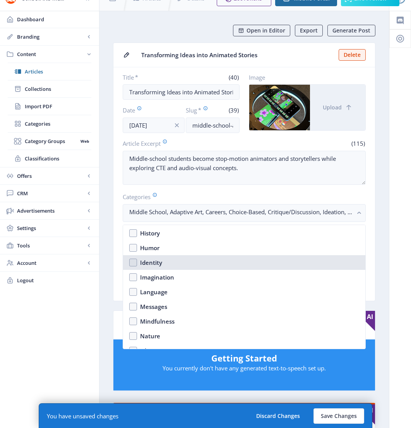
click at [199, 261] on nb-option "Identity" at bounding box center [244, 262] width 242 height 15
checkbox input "true"
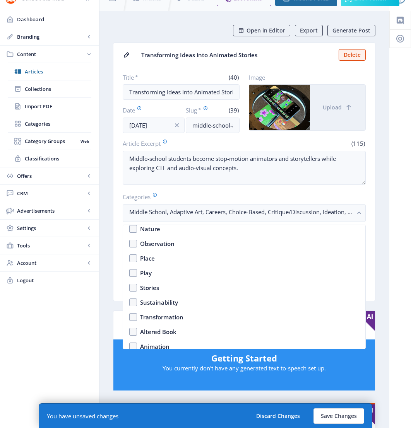
scroll to position [558, 0]
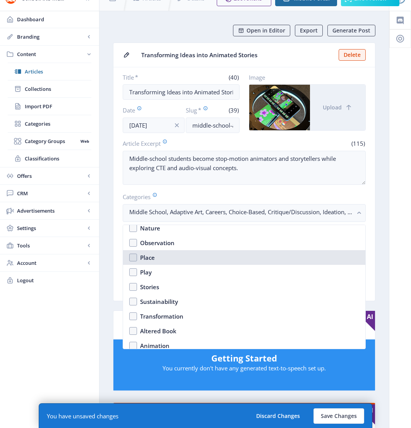
click at [199, 261] on nb-option "Place" at bounding box center [244, 257] width 242 height 15
checkbox input "true"
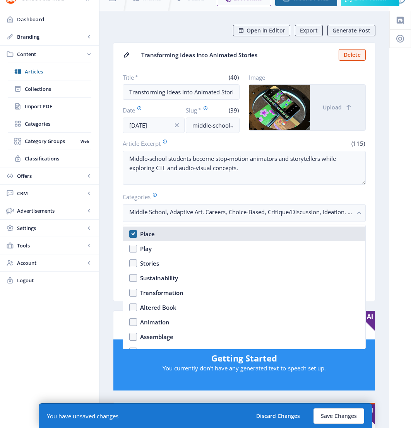
scroll to position [579, 0]
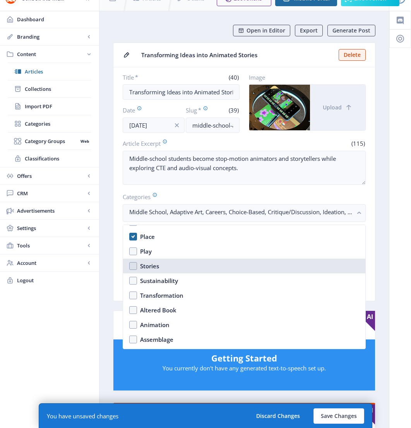
click at [199, 261] on nb-option "Stories" at bounding box center [244, 266] width 242 height 15
checkbox input "true"
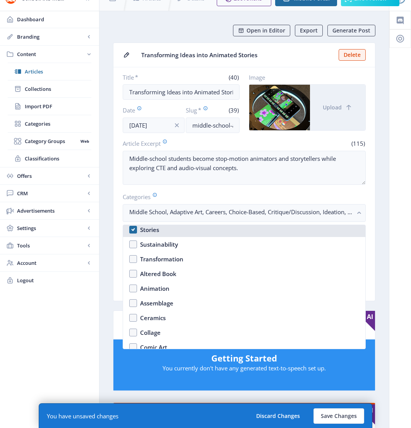
scroll to position [617, 0]
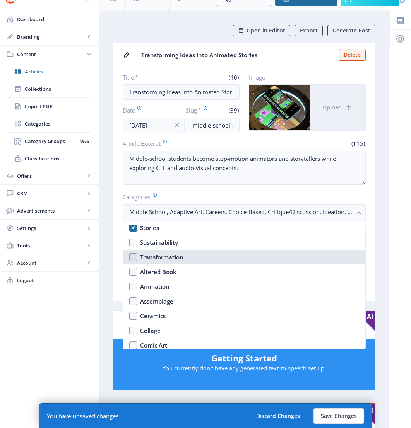
click at [199, 260] on nb-option "Transformation" at bounding box center [244, 257] width 242 height 15
checkbox input "true"
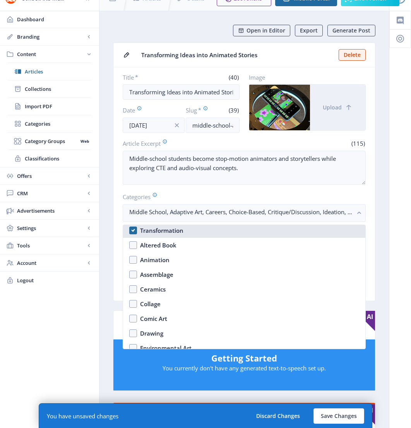
scroll to position [645, 0]
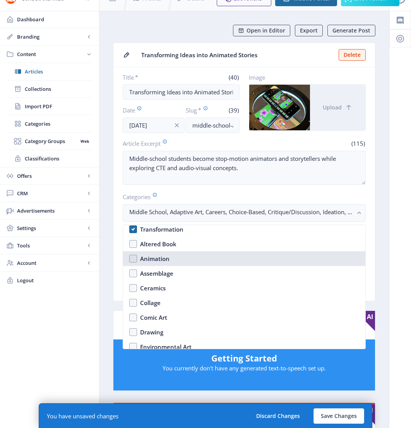
click at [199, 260] on nb-option "Animation" at bounding box center [244, 258] width 242 height 15
checkbox input "true"
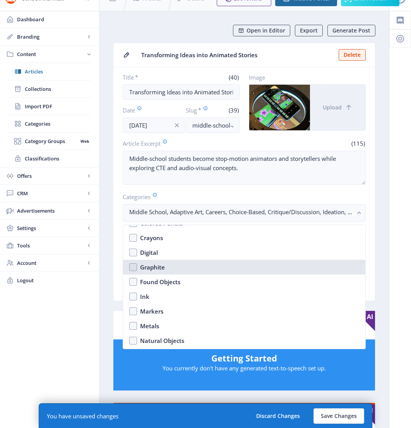
scroll to position [1049, 0]
click at [199, 260] on nb-option "Graphite" at bounding box center [244, 266] width 242 height 15
checkbox input "false"
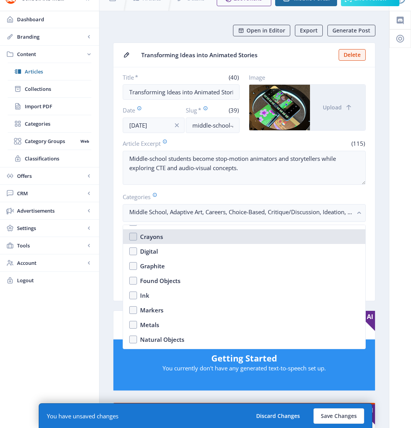
click at [200, 242] on nb-option "Crayons" at bounding box center [244, 236] width 242 height 15
checkbox input "false"
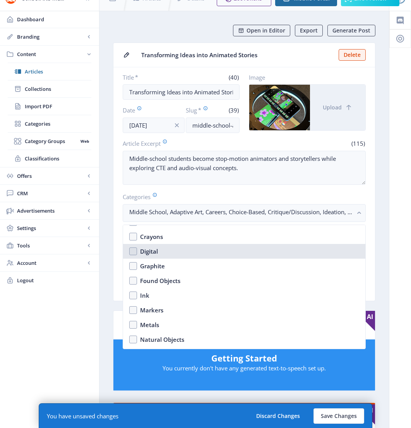
click at [200, 248] on nb-option "Digital" at bounding box center [244, 251] width 242 height 15
checkbox input "true"
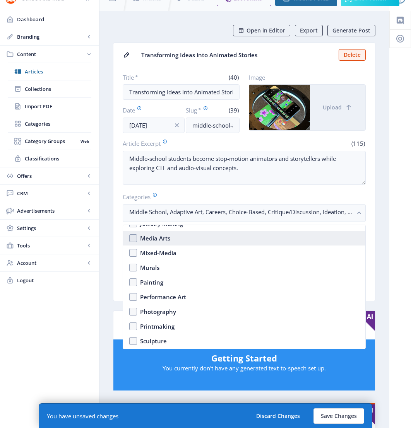
scroll to position [843, 0]
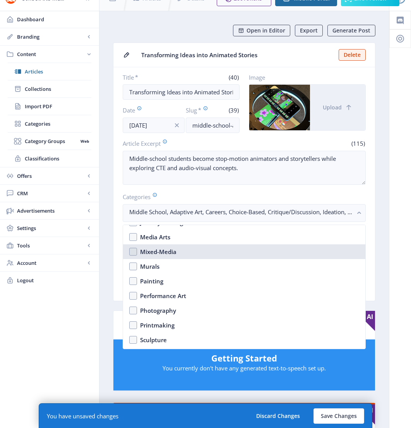
click at [200, 248] on nb-option "Mixed-Media" at bounding box center [244, 251] width 242 height 15
checkbox input "true"
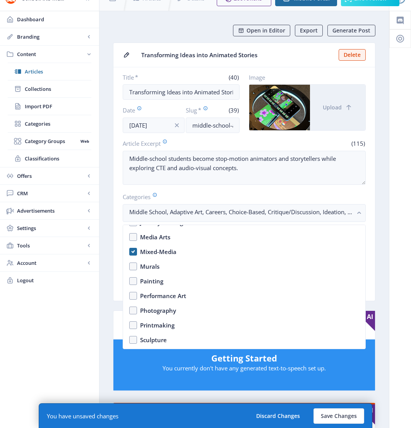
click at [384, 212] on nb-layout-column "Open in Editor Export Generate Post Transforming Ideas into Animated Stories De…" at bounding box center [244, 415] width 290 height 809
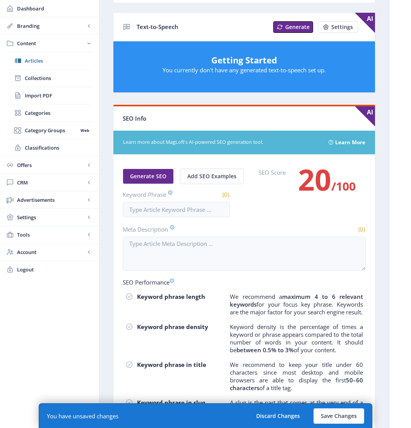
scroll to position [312, 0]
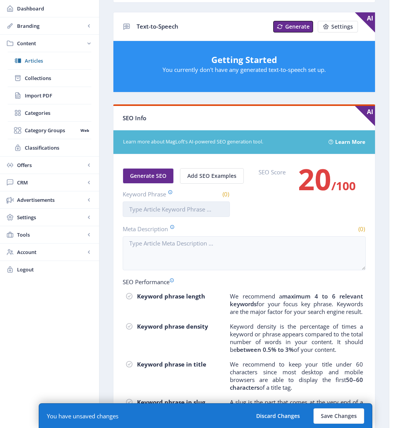
click at [223, 208] on input "Keyword Phrase" at bounding box center [176, 208] width 107 height 15
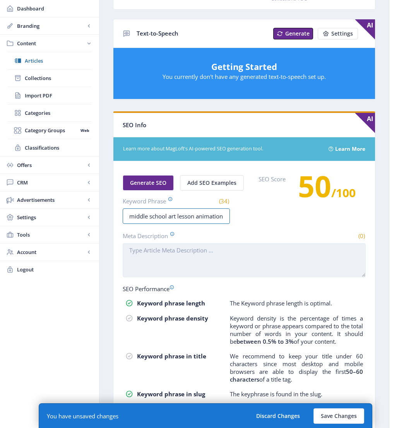
scroll to position [306, 0]
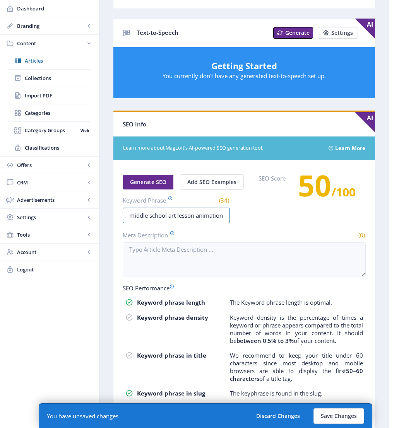
type input "middle school art lesson animation"
click at [156, 180] on span "Generate SEO" at bounding box center [148, 182] width 36 height 6
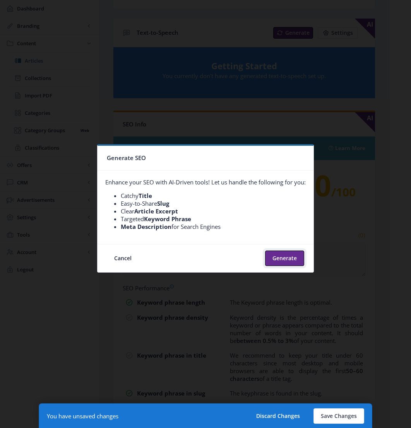
click at [281, 252] on button "Generate" at bounding box center [284, 257] width 39 height 15
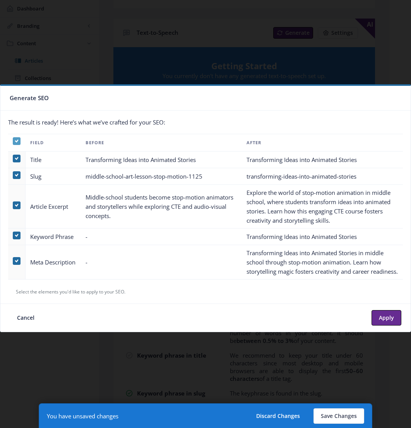
click at [15, 140] on use at bounding box center [16, 141] width 3 height 3
click at [13, 141] on input "checkbox" at bounding box center [13, 141] width 0 height 0
checkbox input "false"
click at [14, 261] on span at bounding box center [17, 261] width 8 height 8
click at [13, 261] on input "checkbox" at bounding box center [13, 261] width 0 height 0
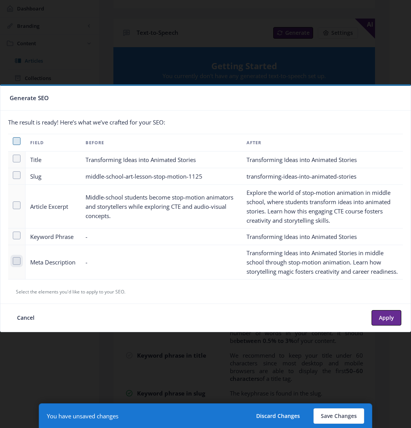
checkbox input "true"
click at [383, 318] on button "Apply" at bounding box center [386, 317] width 30 height 15
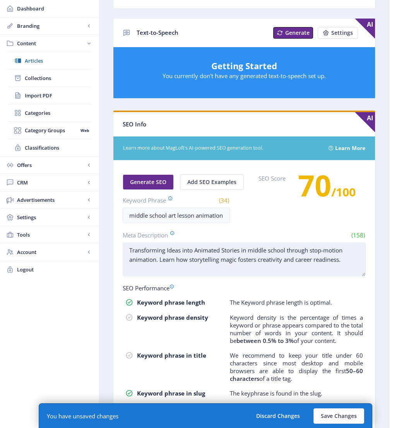
click at [251, 249] on textarea "Transforming Ideas into Animated Stories in middle school through stop-motion a…" at bounding box center [244, 259] width 243 height 34
click at [167, 249] on textarea "Transforming Ideas into Animated Stories with this middle school lesson through…" at bounding box center [244, 259] width 243 height 34
click at [233, 248] on textarea "Transform ideas into animated stories with this middle school lesson through st…" at bounding box center [244, 259] width 243 height 34
click at [319, 248] on textarea "Transform ideas into animated stories through stop-motion animation. Learn how …" at bounding box center [244, 259] width 243 height 34
click at [317, 261] on textarea "Transform ideas into animated stories through stop-motion animation. Learn how …" at bounding box center [244, 259] width 243 height 34
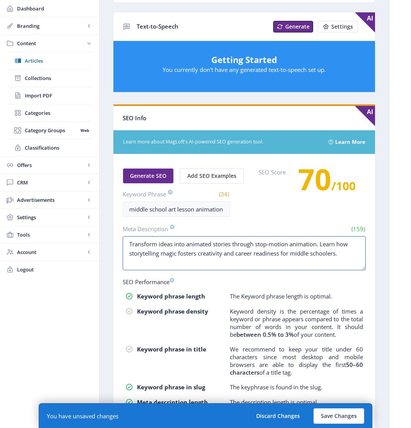
scroll to position [361, 0]
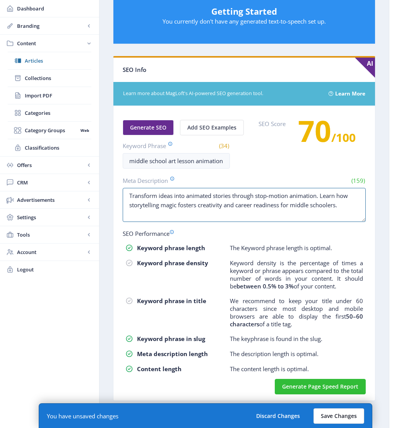
type textarea "Transform ideas into animated stories through stop-motion animation. Learn how …"
click at [346, 413] on button "Save Changes" at bounding box center [338, 415] width 51 height 15
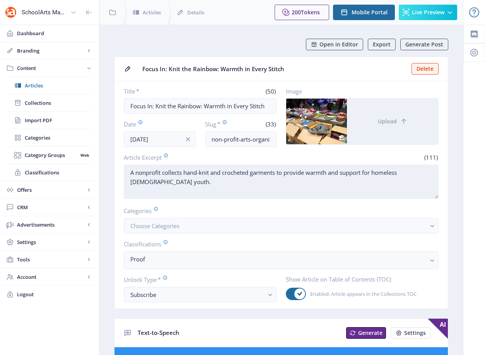
click at [339, 178] on textarea "A nonprofit collects hand-knit and crocheted garments to provide warmth and sup…" at bounding box center [281, 182] width 315 height 34
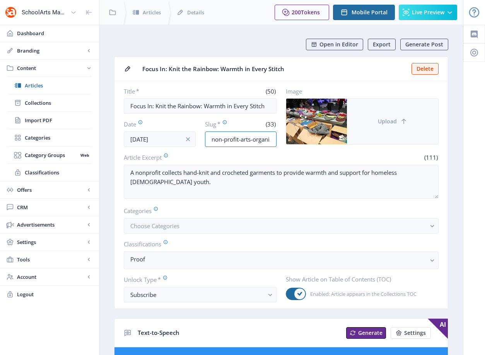
scroll to position [0, 32]
drag, startPoint x: 240, startPoint y: 136, endPoint x: 349, endPoint y: 139, distance: 109.0
click at [349, 139] on div "Title * (50) Focus In: Knit the Rainbow: Warmth in Every Stitch Date [DATE] Slu…" at bounding box center [281, 117] width 315 height 60
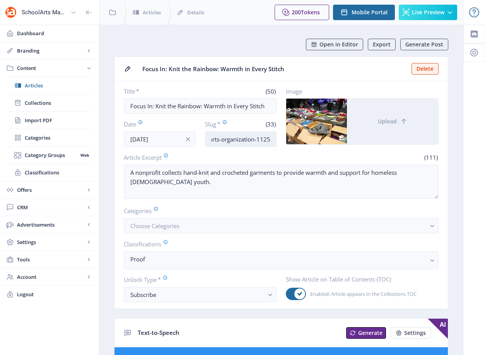
click at [271, 142] on input "non-profit-arts-organization-1125" at bounding box center [241, 138] width 72 height 15
click at [257, 140] on input "non-profit-arts-organization-1125" at bounding box center [241, 138] width 72 height 15
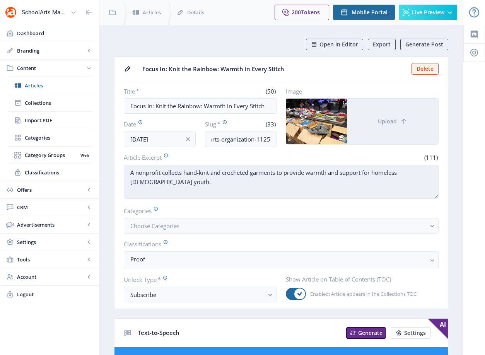
click at [272, 179] on textarea "A nonprofit collects hand-knit and crocheted garments to provide warmth and sup…" at bounding box center [281, 182] width 315 height 34
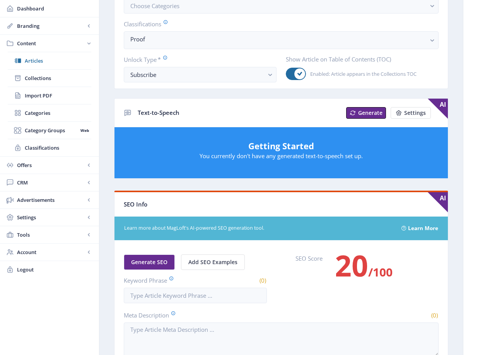
scroll to position [125, 0]
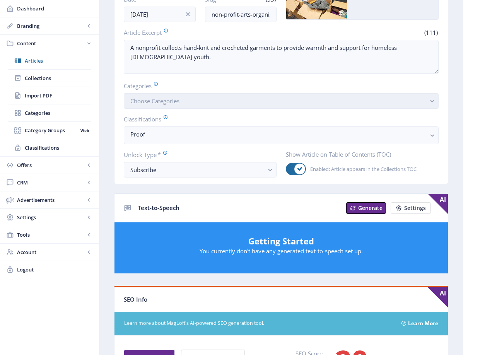
click at [188, 103] on button "Choose Categories" at bounding box center [281, 100] width 315 height 15
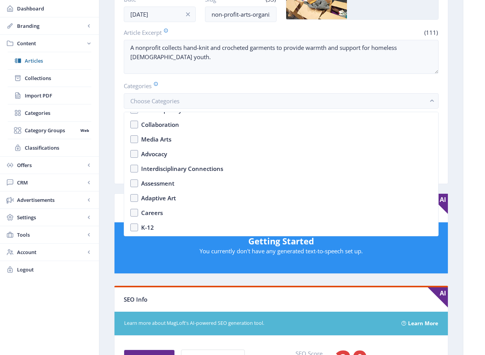
scroll to position [147, 0]
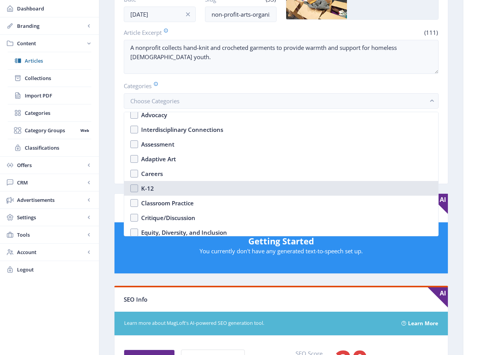
click at [152, 187] on div "K-12" at bounding box center [147, 188] width 13 height 9
checkbox input "true"
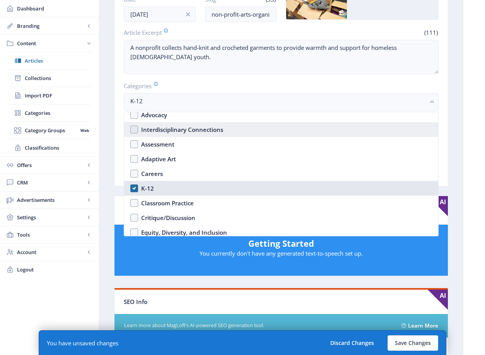
scroll to position [0, 0]
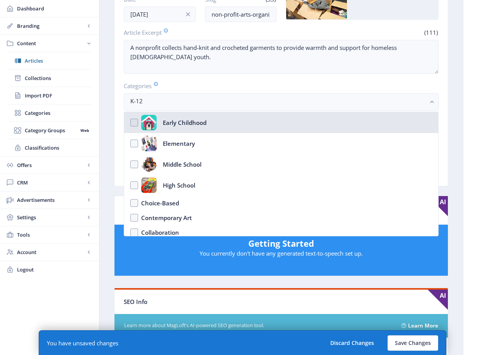
click at [194, 126] on div "Early Childhood" at bounding box center [185, 122] width 44 height 15
checkbox input "true"
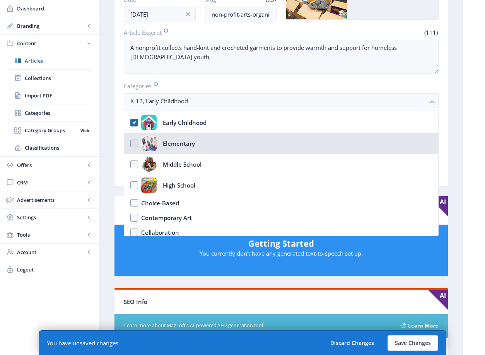
click at [187, 148] on div "Elementary" at bounding box center [179, 143] width 32 height 15
checkbox input "true"
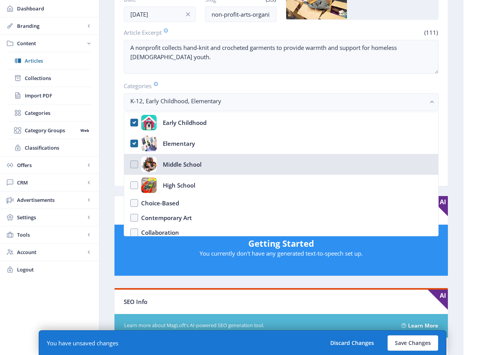
click at [184, 163] on div "Middle School" at bounding box center [182, 164] width 39 height 15
checkbox input "true"
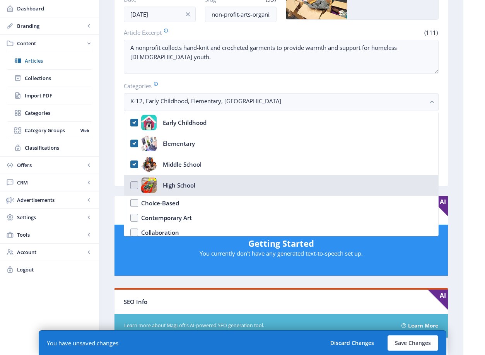
click at [182, 185] on div "High School" at bounding box center [179, 184] width 32 height 15
checkbox input "true"
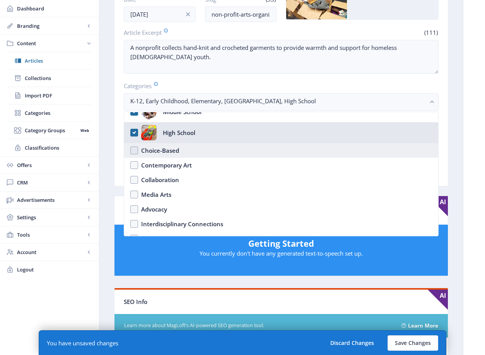
scroll to position [77, 0]
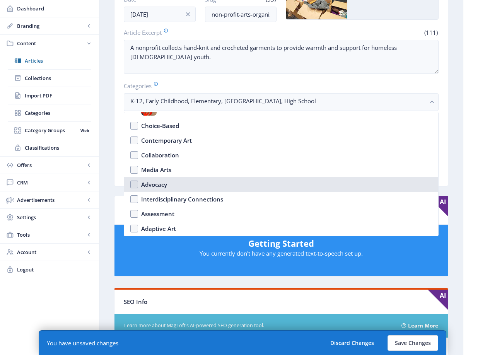
click at [204, 181] on nb-option "Advocacy" at bounding box center [281, 184] width 314 height 15
checkbox input "true"
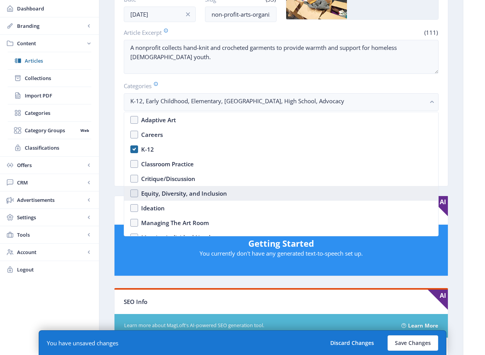
scroll to position [191, 0]
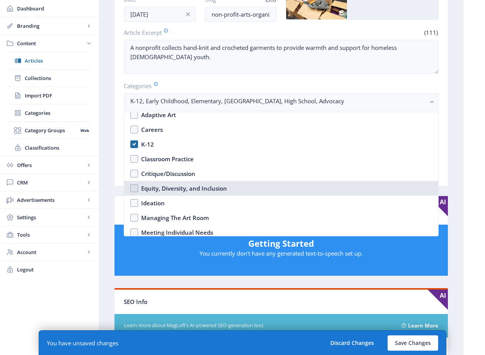
click at [202, 186] on div "Equity, Diversity, and Inclusion" at bounding box center [184, 188] width 86 height 9
checkbox input "true"
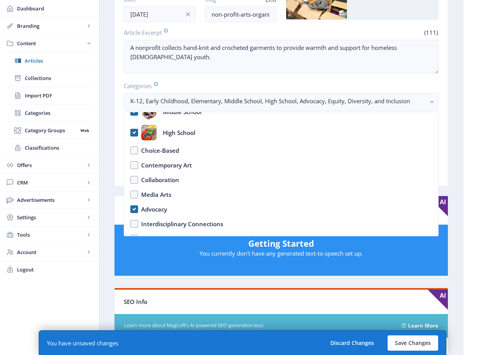
scroll to position [48, 0]
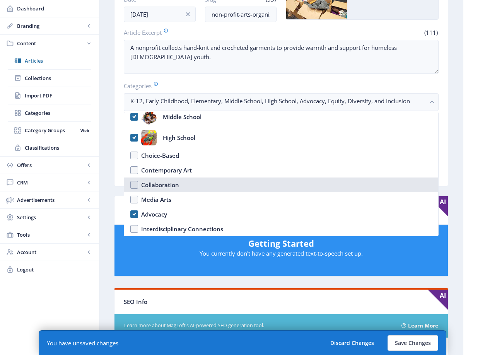
click at [202, 186] on nb-option "Collaboration" at bounding box center [281, 184] width 314 height 15
checkbox input "true"
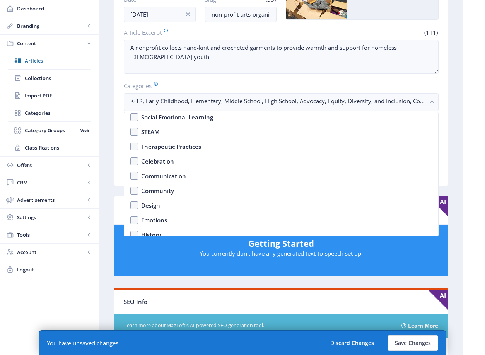
scroll to position [341, 0]
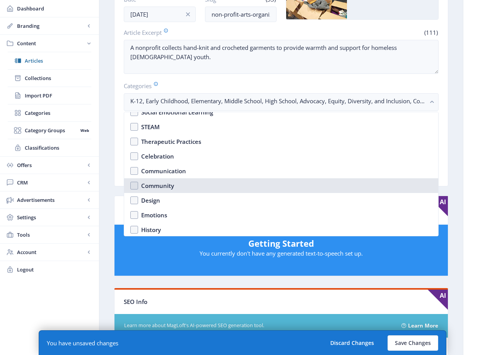
click at [202, 186] on nb-option "Community" at bounding box center [281, 185] width 314 height 15
checkbox input "true"
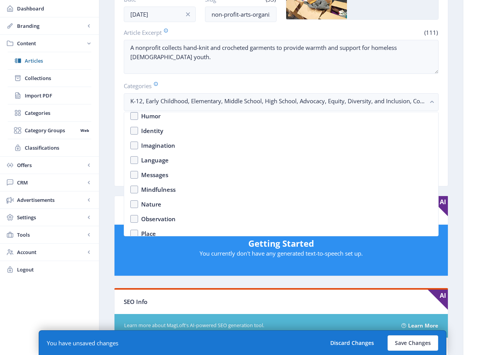
scroll to position [464, 0]
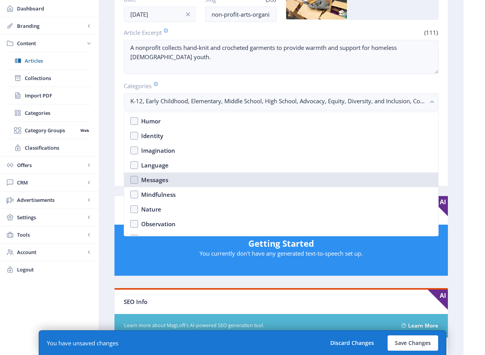
click at [203, 184] on nb-option "Messages" at bounding box center [281, 179] width 314 height 15
checkbox input "true"
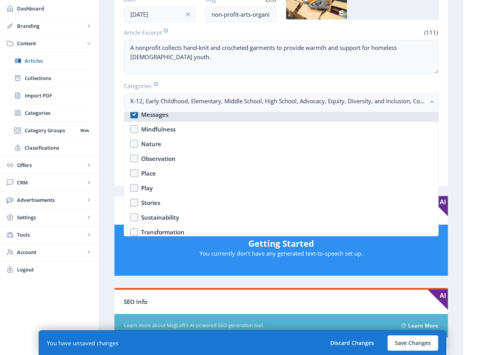
scroll to position [545, 0]
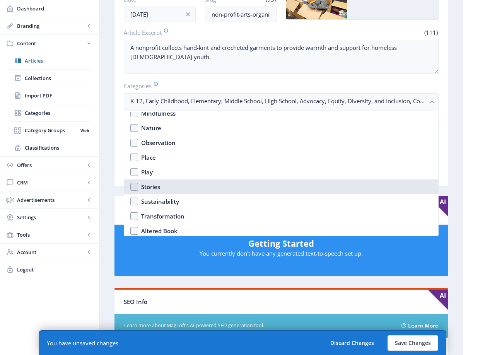
click at [203, 184] on nb-option "Stories" at bounding box center [281, 186] width 314 height 15
checkbox input "true"
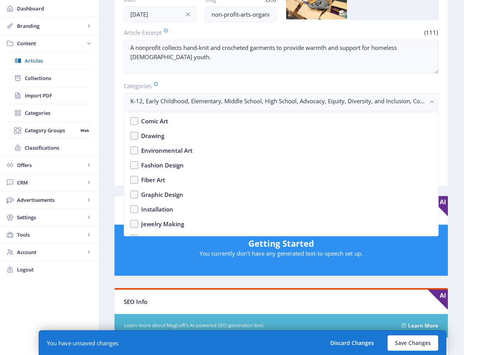
scroll to position [723, 0]
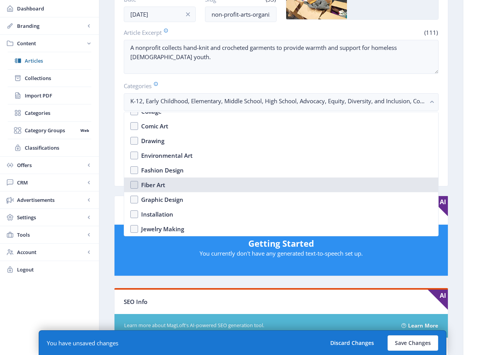
click at [203, 184] on nb-option "Fiber Art" at bounding box center [281, 184] width 314 height 15
checkbox input "true"
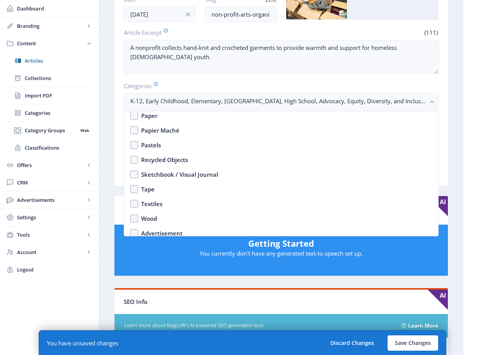
scroll to position [1208, 0]
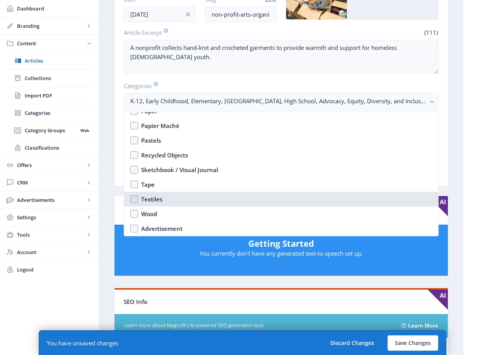
click at [203, 200] on nb-option "Textiles" at bounding box center [281, 199] width 314 height 15
checkbox input "true"
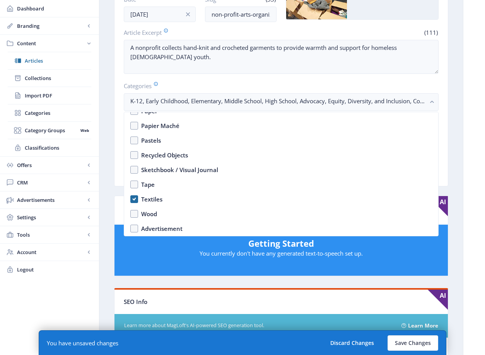
click at [115, 176] on nb-card-body "Title * (50) Focus In: Knit the Rainbow: Warmth in Every Stitch Date [DATE] Slu…" at bounding box center [280, 71] width 333 height 230
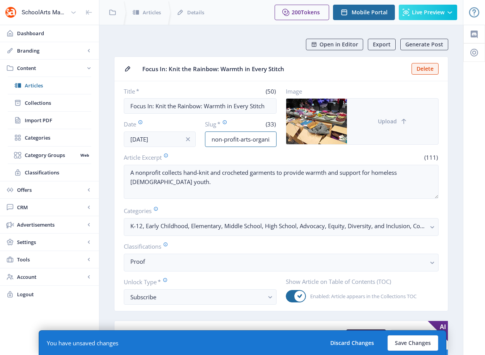
scroll to position [0, 32]
drag, startPoint x: 283, startPoint y: 138, endPoint x: 346, endPoint y: 139, distance: 63.8
click at [346, 139] on div "Title * (50) Focus In: Knit the Rainbow: Warmth in Every Stitch Date [DATE] Slu…" at bounding box center [281, 117] width 315 height 60
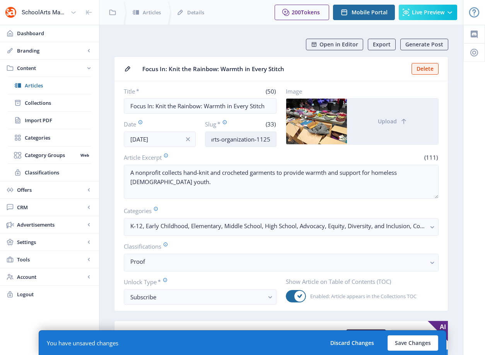
click at [249, 138] on input "non-profit-arts-organization-1125" at bounding box center [241, 138] width 72 height 15
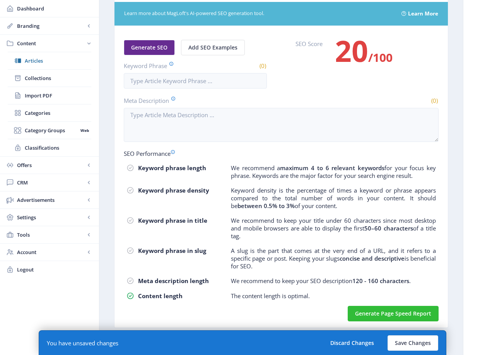
scroll to position [301, 0]
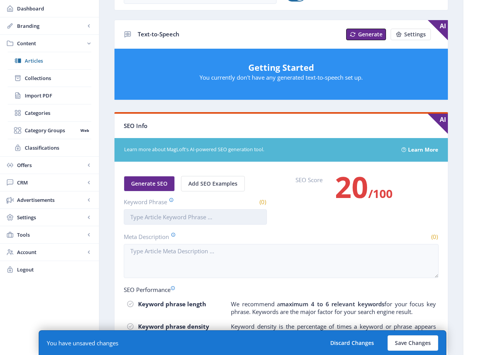
click at [222, 221] on input "Keyword Phrase" at bounding box center [195, 216] width 143 height 15
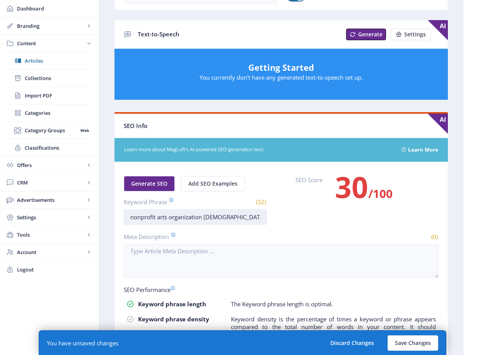
click at [141, 217] on input "nonprofit arts organization [DEMOGRAPHIC_DATA]" at bounding box center [195, 216] width 143 height 15
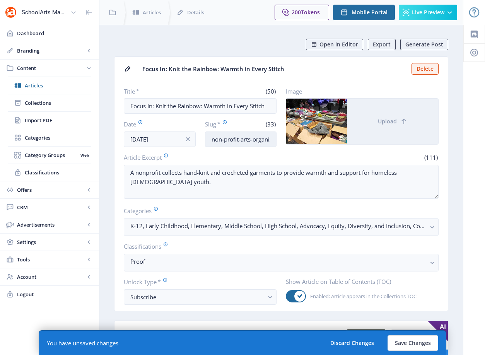
type input "nonprofit arts organization [DEMOGRAPHIC_DATA]"
drag, startPoint x: 253, startPoint y: 138, endPoint x: 336, endPoint y: 140, distance: 82.4
click at [336, 140] on div "Title * (50) Focus In: Knit the Rainbow: Warmth in Every Stitch Date [DATE] Slu…" at bounding box center [281, 117] width 315 height 60
click at [250, 139] on input "non-profit-arts-organization-1125" at bounding box center [241, 138] width 72 height 15
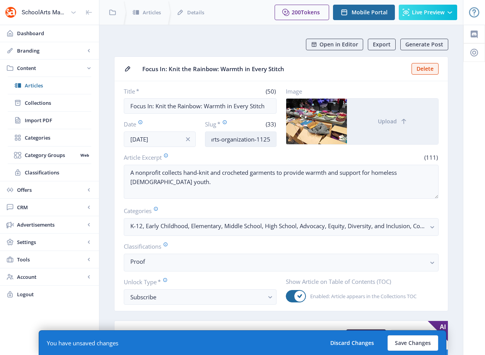
click at [256, 139] on input "non-profit-arts-organization-1125" at bounding box center [241, 138] width 72 height 15
drag, startPoint x: 239, startPoint y: 140, endPoint x: 288, endPoint y: 146, distance: 49.4
click at [288, 146] on div "Title * (50) Focus In: Knit the Rainbow: Warmth in Every Stitch Date [DATE] Slu…" at bounding box center [281, 117] width 315 height 60
click at [266, 139] on input "non-profit-arts-organization-[DEMOGRAPHIC_DATA]-1125" at bounding box center [241, 138] width 72 height 15
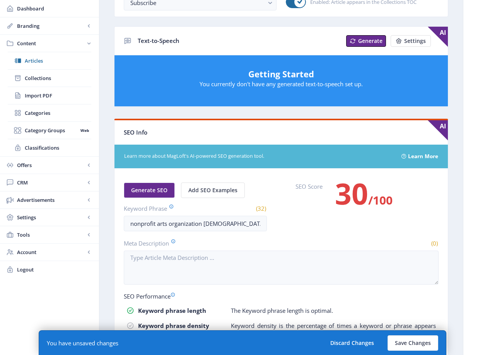
scroll to position [373, 0]
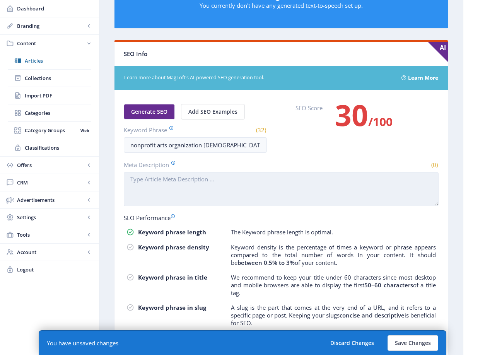
type input "non-profit-arts-organization-[DEMOGRAPHIC_DATA]-1125"
click at [161, 192] on textarea "Meta Description" at bounding box center [281, 189] width 315 height 34
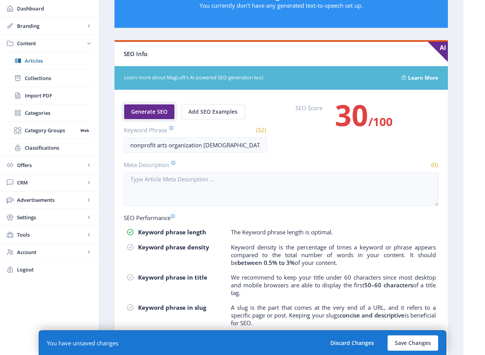
click at [152, 109] on span "Generate SEO" at bounding box center [149, 112] width 36 height 6
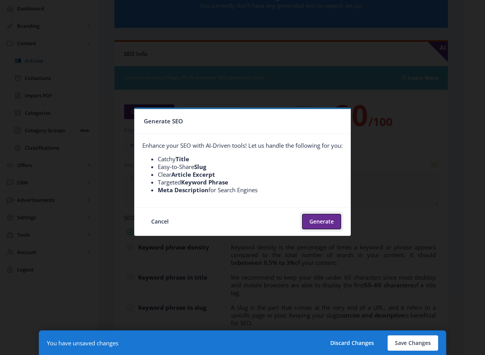
click at [313, 219] on button "Generate" at bounding box center [321, 221] width 39 height 15
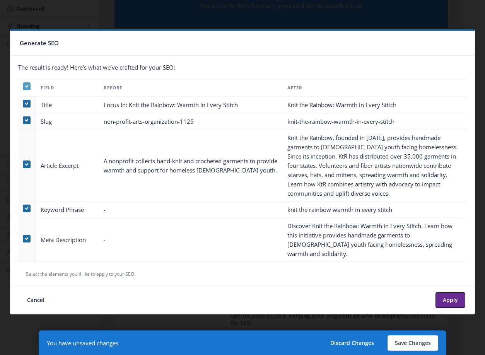
click at [23, 90] on span at bounding box center [27, 86] width 8 height 8
click at [23, 86] on input "checkbox" at bounding box center [23, 86] width 0 height 0
checkbox input "false"
click at [29, 237] on span at bounding box center [27, 239] width 8 height 8
click at [23, 238] on input "checkbox" at bounding box center [23, 238] width 0 height 0
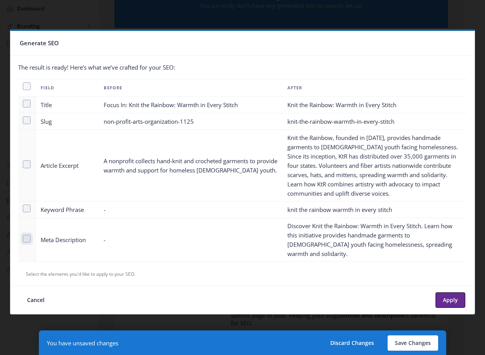
checkbox input "true"
click at [455, 297] on button "Apply" at bounding box center [450, 299] width 30 height 15
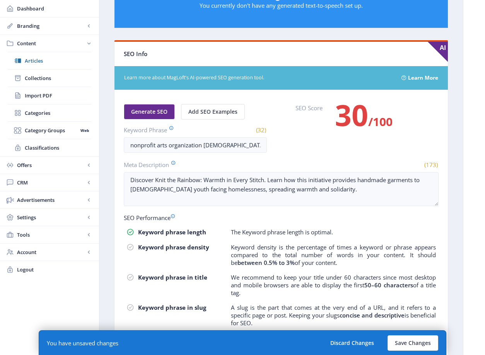
click at [325, 208] on nb-card-body "Generate SEO Add SEO Examples Keyword Phrase (32) nonprofit arts organization […" at bounding box center [280, 237] width 333 height 294
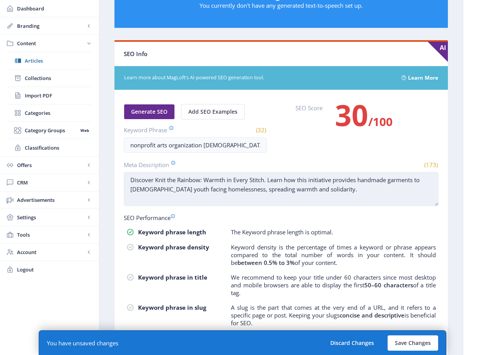
click at [324, 195] on textarea "Discover Knit the Rainbow: Warmth in Every Stitch. Learn how this initiative pr…" at bounding box center [281, 189] width 315 height 34
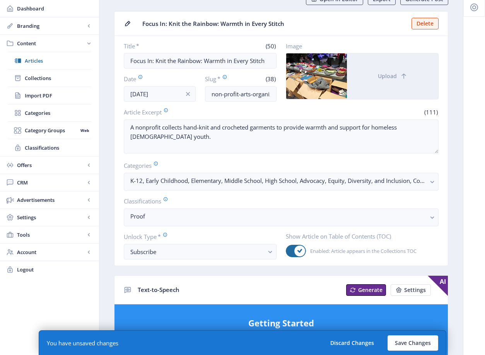
scroll to position [5, 0]
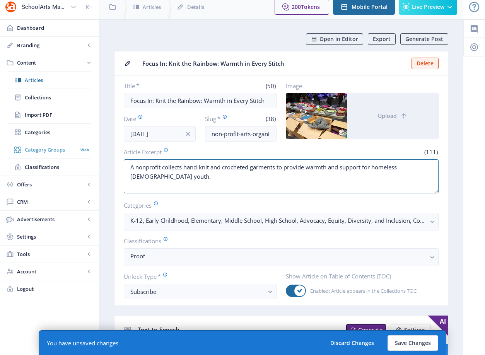
drag, startPoint x: 207, startPoint y: 178, endPoint x: 74, endPoint y: 150, distance: 136.2
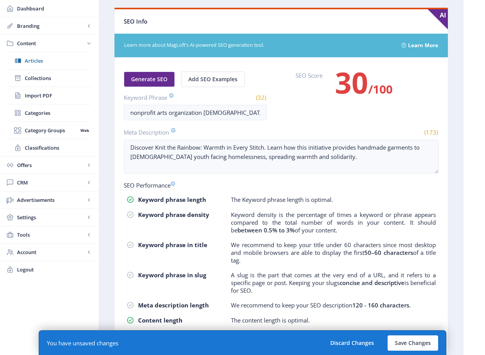
scroll to position [429, 0]
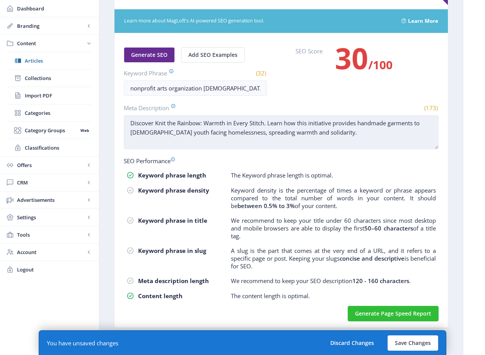
click at [339, 128] on textarea "Discover Knit the Rainbow: Warmth in Every Stitch. Learn how this initiative pr…" at bounding box center [281, 132] width 315 height 34
paste textarea "A nonprofit collects hand-knit and crocheted garments to provide warmth and sup…"
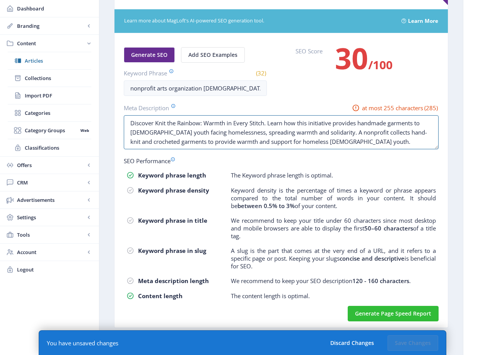
drag, startPoint x: 320, startPoint y: 132, endPoint x: 136, endPoint y: 112, distance: 185.0
click at [136, 112] on app-form-field "Meta Description at most 255 characters (285) Discover Knit the Rainbow: Warmth…" at bounding box center [281, 127] width 315 height 47
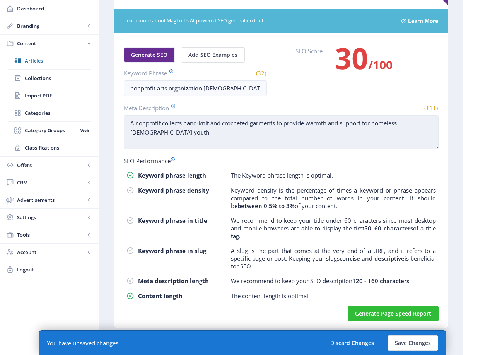
click at [213, 134] on textarea "A nonprofit collects hand-knit and crocheted garments to provide warmth and sup…" at bounding box center [281, 132] width 315 height 34
paste textarea "Discover Knit the Rainbow: Warmth in Every Stitch. Learn how this initiative pr…"
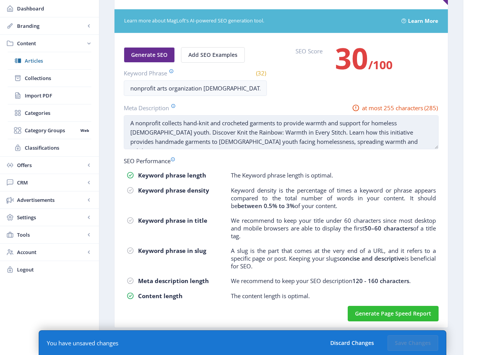
drag, startPoint x: 174, startPoint y: 132, endPoint x: 218, endPoint y: 132, distance: 44.1
click at [218, 132] on textarea "A nonprofit collects hand-knit and crocheted garments to provide warmth and sup…" at bounding box center [281, 132] width 315 height 34
click at [162, 124] on textarea "A nonprofit collects hand-knit and crocheted garments to provide warmth and sup…" at bounding box center [281, 132] width 315 height 34
click at [359, 126] on textarea "A nonprofit collects hand-knit and crocheted garments to provide warmth and sup…" at bounding box center [281, 132] width 315 height 34
drag, startPoint x: 148, startPoint y: 132, endPoint x: 276, endPoint y: 135, distance: 128.4
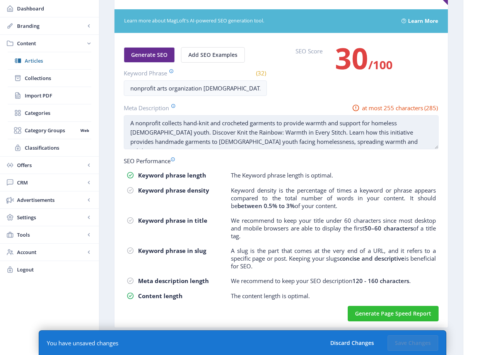
click at [276, 135] on textarea "A nonprofit collects hand-knit and crocheted garments to provide warmth and sup…" at bounding box center [281, 132] width 315 height 34
drag, startPoint x: 287, startPoint y: 133, endPoint x: 150, endPoint y: 130, distance: 136.9
click at [150, 130] on textarea "A nonprofit collects hand-knit and crocheted garments to provide warmth and sup…" at bounding box center [281, 132] width 315 height 34
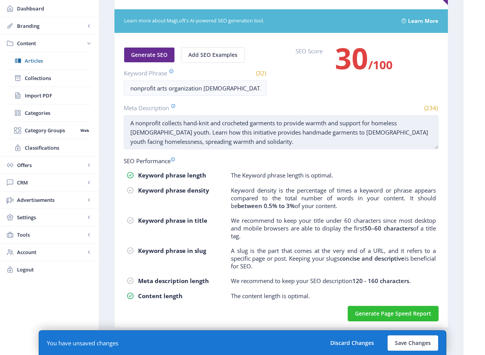
click at [208, 141] on textarea "A nonprofit collects hand-knit and crocheted garments to provide warmth and sup…" at bounding box center [281, 132] width 315 height 34
drag, startPoint x: 349, startPoint y: 143, endPoint x: 400, endPoint y: 133, distance: 51.6
click at [400, 133] on textarea "A nonprofit collects hand-knit and crocheted garments to provide warmth and sup…" at bounding box center [281, 132] width 315 height 34
click at [410, 136] on textarea "A nonprofit collects hand-knit and crocheted garments to provide warmth and sup…" at bounding box center [281, 132] width 315 height 34
click at [225, 133] on textarea "A nonprofit collects hand-knit and crocheted garments to provide warmth and sup…" at bounding box center [281, 132] width 315 height 34
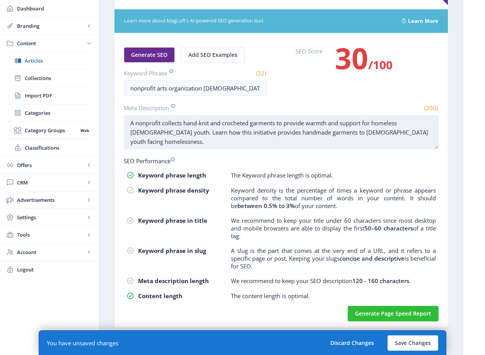
click at [250, 132] on textarea "A nonprofit collects hand-knit and crocheted garments to provide warmth and sup…" at bounding box center [281, 132] width 315 height 34
click at [315, 132] on textarea "A nonprofit collects hand-knit and crocheted garments to provide warmth and sup…" at bounding box center [281, 132] width 315 height 34
drag, startPoint x: 411, startPoint y: 136, endPoint x: 151, endPoint y: 131, distance: 259.8
click at [151, 131] on textarea "A nonprofit collects hand-knit and crocheted garments to provide warmth and sup…" at bounding box center [281, 132] width 315 height 34
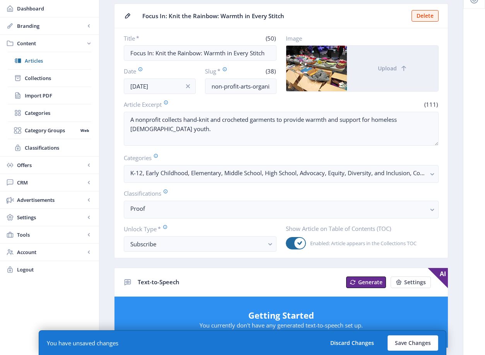
scroll to position [13, 0]
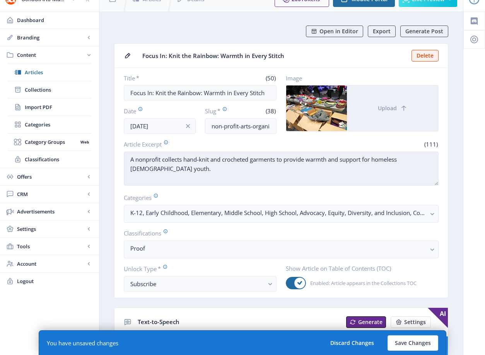
type textarea "A nonprofit collects hand-knit and crocheted garments to provide warmth and sup…"
click at [259, 168] on textarea "A nonprofit collects hand-knit and crocheted garments to provide warmth and sup…" at bounding box center [281, 169] width 315 height 34
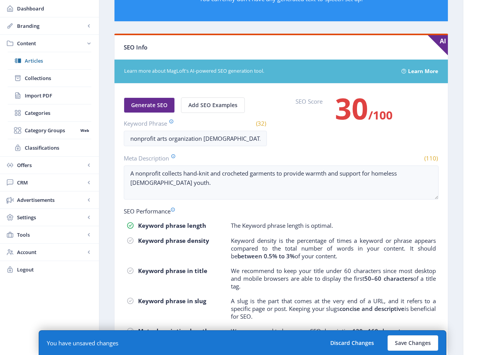
scroll to position [421, 0]
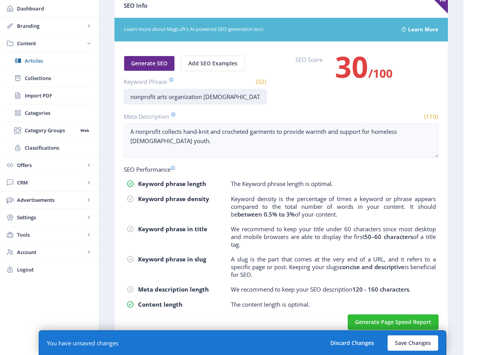
click at [231, 94] on input "nonprofit arts organization [DEMOGRAPHIC_DATA]" at bounding box center [195, 96] width 143 height 15
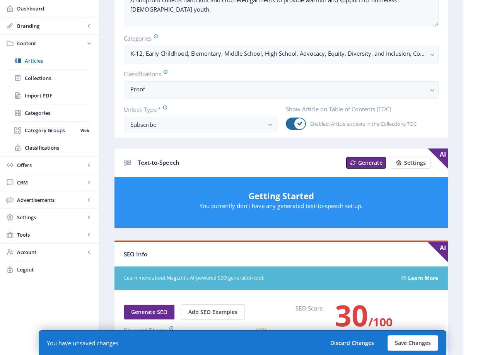
scroll to position [38, 0]
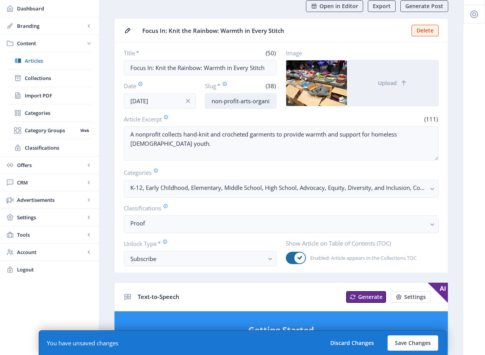
type input "nonprofit arts organization knit rainbow"
drag, startPoint x: 236, startPoint y: 100, endPoint x: 315, endPoint y: 97, distance: 78.9
click at [315, 97] on div "Title * (50) Focus In: Knit the Rainbow: Warmth in Every Stitch Date [DATE] Slu…" at bounding box center [281, 79] width 315 height 60
click at [243, 95] on input "non-profit-arts-organization-[DEMOGRAPHIC_DATA]-1125" at bounding box center [241, 100] width 72 height 15
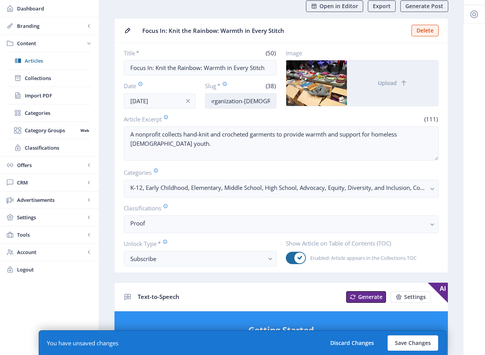
click at [249, 101] on input "non-profit-arts-organization-[DEMOGRAPHIC_DATA]-1125" at bounding box center [241, 100] width 72 height 15
drag, startPoint x: 248, startPoint y: 102, endPoint x: 291, endPoint y: 101, distance: 42.9
click at [291, 101] on div "Title * (50) Focus In: Knit the Rainbow: Warmth in Every Stitch Date [DATE] Slu…" at bounding box center [281, 79] width 315 height 60
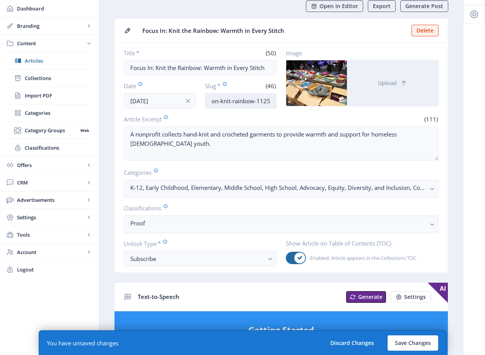
click at [262, 102] on input "non-profit-arts-organization-knit-rainbow-1125" at bounding box center [241, 100] width 72 height 15
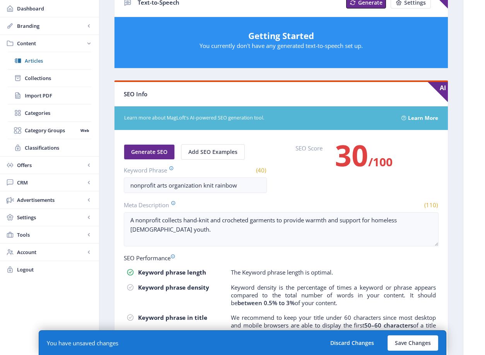
scroll to position [342, 0]
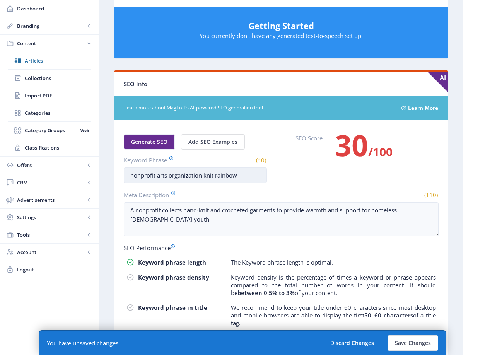
type input "non-profit-arts-organization-knit-rainbow-1125"
click at [239, 178] on input "nonprofit arts organization knit rainbow" at bounding box center [195, 174] width 143 height 15
click at [201, 174] on input "nonprofit arts organization knit rainbow" at bounding box center [195, 174] width 143 height 15
click at [196, 174] on input "nonprofit arts organization knit rainbow" at bounding box center [195, 174] width 143 height 15
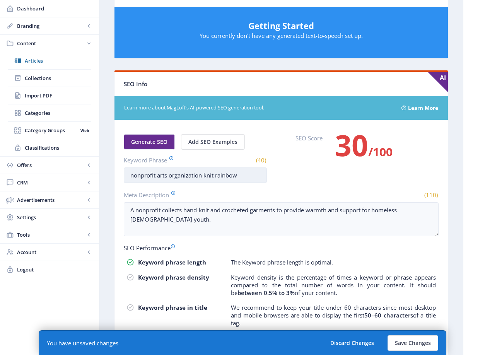
click at [182, 176] on input "nonprofit arts organization knit rainbow" at bounding box center [195, 174] width 143 height 15
click at [233, 177] on input "nonprofit arts organization knit rainbow" at bounding box center [195, 174] width 143 height 15
click at [254, 180] on input "nonprofit arts organization knit rainbow" at bounding box center [195, 174] width 143 height 15
click at [216, 177] on input "nonprofit arts organization knit rainbow" at bounding box center [195, 174] width 143 height 15
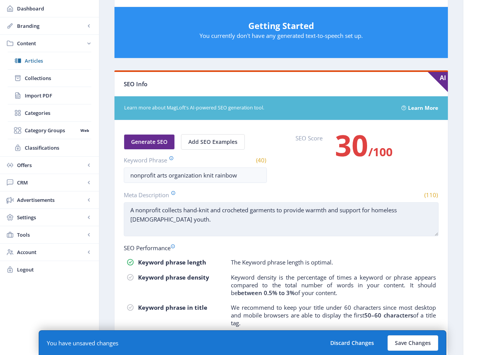
click at [129, 210] on textarea "A nonprofit collects hand-knit and crocheted garments to provide warmth and sup…" at bounding box center [281, 219] width 315 height 34
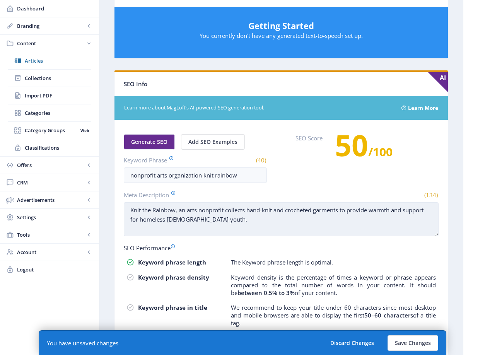
click at [227, 212] on textarea "Knit the Rainbow, an arts nonprofit collects hand-knit and crocheted garments t…" at bounding box center [281, 219] width 315 height 34
click at [225, 211] on textarea "Knit the Rainbow, an arts nonprofit collects hand-knit and crocheted garments t…" at bounding box center [281, 219] width 315 height 34
click at [191, 209] on textarea "Knit the Rainbow, an arts nonprofit organization, collects hand-knit and croche…" at bounding box center [281, 219] width 315 height 34
click at [192, 208] on textarea "Knit the Rainbow, an arts nonprofit organization, collects hand-knit and croche…" at bounding box center [281, 219] width 315 height 34
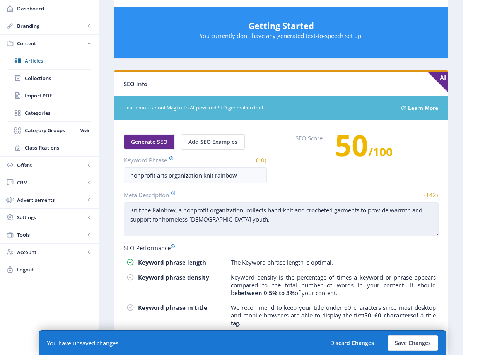
click at [215, 208] on textarea "Knit the Rainbow, a nonprofit organization, collects hand-knit and crocheted ga…" at bounding box center [281, 219] width 315 height 34
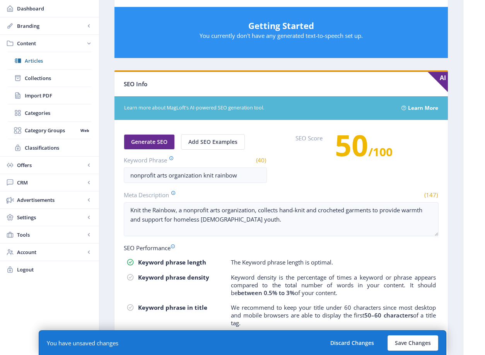
click at [287, 239] on nb-card-body "Generate SEO Add SEO Examples Keyword Phrase (40) nonprofit arts organization k…" at bounding box center [280, 267] width 333 height 294
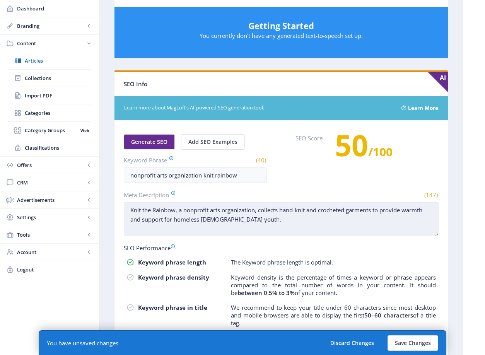
click at [291, 213] on textarea "Knit the Rainbow, a nonprofit arts organization, collects hand-knit and crochet…" at bounding box center [281, 219] width 315 height 34
click at [288, 217] on textarea "Knit the Rainbow, a nonprofit arts organization, collects hand-knit and crochet…" at bounding box center [281, 219] width 315 height 34
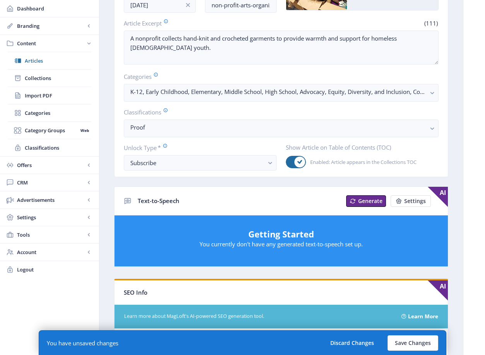
scroll to position [129, 0]
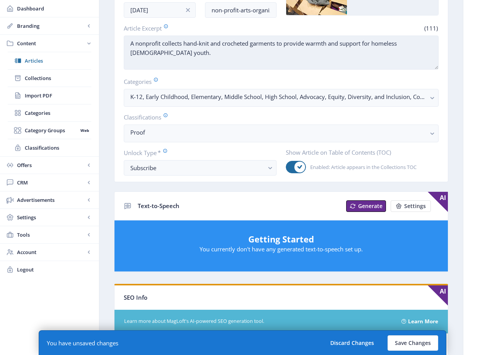
click at [307, 70] on div "A nonprofit collects hand-knit and crocheted garments to provide warmth and sup…" at bounding box center [281, 54] width 315 height 36
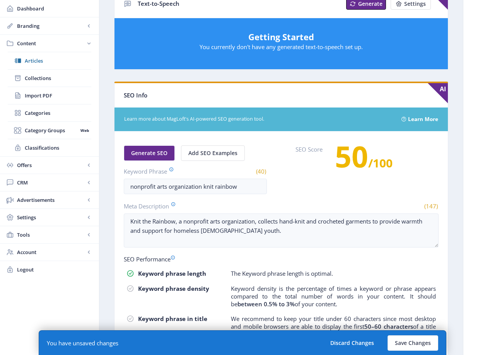
scroll to position [429, 0]
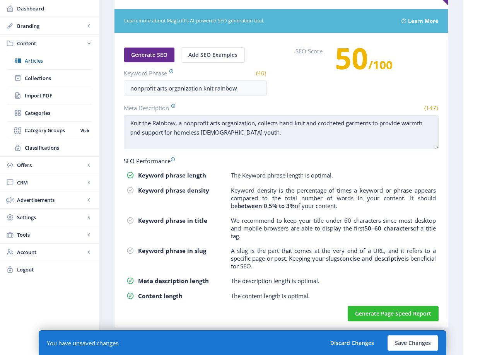
click at [285, 133] on textarea "Knit the Rainbow, a nonprofit arts organization, collects hand-knit and crochet…" at bounding box center [281, 132] width 315 height 34
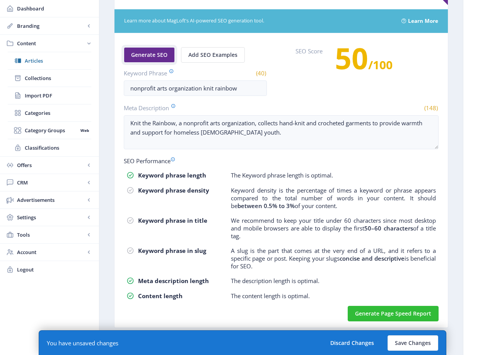
click at [162, 55] on span "Generate SEO" at bounding box center [149, 55] width 36 height 6
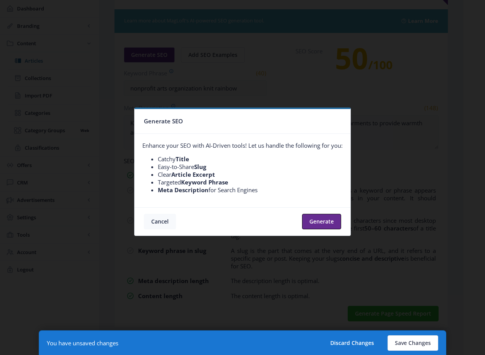
click at [164, 217] on button "Cancel" at bounding box center [160, 221] width 32 height 15
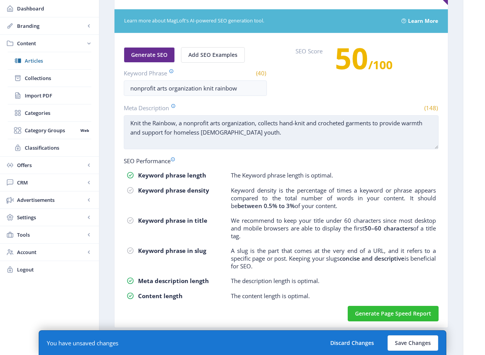
click at [291, 144] on textarea "Knit the Rainbow, a nonprofit arts organization, collects hand-knit and crochet…" at bounding box center [281, 132] width 315 height 34
paste textarea "Knit the Rainbow"
click at [276, 141] on textarea "Knit the Rainbow, a nonprofit arts organization, collects hand-knit and crochet…" at bounding box center [281, 132] width 315 height 34
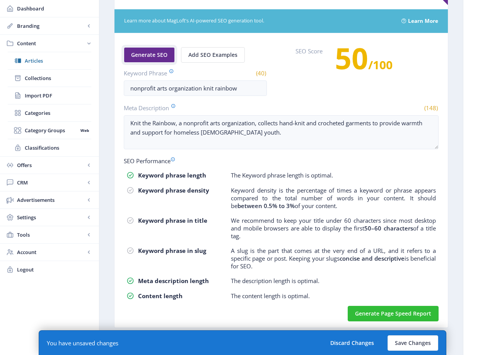
click at [145, 53] on span "Generate SEO" at bounding box center [149, 55] width 36 height 6
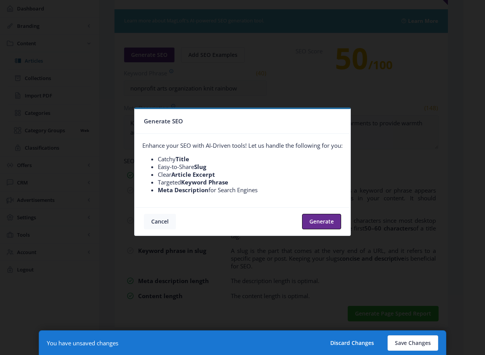
click at [168, 223] on button "Cancel" at bounding box center [160, 221] width 32 height 15
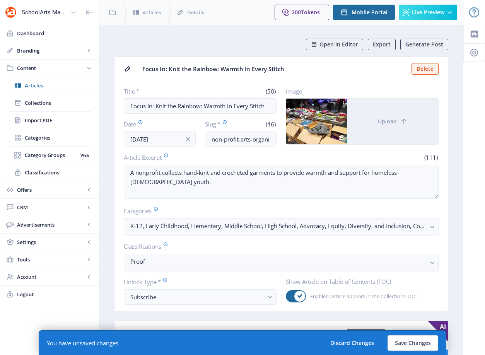
scroll to position [429, 0]
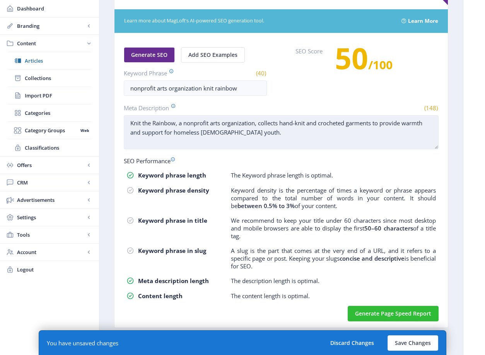
drag, startPoint x: 372, startPoint y: 145, endPoint x: 263, endPoint y: 138, distance: 109.2
click at [369, 145] on textarea "Knit the Rainbow, a nonprofit arts organization, collects hand-knit and crochet…" at bounding box center [281, 132] width 315 height 34
drag, startPoint x: 278, startPoint y: 133, endPoint x: 201, endPoint y: 132, distance: 76.5
click at [201, 132] on textarea "Knit the Rainbow, a nonprofit arts organization, collects hand-knit and crochet…" at bounding box center [281, 132] width 315 height 34
click at [201, 133] on textarea "Knit the Rainbow, a nonprofit arts organization, collects hand-knit and crochet…" at bounding box center [281, 132] width 315 height 34
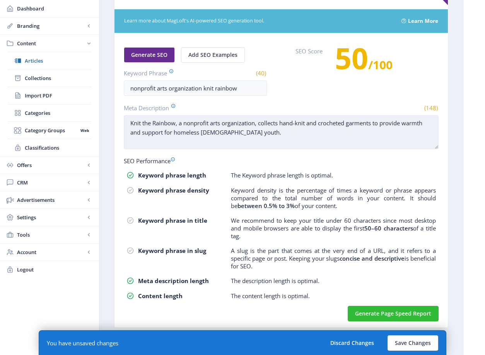
click at [190, 133] on textarea "Knit the Rainbow, a nonprofit arts organization, collects hand-knit and crochet…" at bounding box center [281, 132] width 315 height 34
click at [297, 133] on textarea "Knit the Rainbow, a nonprofit arts organization, collects hand-knit and crochet…" at bounding box center [281, 132] width 315 height 34
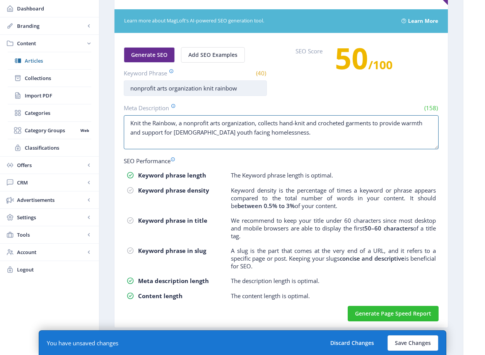
type textarea "Knit the Rainbow, a nonprofit arts organization, collects hand-knit and crochet…"
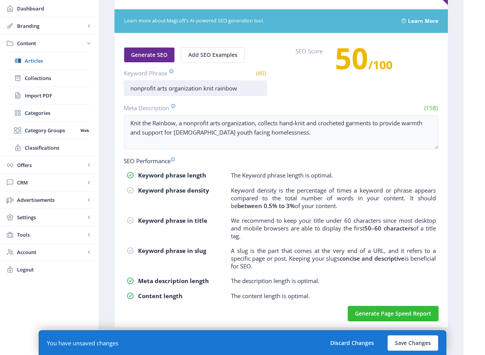
click at [141, 89] on input "nonprofit arts organization knit rainbow" at bounding box center [195, 87] width 143 height 15
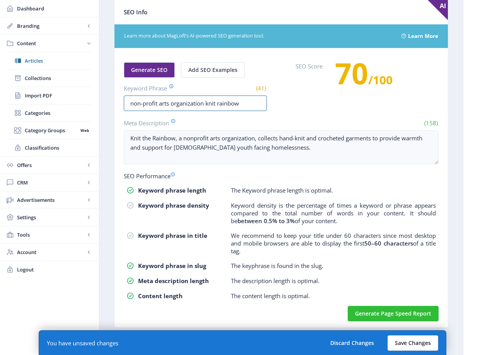
type input "non-profit arts organization knit rainbow"
click at [417, 341] on button "Save Changes" at bounding box center [412, 342] width 51 height 15
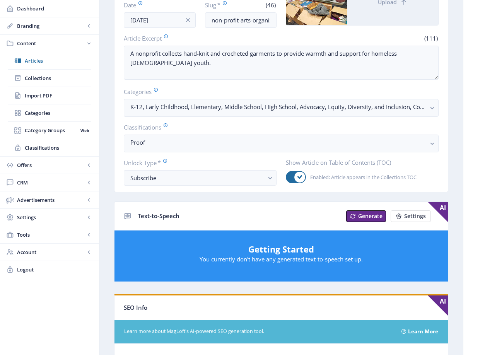
scroll to position [0, 0]
